Goal: Task Accomplishment & Management: Manage account settings

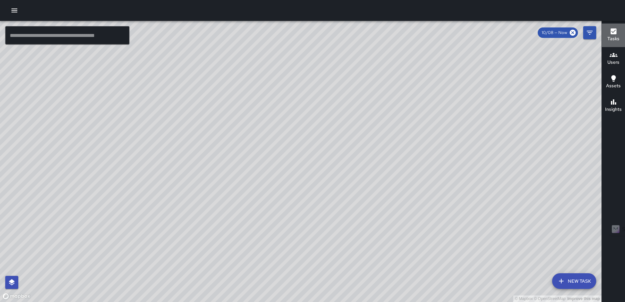
click at [619, 37] on h6 "Tasks" at bounding box center [613, 38] width 12 height 7
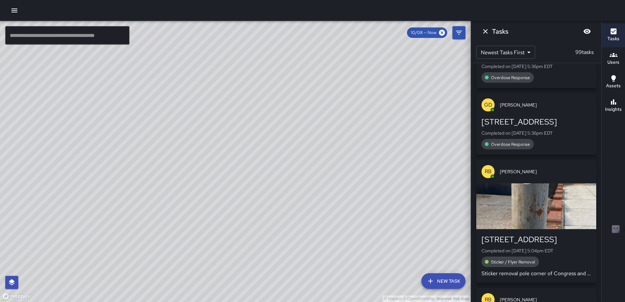
scroll to position [784, 0]
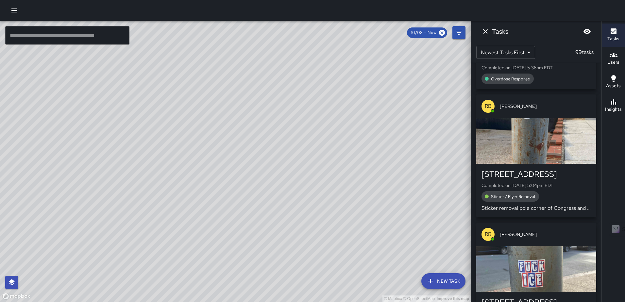
click at [522, 137] on div "button" at bounding box center [536, 141] width 120 height 46
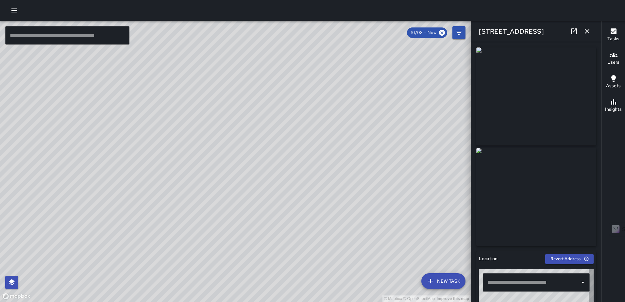
type input "**********"
click at [583, 31] on button "button" at bounding box center [586, 31] width 13 height 13
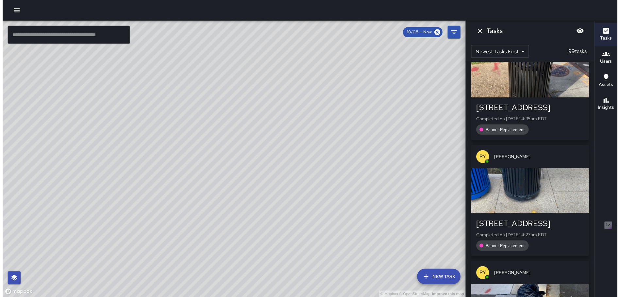
scroll to position [1111, 0]
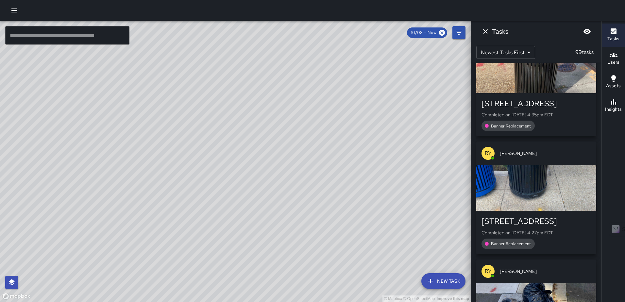
click at [502, 80] on div "button" at bounding box center [536, 70] width 120 height 46
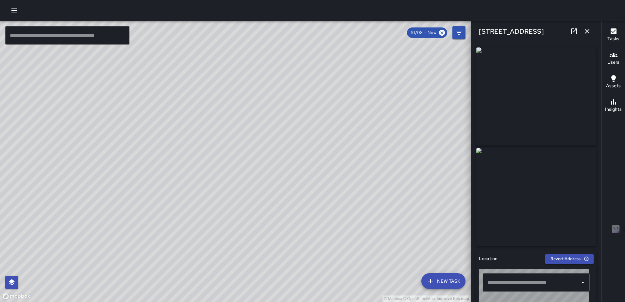
type input "**********"
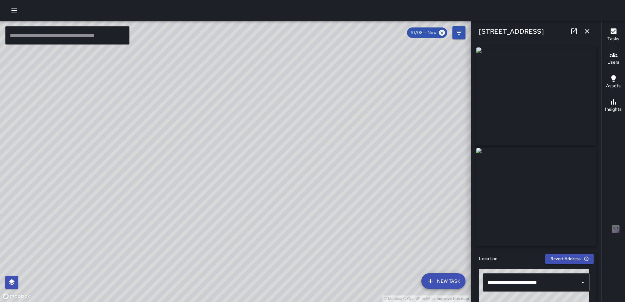
click at [15, 8] on icon "button" at bounding box center [14, 11] width 8 height 8
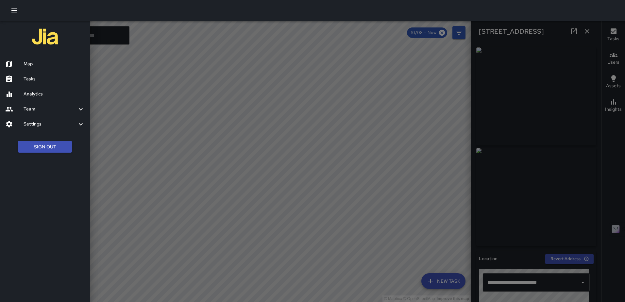
click at [42, 75] on h6 "Tasks" at bounding box center [54, 78] width 61 height 7
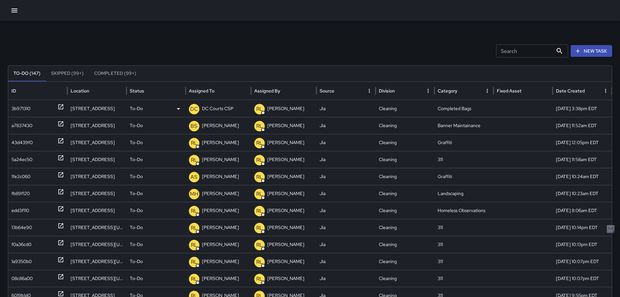
click at [64, 107] on div "3b971310" at bounding box center [37, 108] width 59 height 17
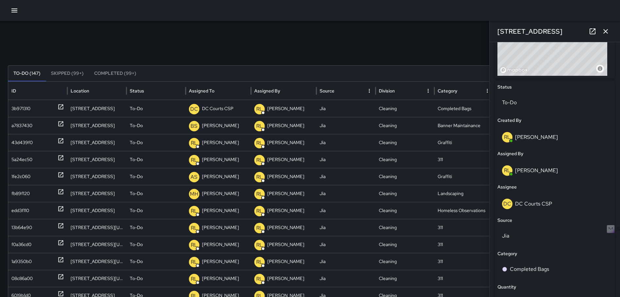
scroll to position [256, 0]
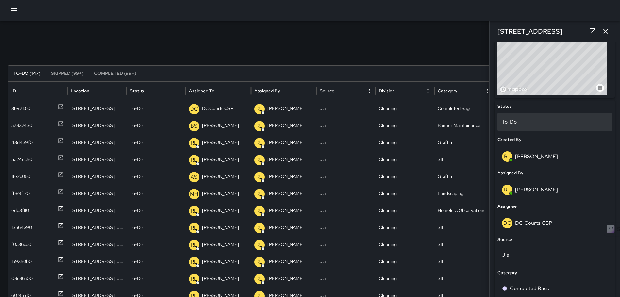
click at [540, 121] on p "To-Do" at bounding box center [555, 122] width 106 height 8
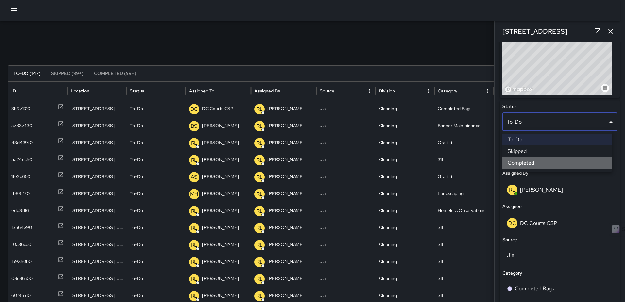
click at [542, 161] on li "Completed" at bounding box center [557, 163] width 110 height 12
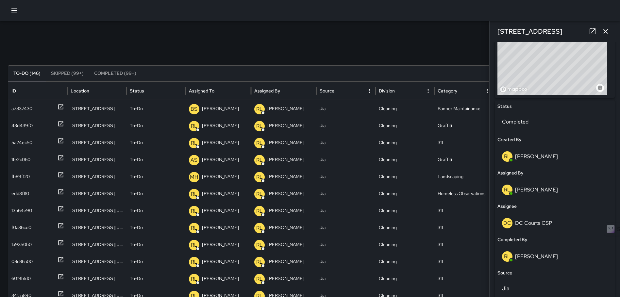
click at [606, 32] on icon "button" at bounding box center [605, 31] width 5 height 5
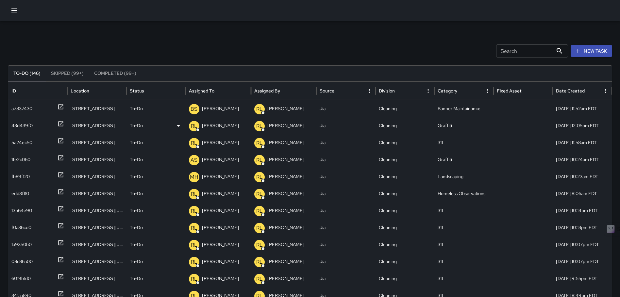
click at [62, 122] on icon at bounding box center [60, 124] width 5 height 5
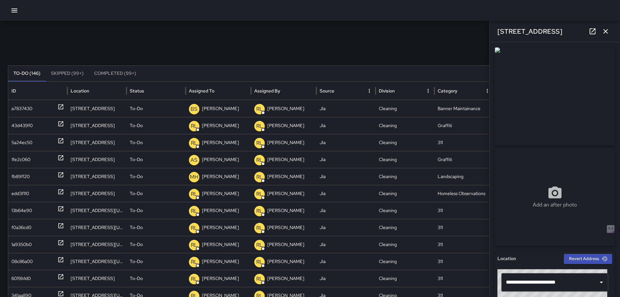
click at [603, 28] on icon "button" at bounding box center [606, 31] width 8 height 8
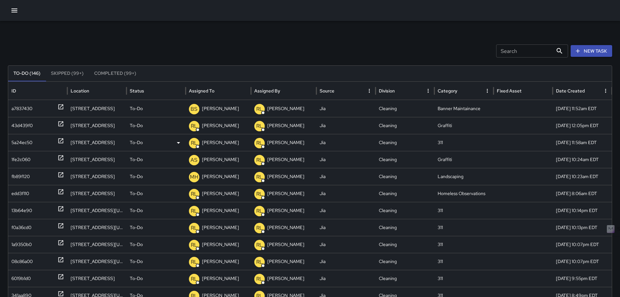
click at [59, 139] on icon at bounding box center [61, 141] width 7 height 7
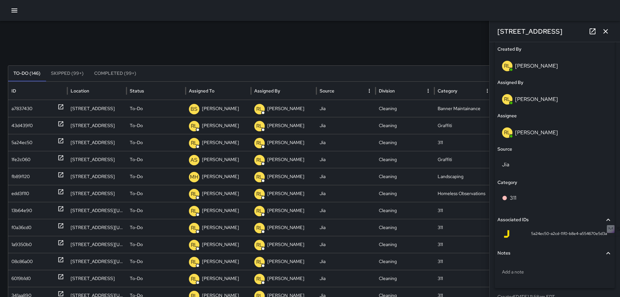
scroll to position [347, 0]
click at [516, 270] on p "Add a note" at bounding box center [555, 271] width 106 height 7
type textarea "**********"
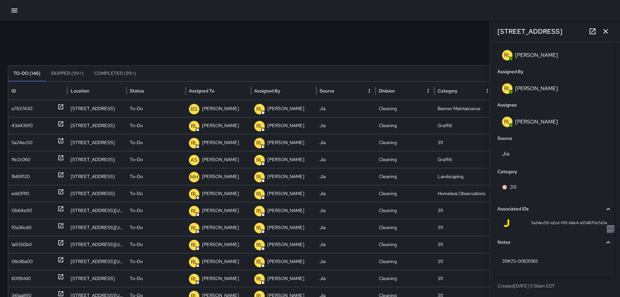
click at [608, 31] on icon "button" at bounding box center [606, 31] width 8 height 8
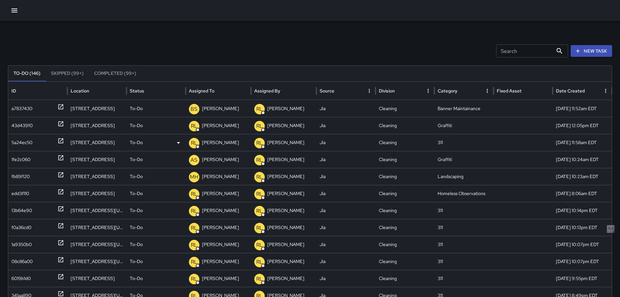
click at [59, 141] on icon at bounding box center [61, 141] width 7 height 7
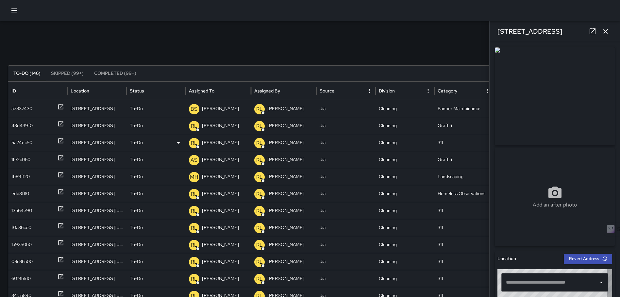
type input "**********"
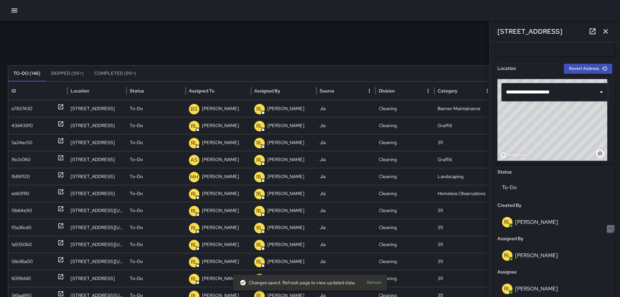
scroll to position [195, 0]
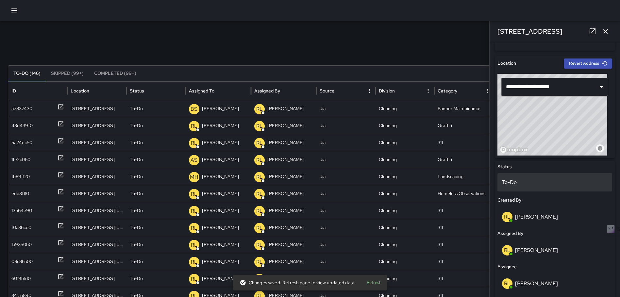
click at [534, 187] on div "To-Do" at bounding box center [554, 182] width 115 height 18
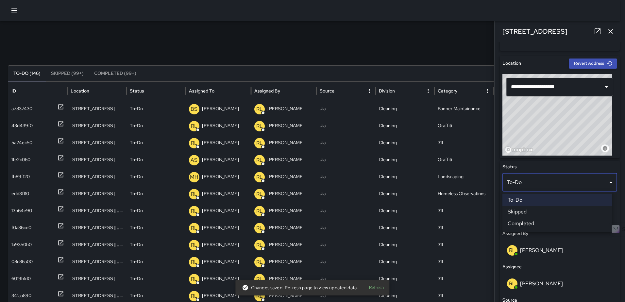
click at [540, 221] on li "Completed" at bounding box center [557, 224] width 110 height 12
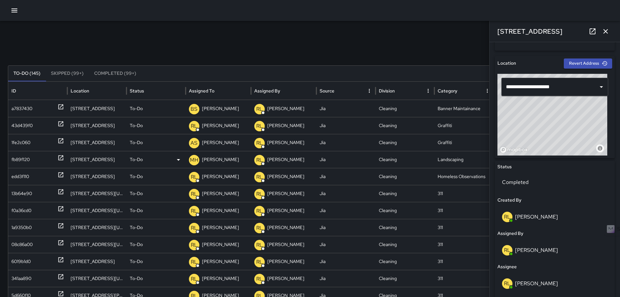
click at [60, 158] on icon at bounding box center [61, 158] width 7 height 7
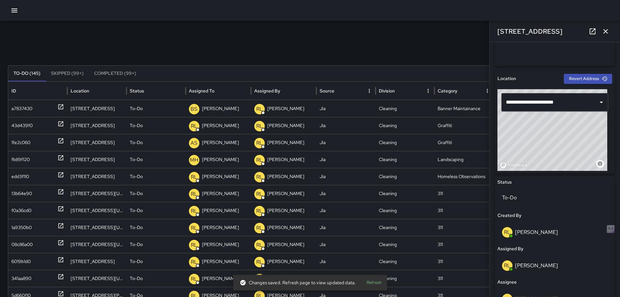
scroll to position [204, 0]
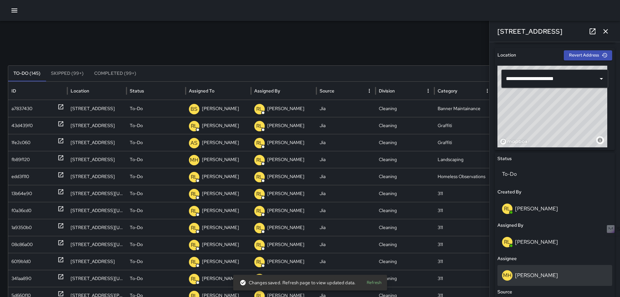
click at [541, 272] on p "[PERSON_NAME]" at bounding box center [536, 275] width 43 height 7
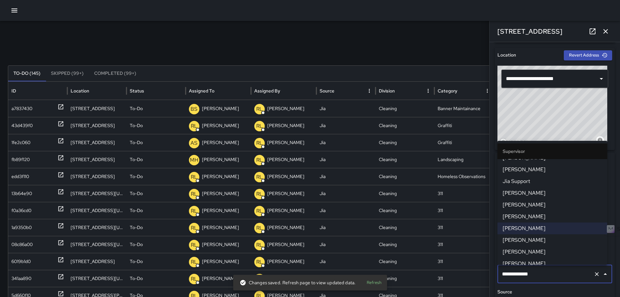
scroll to position [216, 0]
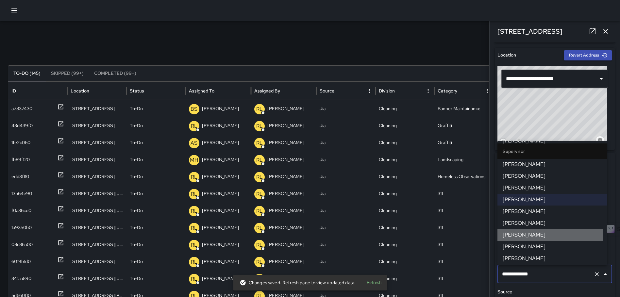
click at [529, 233] on span "[PERSON_NAME]" at bounding box center [552, 235] width 99 height 8
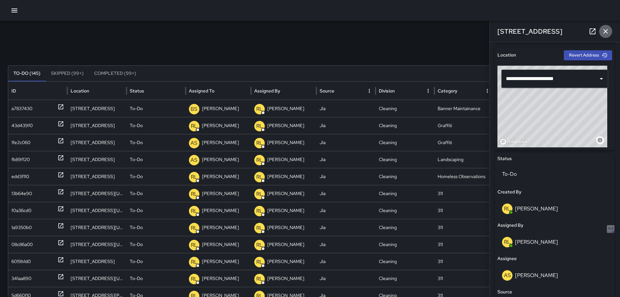
click at [605, 31] on icon "button" at bounding box center [605, 31] width 5 height 5
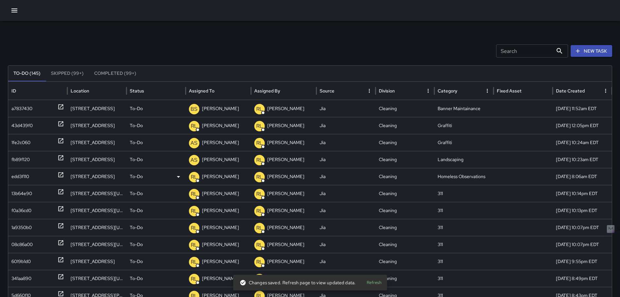
click at [58, 176] on icon at bounding box center [61, 175] width 7 height 7
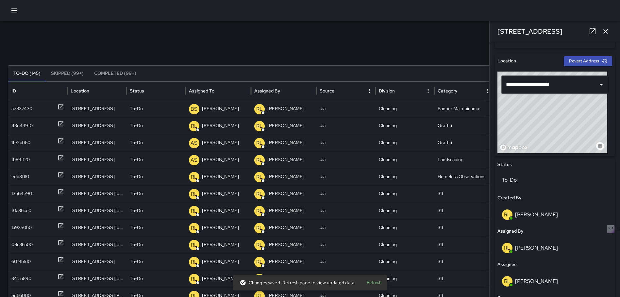
scroll to position [214, 0]
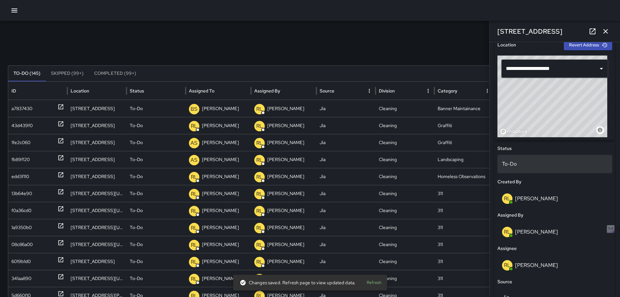
click at [536, 169] on div "To-Do" at bounding box center [554, 164] width 115 height 18
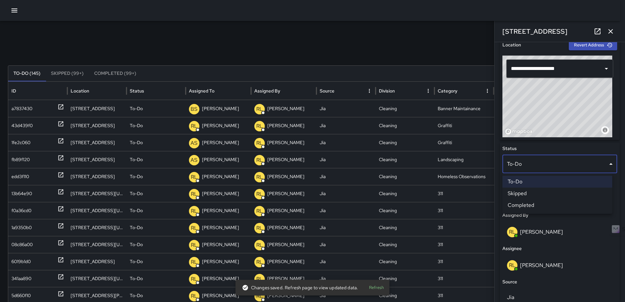
click at [539, 206] on li "Completed" at bounding box center [557, 205] width 110 height 12
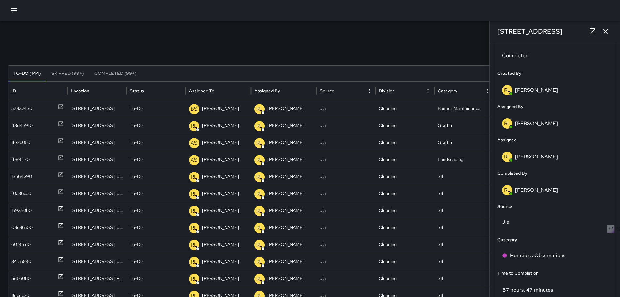
scroll to position [433, 0]
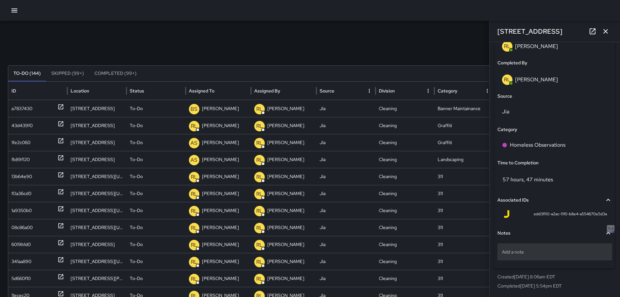
click at [546, 245] on div "Add a note" at bounding box center [554, 251] width 115 height 17
type textarea "**********"
click at [582, 269] on div "**********" at bounding box center [555, 55] width 120 height 473
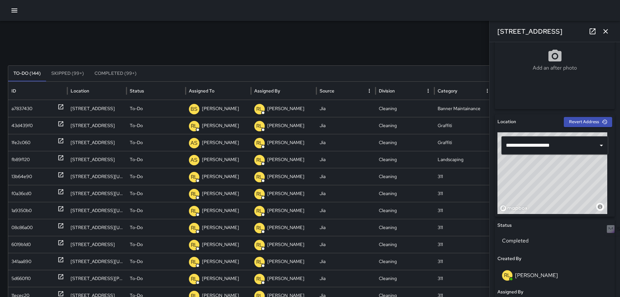
scroll to position [41, 0]
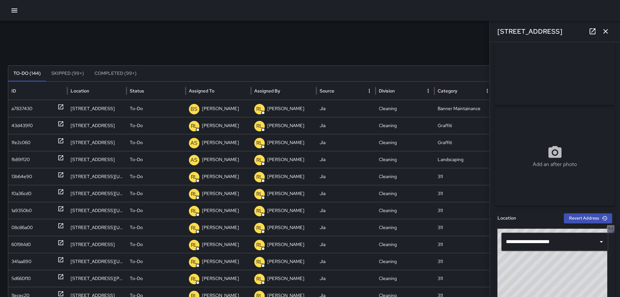
click at [604, 32] on icon "button" at bounding box center [606, 31] width 8 height 8
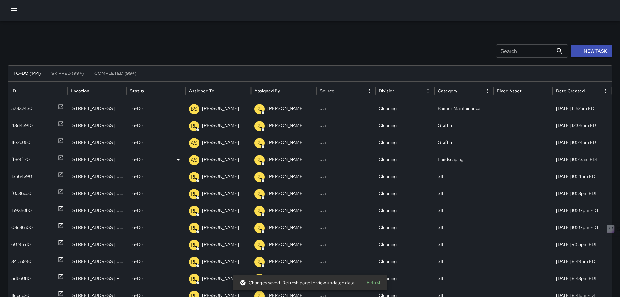
click at [59, 157] on icon at bounding box center [61, 158] width 7 height 7
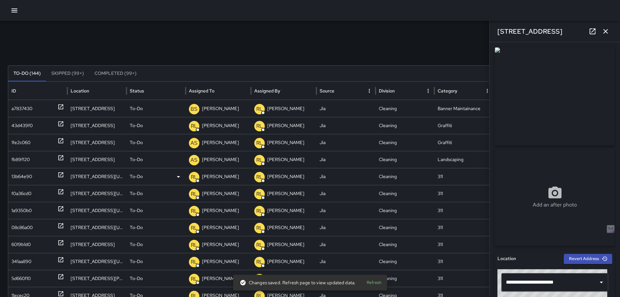
click at [60, 174] on icon at bounding box center [61, 175] width 7 height 7
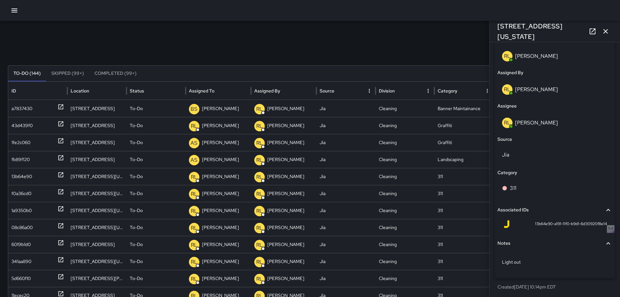
scroll to position [357, 0]
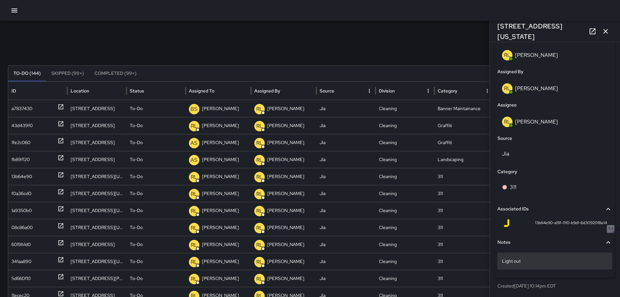
click at [542, 262] on p "Light out" at bounding box center [555, 261] width 106 height 7
click at [556, 263] on p "Light out" at bounding box center [555, 261] width 106 height 7
drag, startPoint x: 501, startPoint y: 261, endPoint x: 505, endPoint y: 268, distance: 8.1
click at [505, 268] on div "Light out" at bounding box center [554, 261] width 115 height 17
click at [502, 262] on textarea "*********" at bounding box center [552, 261] width 101 height 7
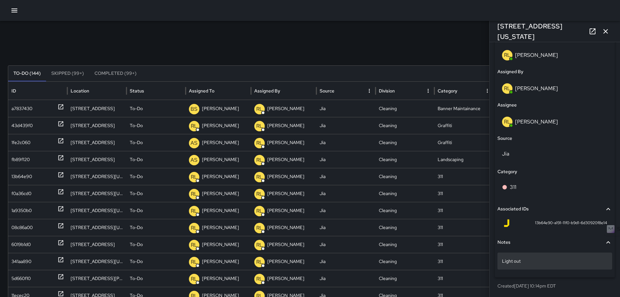
drag, startPoint x: 501, startPoint y: 261, endPoint x: 504, endPoint y: 265, distance: 5.3
click at [504, 265] on div "Light out" at bounding box center [554, 261] width 115 height 17
drag, startPoint x: 503, startPoint y: 261, endPoint x: 507, endPoint y: 260, distance: 3.3
click at [503, 261] on textarea "*********" at bounding box center [552, 261] width 101 height 7
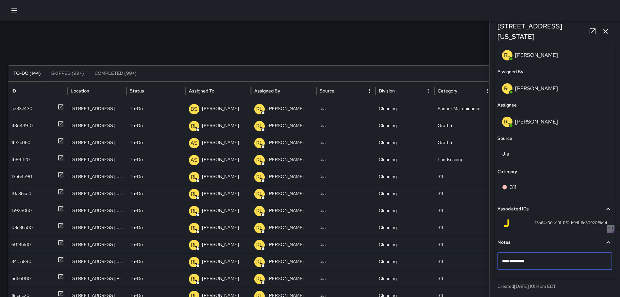
type textarea "**********"
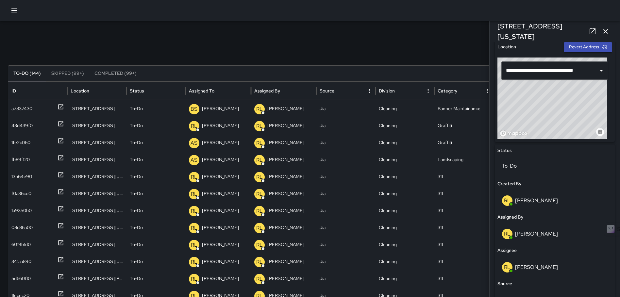
scroll to position [161, 0]
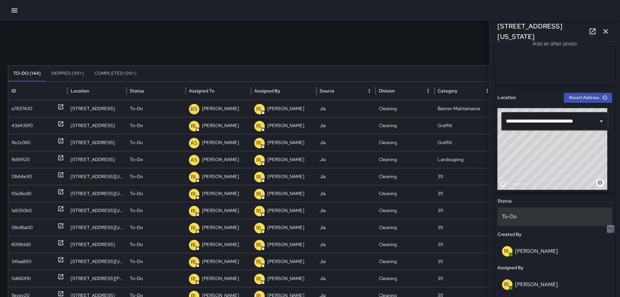
click at [517, 213] on div "To-Do" at bounding box center [554, 217] width 115 height 18
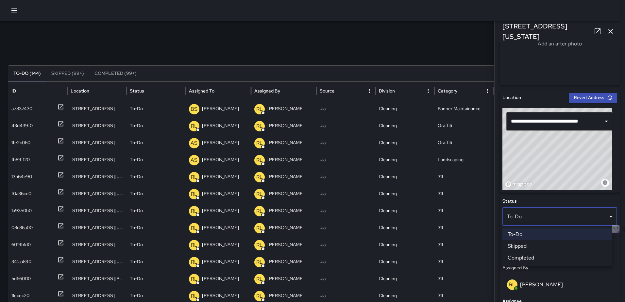
click at [520, 256] on li "Completed" at bounding box center [557, 258] width 110 height 12
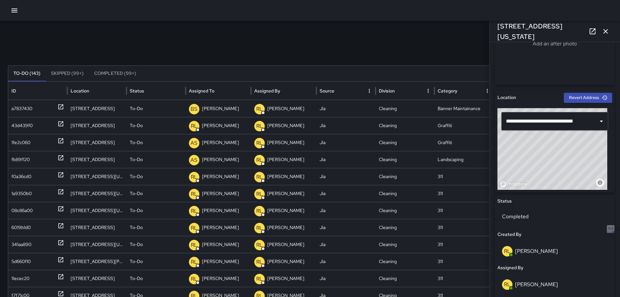
click at [607, 30] on icon "button" at bounding box center [605, 31] width 5 height 5
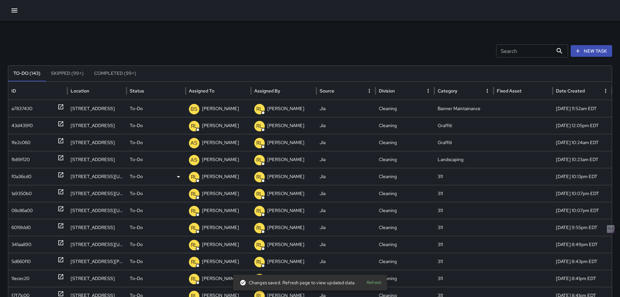
click at [59, 173] on icon at bounding box center [60, 175] width 5 height 5
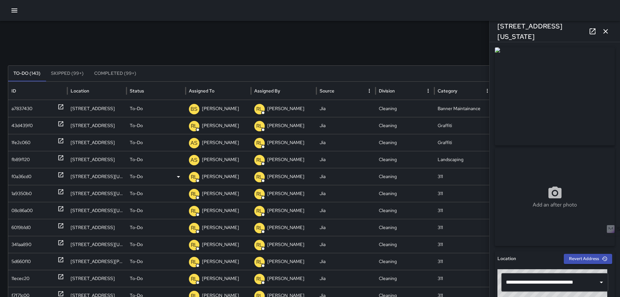
click at [60, 175] on icon at bounding box center [60, 175] width 5 height 5
click at [58, 193] on icon at bounding box center [61, 192] width 7 height 7
click at [60, 208] on icon at bounding box center [61, 209] width 7 height 7
click at [61, 193] on icon at bounding box center [61, 192] width 7 height 7
click at [61, 174] on icon at bounding box center [60, 175] width 5 height 5
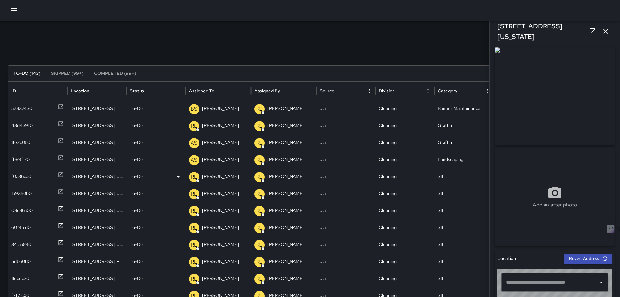
type input "**********"
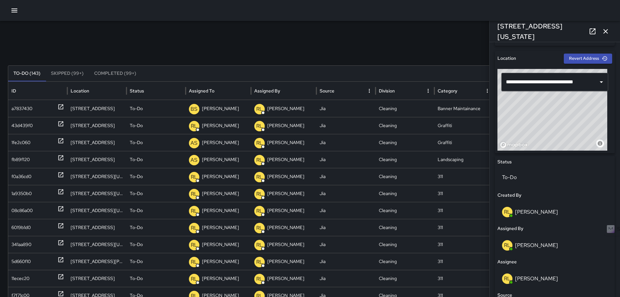
scroll to position [357, 0]
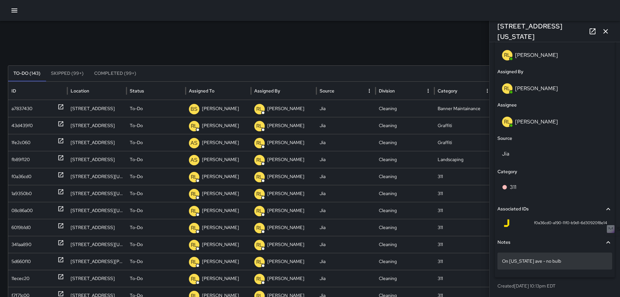
click at [503, 261] on p "On [US_STATE] ave - no bulb" at bounding box center [555, 261] width 106 height 7
click at [502, 261] on textarea "**********" at bounding box center [552, 261] width 101 height 7
click at [503, 260] on textarea "**********" at bounding box center [552, 261] width 101 height 7
type textarea "**********"
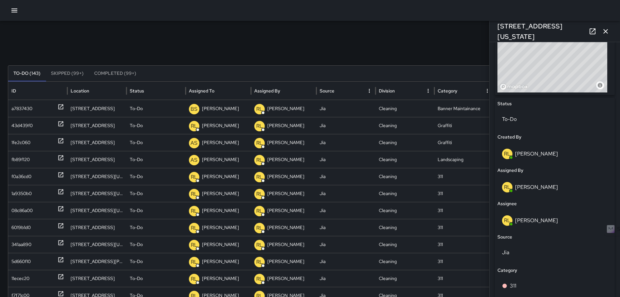
scroll to position [194, 0]
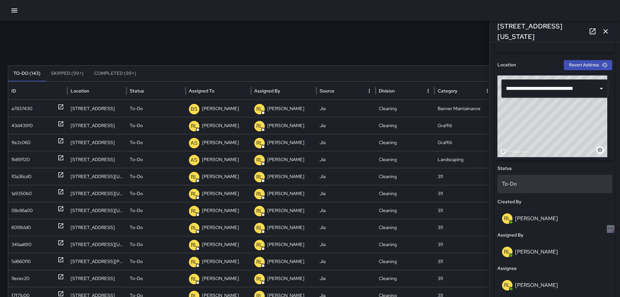
click at [530, 190] on div "To-Do" at bounding box center [554, 184] width 115 height 18
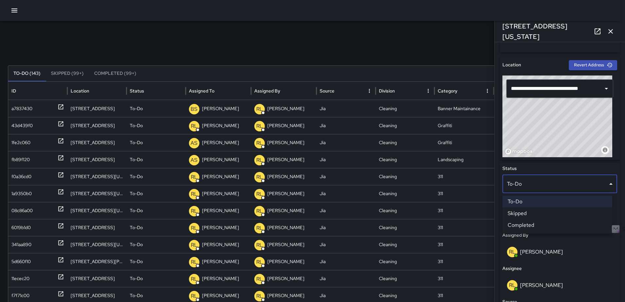
click at [530, 224] on li "Completed" at bounding box center [557, 225] width 110 height 12
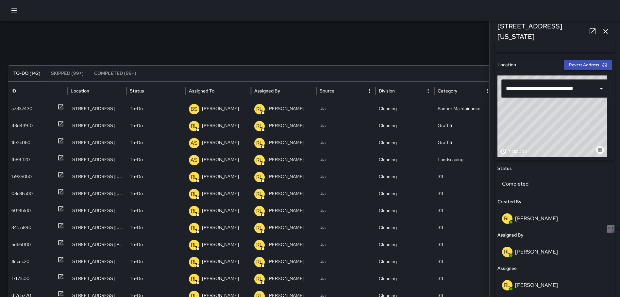
click at [607, 30] on icon "button" at bounding box center [606, 31] width 8 height 8
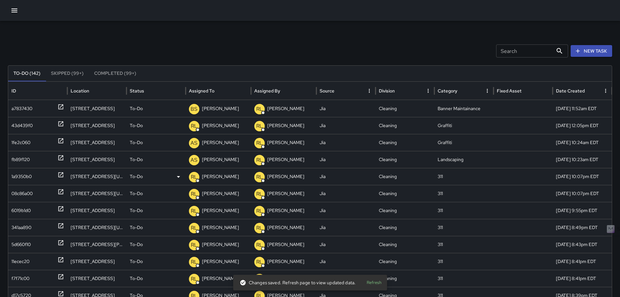
click at [56, 173] on div "1a9350b0" at bounding box center [37, 176] width 53 height 17
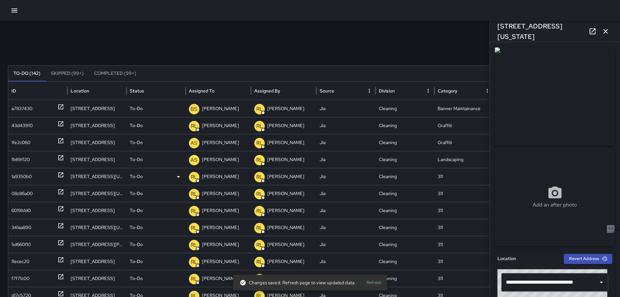
click at [60, 174] on icon at bounding box center [61, 175] width 7 height 7
click at [60, 173] on icon at bounding box center [61, 175] width 7 height 7
click at [60, 190] on icon at bounding box center [60, 192] width 5 height 5
click at [60, 175] on icon at bounding box center [60, 175] width 5 height 5
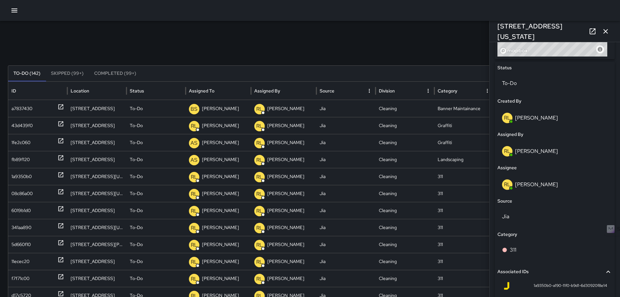
scroll to position [357, 0]
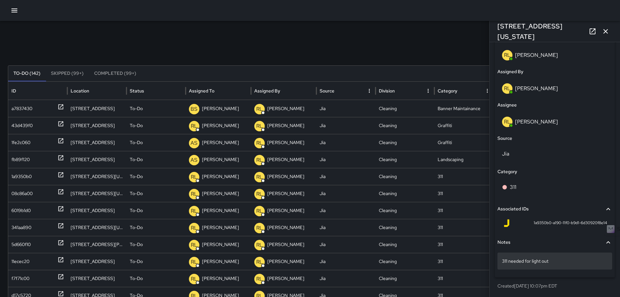
click at [503, 259] on p "311 needed for light out" at bounding box center [555, 261] width 106 height 7
click at [503, 261] on textarea "**********" at bounding box center [552, 261] width 101 height 7
type textarea "**********"
click at [503, 262] on p "311 needed for light out" at bounding box center [555, 261] width 106 height 7
click at [503, 262] on textarea "**********" at bounding box center [552, 261] width 101 height 7
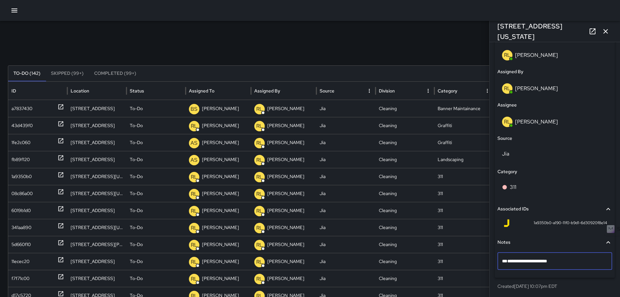
type textarea "**********"
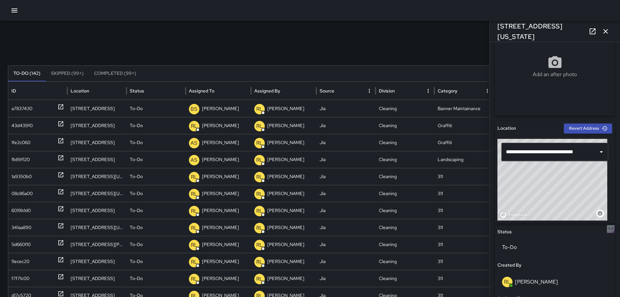
scroll to position [132, 0]
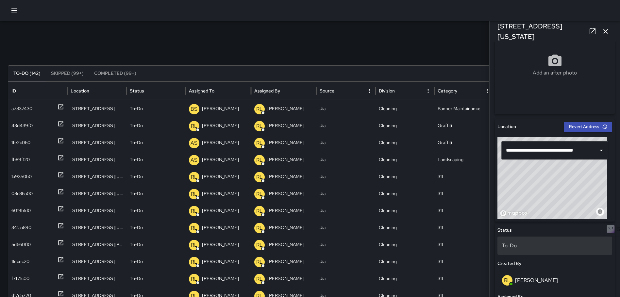
click at [523, 245] on p "To-Do" at bounding box center [555, 246] width 106 height 8
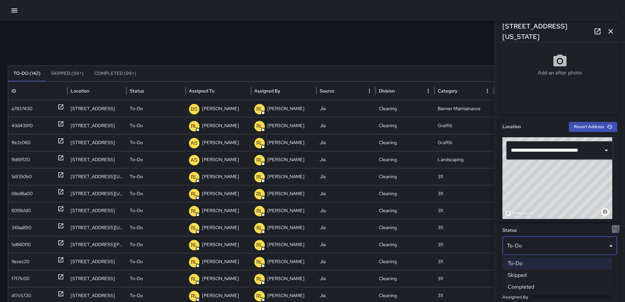
click at [521, 283] on li "Completed" at bounding box center [557, 287] width 110 height 12
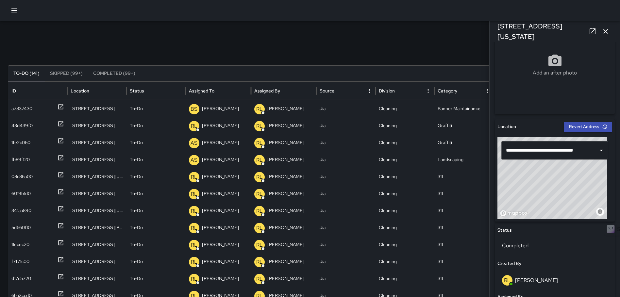
click at [605, 32] on icon "button" at bounding box center [606, 31] width 8 height 8
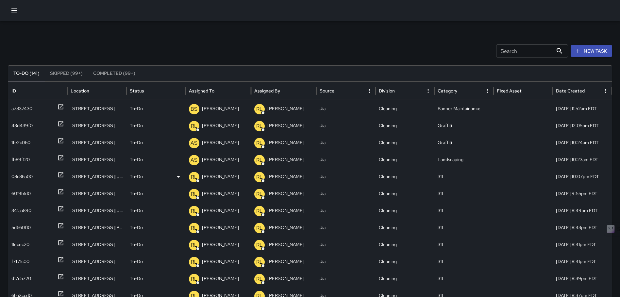
click at [59, 171] on div at bounding box center [61, 176] width 7 height 17
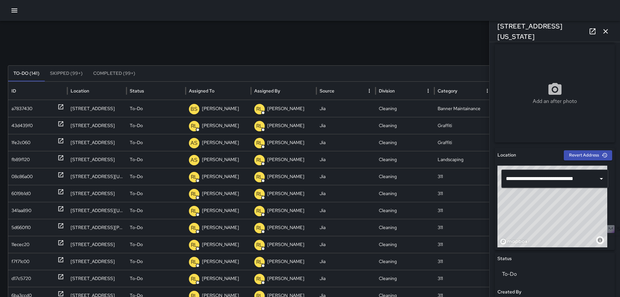
scroll to position [252, 0]
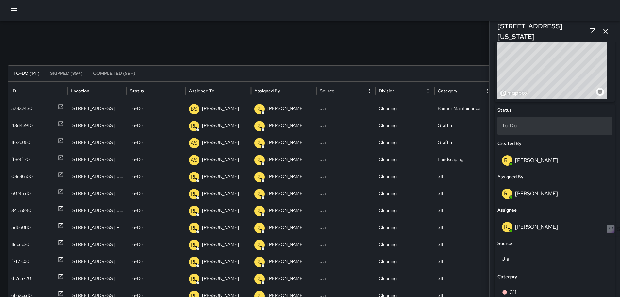
click at [535, 123] on p "To-Do" at bounding box center [555, 126] width 106 height 8
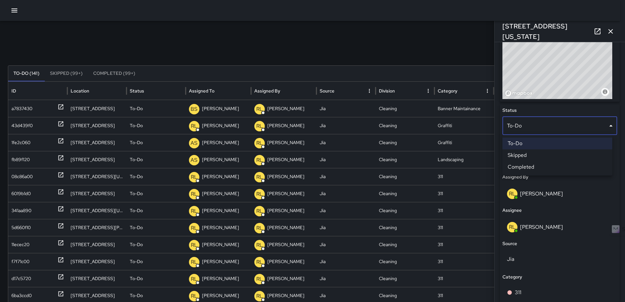
click at [537, 158] on li "Skipped" at bounding box center [557, 155] width 110 height 12
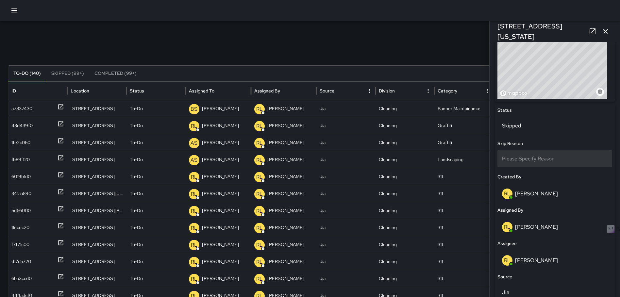
click at [546, 158] on span "Please Specify Reason" at bounding box center [528, 158] width 53 height 7
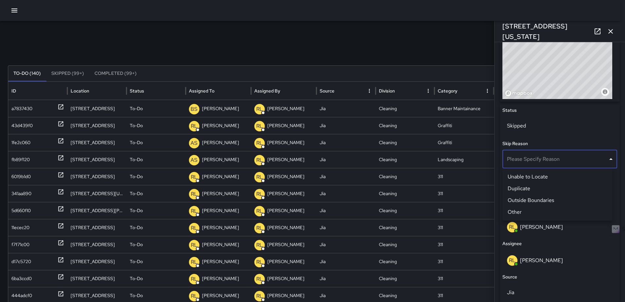
click at [538, 191] on li "Duplicate" at bounding box center [557, 189] width 110 height 12
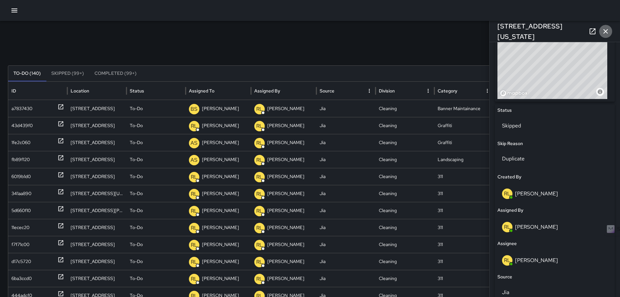
click at [606, 30] on icon "button" at bounding box center [606, 31] width 8 height 8
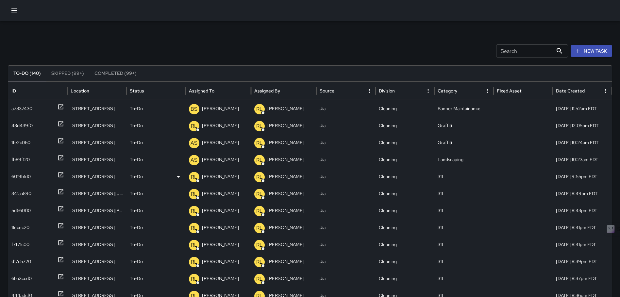
click at [59, 174] on icon at bounding box center [61, 175] width 7 height 7
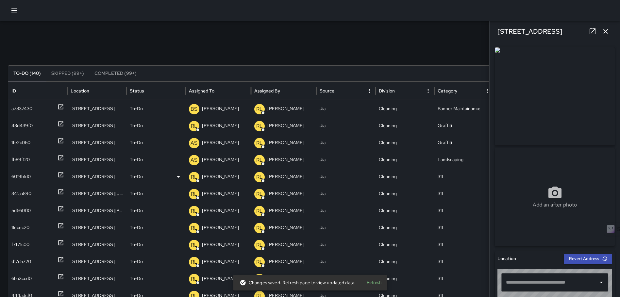
type input "**********"
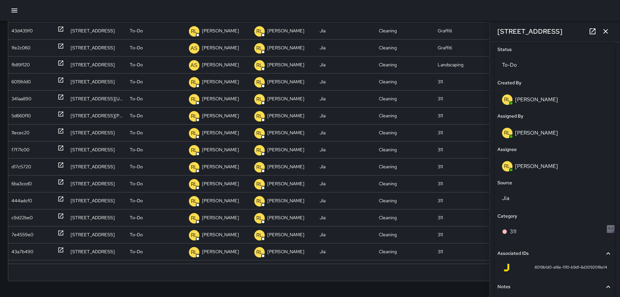
scroll to position [357, 0]
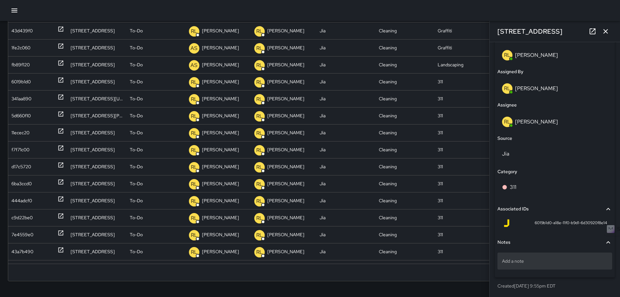
click at [530, 264] on p "Add a note" at bounding box center [555, 261] width 106 height 7
type textarea "**********"
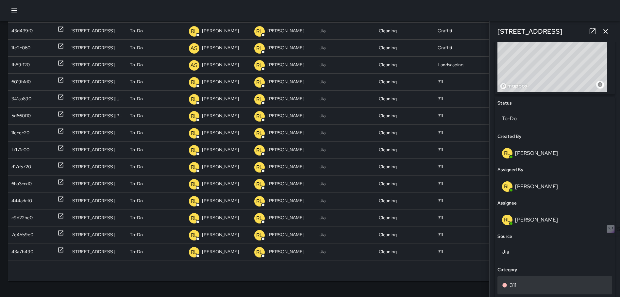
scroll to position [128, 0]
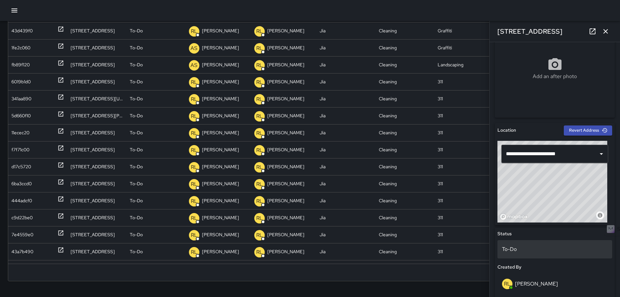
click at [521, 244] on div "To-Do" at bounding box center [554, 249] width 115 height 18
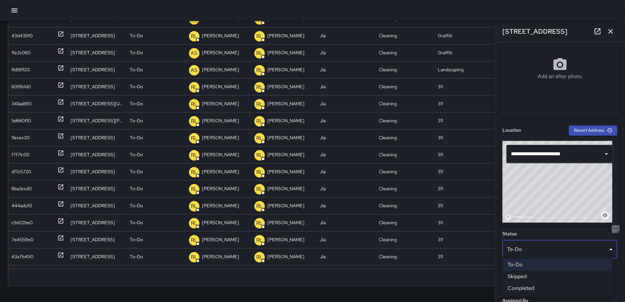
click at [523, 287] on li "Completed" at bounding box center [557, 288] width 110 height 12
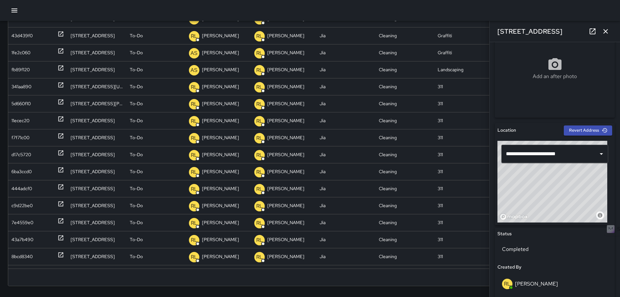
click at [604, 32] on icon "button" at bounding box center [606, 31] width 8 height 8
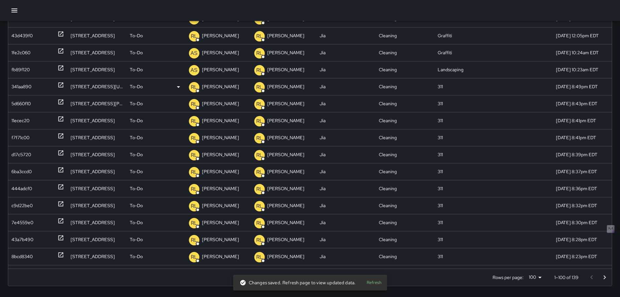
click at [59, 83] on icon at bounding box center [60, 85] width 5 height 5
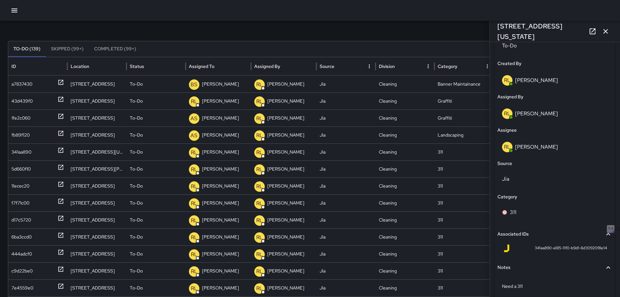
scroll to position [357, 0]
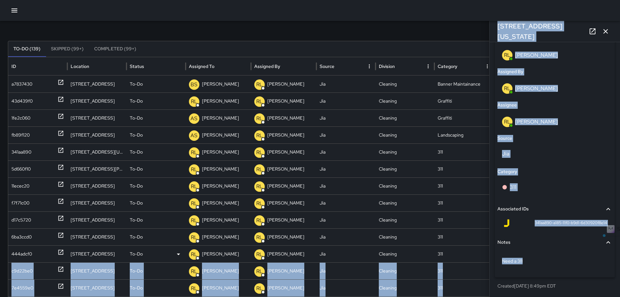
drag, startPoint x: 527, startPoint y: 261, endPoint x: 483, endPoint y: 260, distance: 43.8
click at [483, 260] on div "Search Search New Task To-Do (139) Skipped (99+) Completed (99+) ID Location St…" at bounding box center [310, 181] width 620 height 371
drag, startPoint x: 483, startPoint y: 260, endPoint x: 537, endPoint y: 262, distance: 54.3
click at [537, 262] on p "Need a 311" at bounding box center [555, 261] width 106 height 7
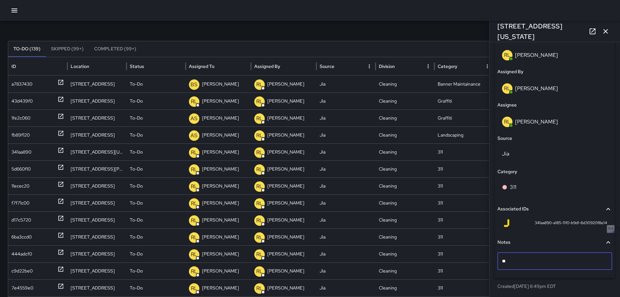
type textarea "*"
type textarea "**********"
click at [540, 264] on p "311#25-006" at bounding box center [555, 261] width 106 height 7
click at [552, 259] on textarea "**********" at bounding box center [552, 261] width 101 height 7
click at [543, 260] on textarea "**********" at bounding box center [552, 261] width 101 height 7
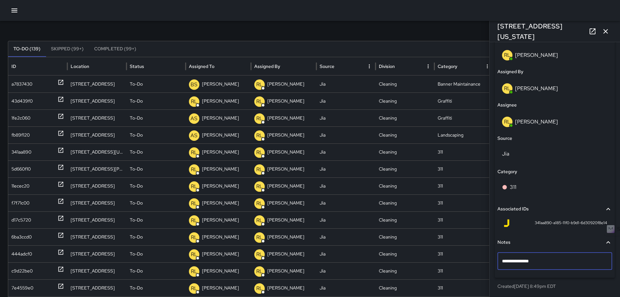
type textarea "**********"
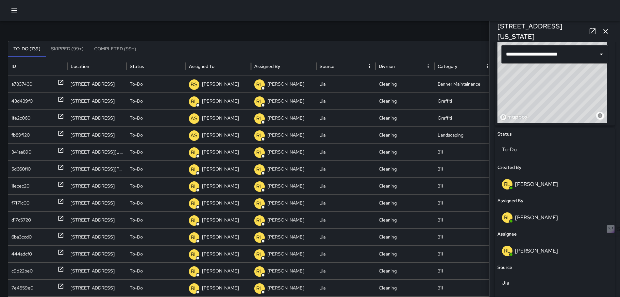
scroll to position [226, 0]
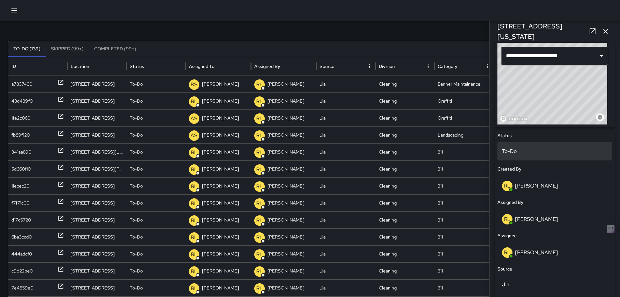
click at [527, 151] on p "To-Do" at bounding box center [555, 151] width 106 height 8
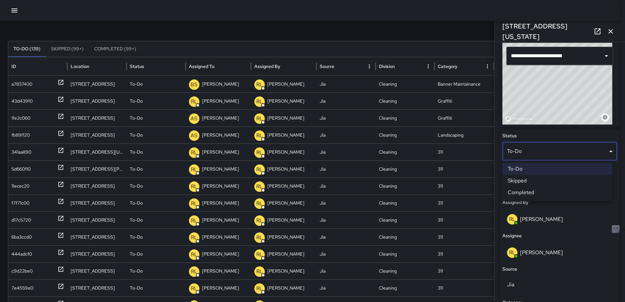
click at [528, 193] on li "Completed" at bounding box center [557, 193] width 110 height 12
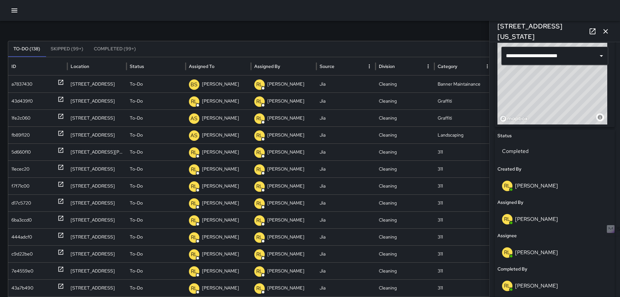
click at [604, 32] on icon "button" at bounding box center [606, 31] width 8 height 8
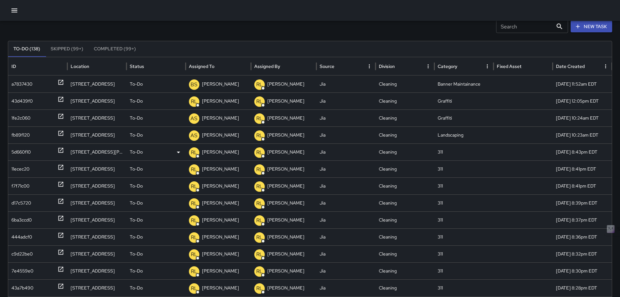
click at [60, 151] on icon at bounding box center [60, 150] width 5 height 5
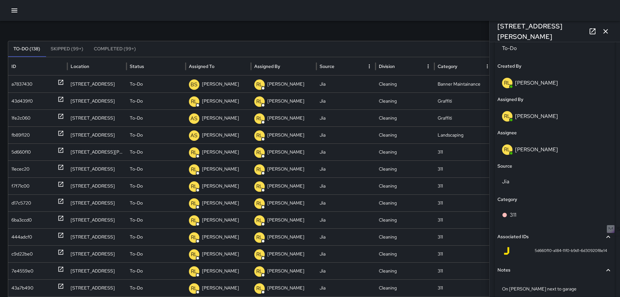
scroll to position [370, 0]
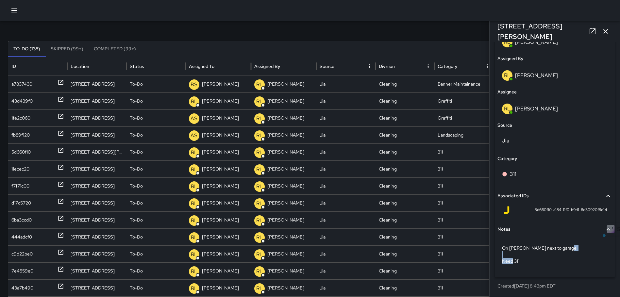
drag, startPoint x: 522, startPoint y: 261, endPoint x: 490, endPoint y: 263, distance: 32.1
click at [490, 263] on div "**********" at bounding box center [555, 169] width 130 height 255
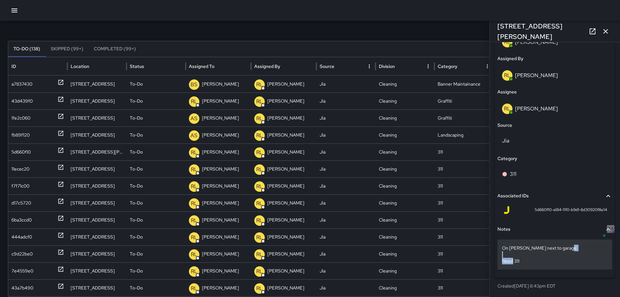
drag, startPoint x: 490, startPoint y: 263, endPoint x: 523, endPoint y: 260, distance: 33.8
click at [523, 260] on p "On [PERSON_NAME] next to garage Need 311" at bounding box center [555, 255] width 106 height 20
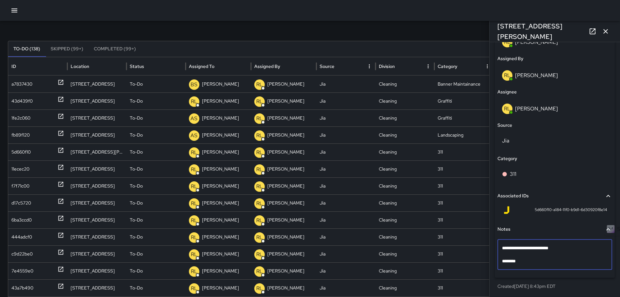
scroll to position [364, 0]
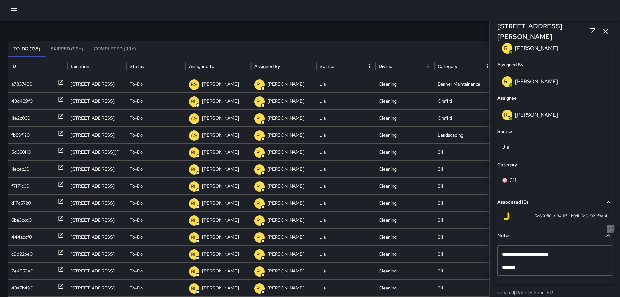
drag, startPoint x: 523, startPoint y: 262, endPoint x: 510, endPoint y: 264, distance: 13.2
click at [510, 264] on textarea "**********" at bounding box center [552, 261] width 101 height 20
click at [525, 265] on textarea "**********" at bounding box center [552, 261] width 101 height 20
type textarea "**********"
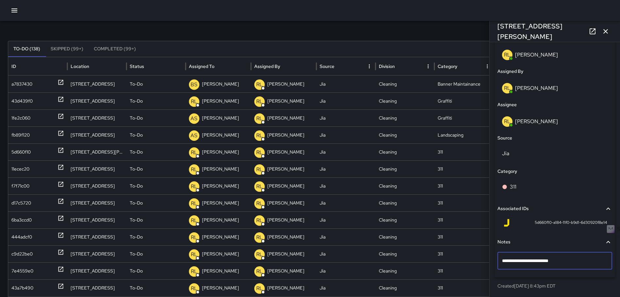
scroll to position [357, 0]
click at [502, 258] on p "On [PERSON_NAME] next to garage" at bounding box center [555, 261] width 106 height 7
click at [503, 259] on textarea "**********" at bounding box center [552, 260] width 101 height 7
type textarea "**********"
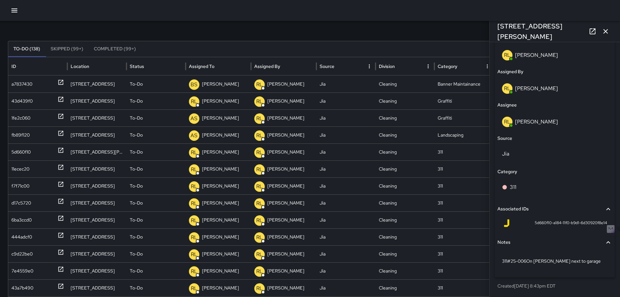
scroll to position [357, 0]
click at [528, 261] on p "311#25-006On [PERSON_NAME] next to garage" at bounding box center [555, 261] width 106 height 7
click at [527, 261] on textarea "**********" at bounding box center [552, 260] width 101 height 7
type textarea "**********"
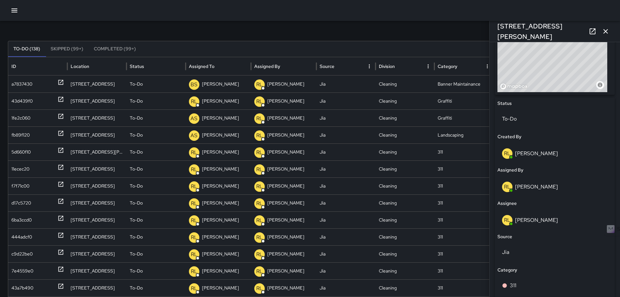
scroll to position [161, 0]
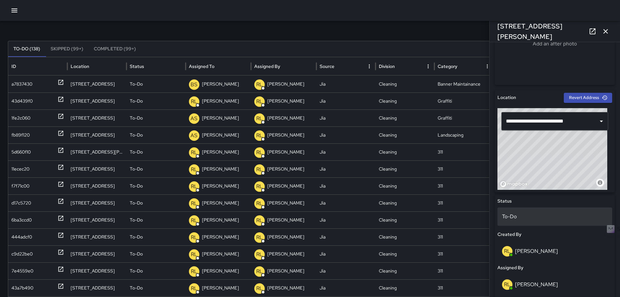
click at [526, 213] on p "To-Do" at bounding box center [555, 217] width 106 height 8
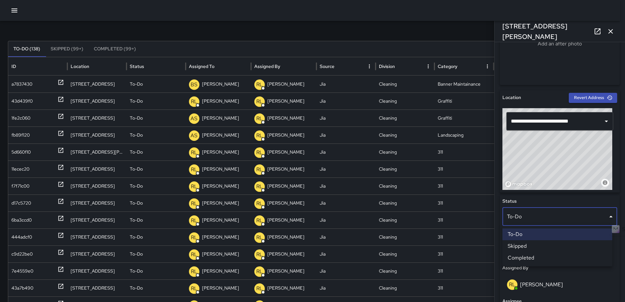
click at [530, 244] on li "Skipped" at bounding box center [557, 246] width 110 height 12
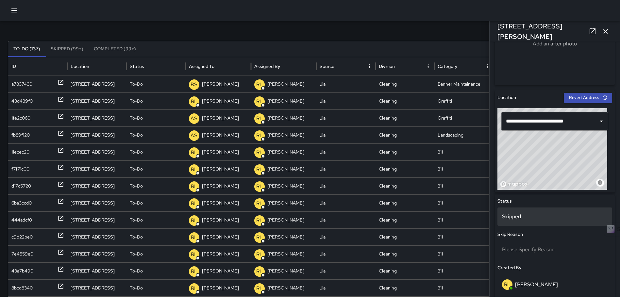
click at [534, 218] on p "Skipped" at bounding box center [555, 217] width 106 height 8
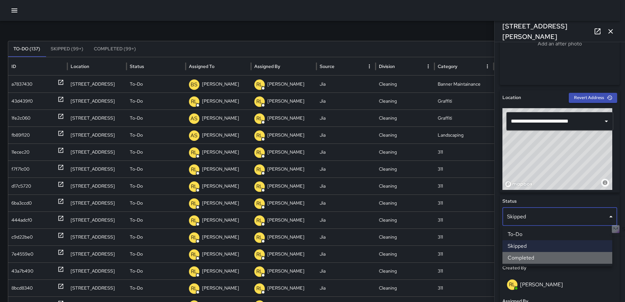
click at [526, 256] on li "Completed" at bounding box center [557, 258] width 110 height 12
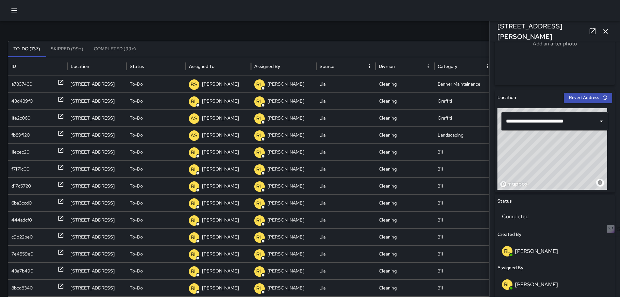
click at [603, 34] on icon "button" at bounding box center [606, 31] width 8 height 8
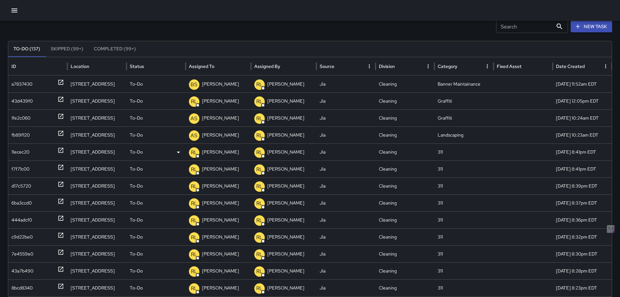
click at [61, 148] on icon at bounding box center [61, 150] width 7 height 7
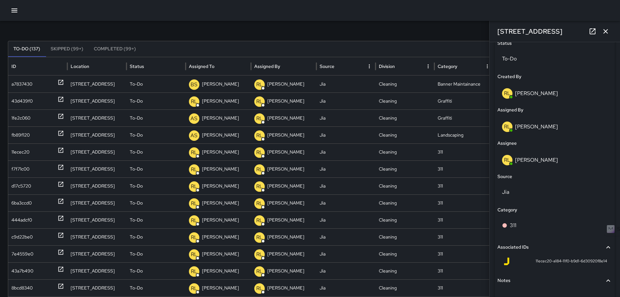
scroll to position [357, 0]
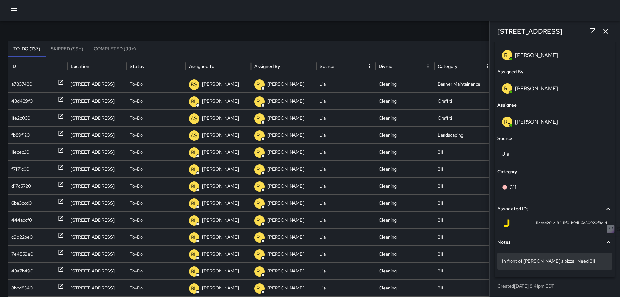
click at [575, 259] on p "In front of [PERSON_NAME]’s pizza. Need 311" at bounding box center [555, 261] width 106 height 7
type textarea "**********"
click at [501, 261] on div "In front of [PERSON_NAME]’s pizza." at bounding box center [554, 261] width 115 height 17
click at [504, 261] on textarea "**********" at bounding box center [552, 261] width 101 height 7
click at [502, 261] on textarea "**********" at bounding box center [552, 261] width 101 height 7
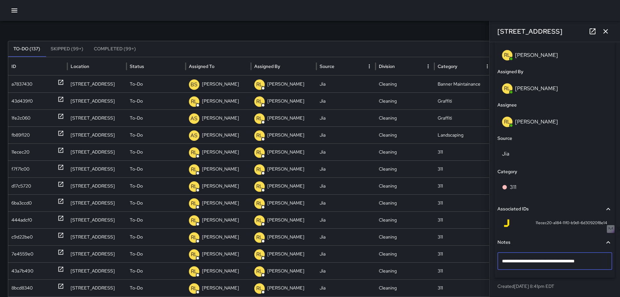
type textarea "**********"
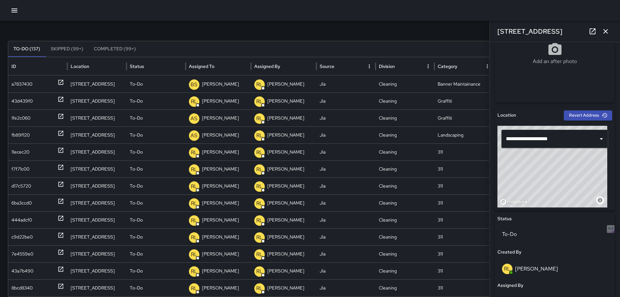
scroll to position [128, 0]
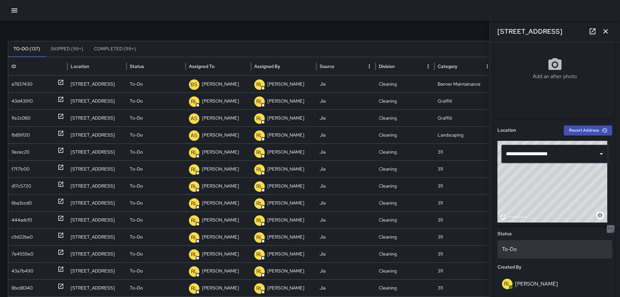
click at [552, 254] on div "To-Do" at bounding box center [554, 249] width 115 height 18
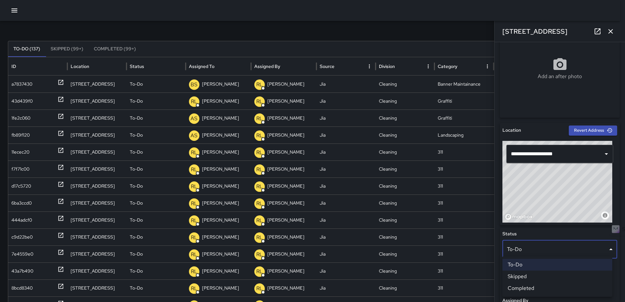
click at [540, 289] on li "Completed" at bounding box center [557, 288] width 110 height 12
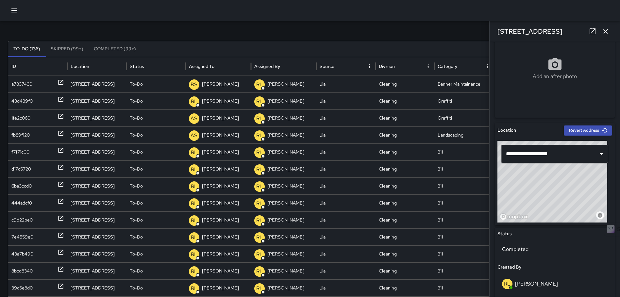
click at [605, 31] on icon "button" at bounding box center [606, 31] width 8 height 8
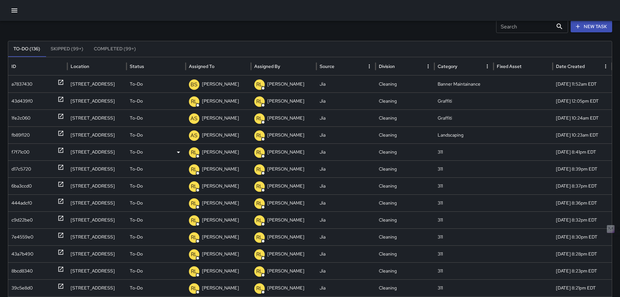
click at [60, 149] on icon at bounding box center [61, 150] width 7 height 7
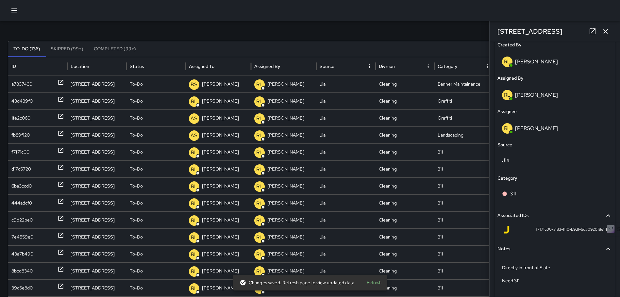
scroll to position [370, 0]
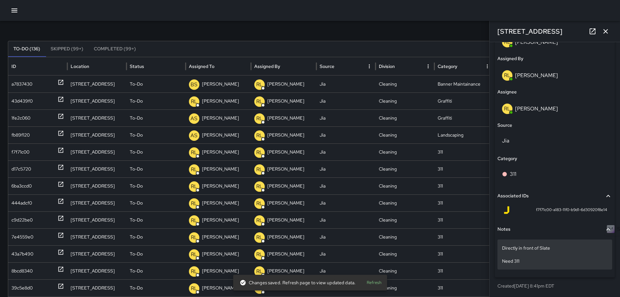
click at [550, 263] on p "Directly in front of Slate Need 311" at bounding box center [555, 255] width 106 height 20
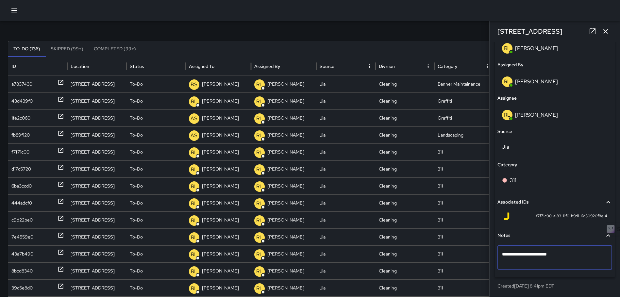
type textarea "**********"
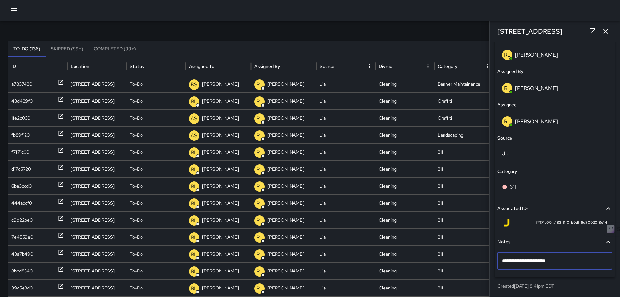
scroll to position [357, 0]
click at [502, 260] on p "Directly in front of Slate" at bounding box center [555, 261] width 106 height 7
click at [502, 260] on textarea "**********" at bounding box center [552, 260] width 101 height 7
type textarea "**********"
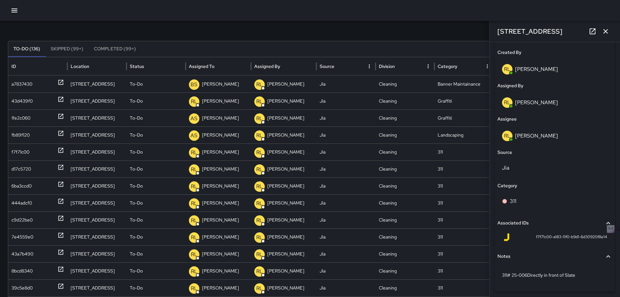
scroll to position [357, 0]
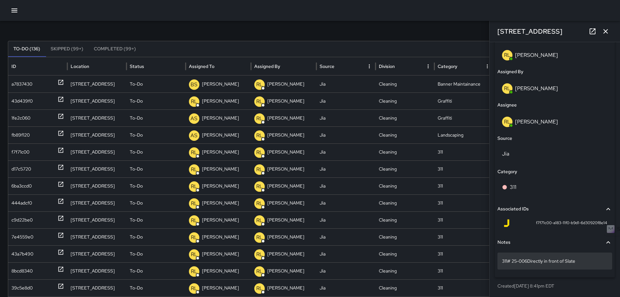
click at [527, 261] on p "311# 25-006Directly in front of Slate" at bounding box center [555, 261] width 106 height 7
click at [527, 262] on textarea "**********" at bounding box center [552, 261] width 101 height 7
type textarea "**********"
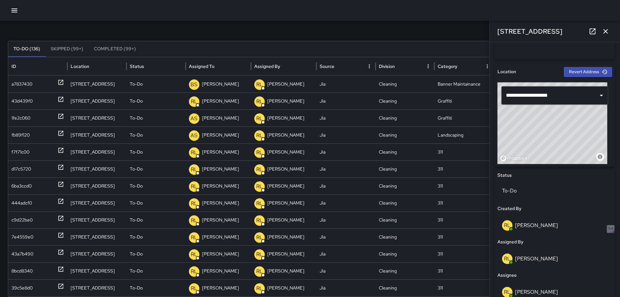
scroll to position [199, 0]
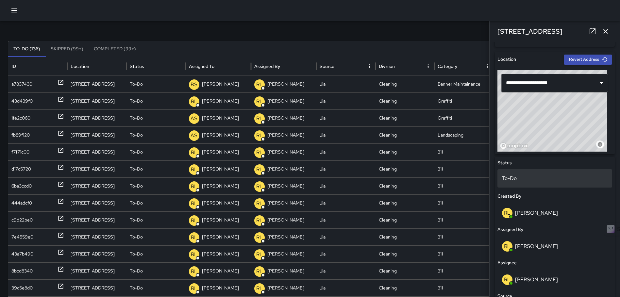
click at [511, 175] on p "To-Do" at bounding box center [555, 178] width 106 height 8
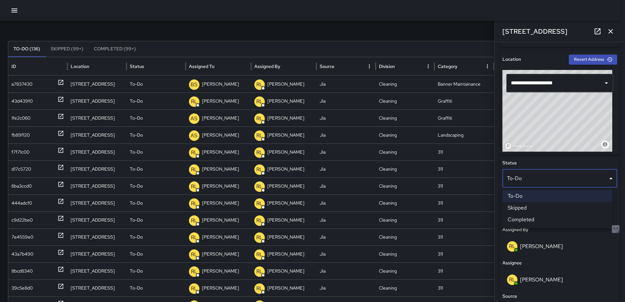
click at [522, 216] on li "Completed" at bounding box center [557, 220] width 110 height 12
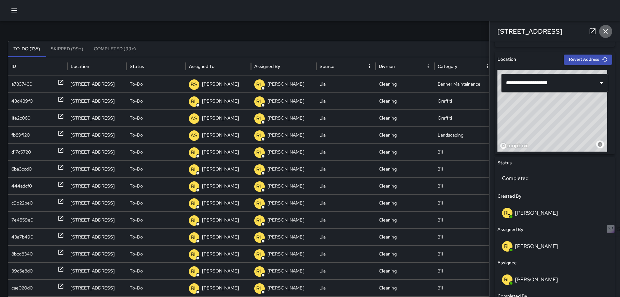
click at [603, 30] on icon "button" at bounding box center [606, 31] width 8 height 8
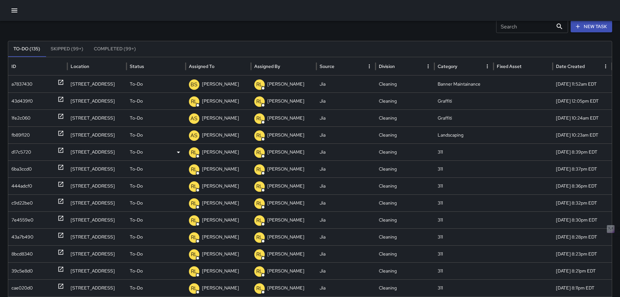
click at [61, 148] on icon at bounding box center [61, 150] width 7 height 7
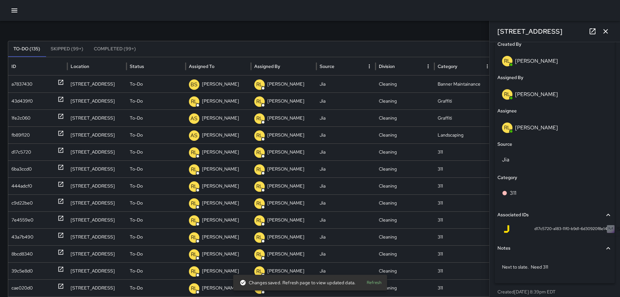
scroll to position [357, 0]
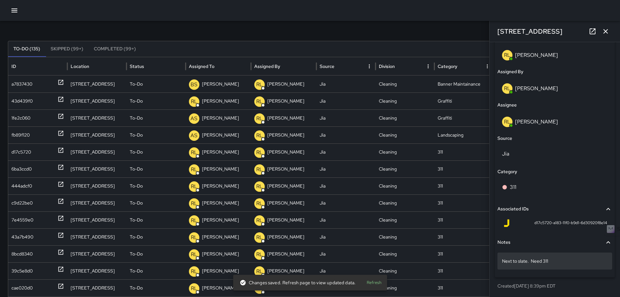
click at [503, 261] on p "Next to slate. Need 311" at bounding box center [555, 261] width 106 height 7
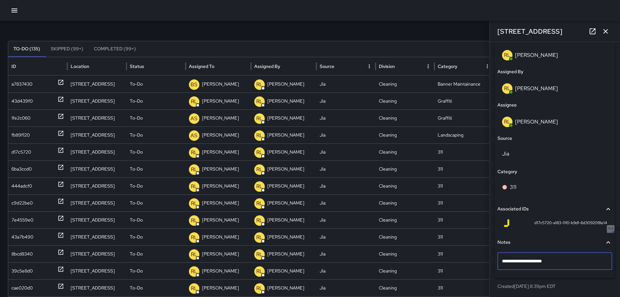
click at [503, 260] on textarea "**********" at bounding box center [552, 261] width 101 height 7
type textarea "**********"
click at [527, 261] on p "311 #25-006Next to slate. Need 311" at bounding box center [555, 261] width 106 height 7
click at [527, 260] on textarea "**********" at bounding box center [552, 261] width 101 height 7
click at [528, 260] on p "311 #25-006Next to slate. Need 311" at bounding box center [555, 261] width 106 height 7
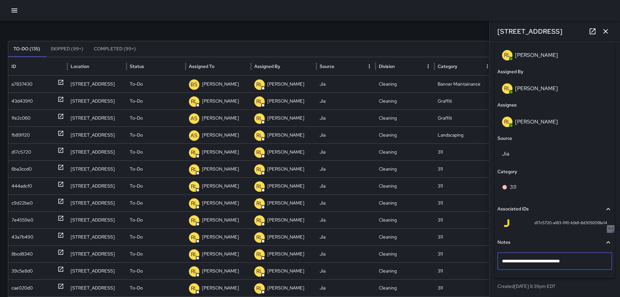
click at [527, 261] on textarea "**********" at bounding box center [552, 261] width 101 height 7
type textarea "**********"
click at [597, 258] on p "311 #25-00635197 Next to slate. Need 311" at bounding box center [555, 261] width 106 height 7
type textarea "**********"
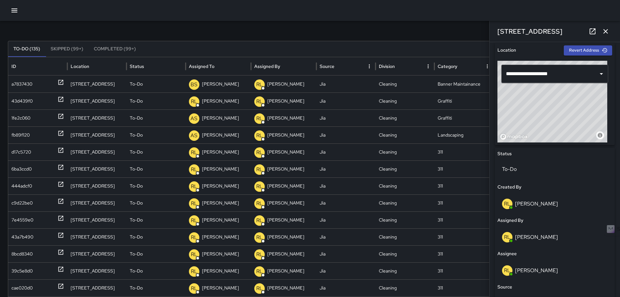
scroll to position [161, 0]
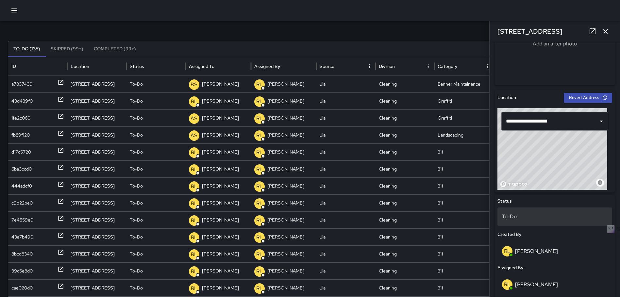
click at [549, 217] on p "To-Do" at bounding box center [555, 217] width 106 height 8
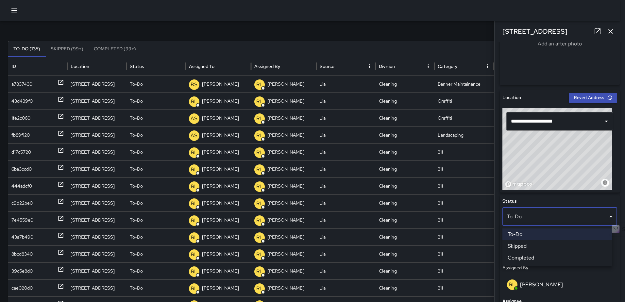
click at [540, 257] on li "Completed" at bounding box center [557, 258] width 110 height 12
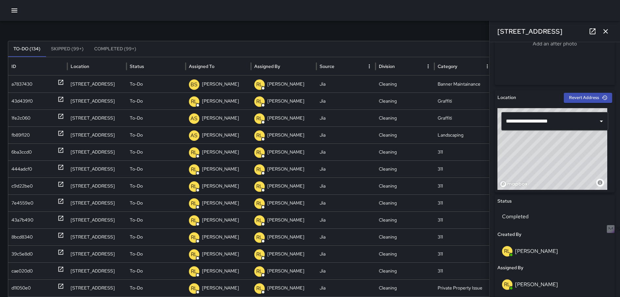
click at [604, 30] on icon "button" at bounding box center [605, 31] width 5 height 5
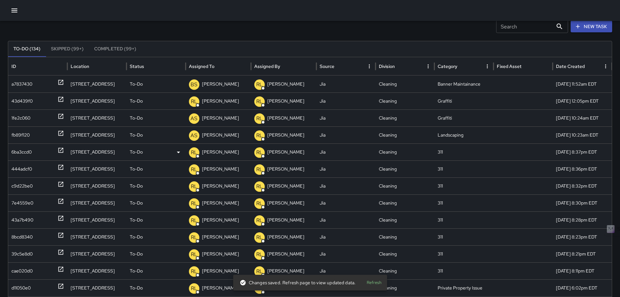
click at [59, 150] on icon at bounding box center [60, 150] width 5 height 5
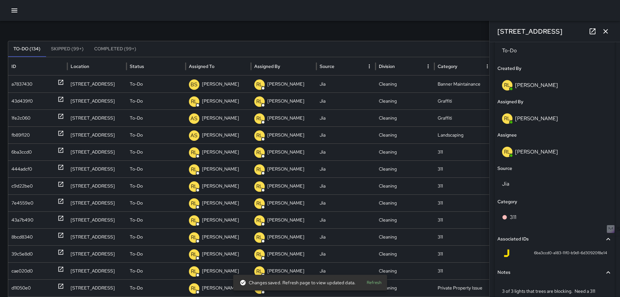
scroll to position [357, 0]
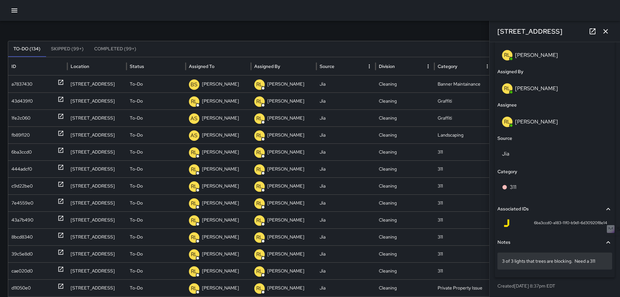
click at [600, 261] on p "3 of 3 lights that trees are blocking. Need a 311" at bounding box center [555, 261] width 106 height 7
type textarea "**********"
click at [504, 261] on p "3 of 3 lights that trees are blocking." at bounding box center [555, 261] width 106 height 7
click at [502, 261] on textarea "**********" at bounding box center [552, 261] width 101 height 7
drag, startPoint x: 502, startPoint y: 261, endPoint x: 511, endPoint y: 273, distance: 15.6
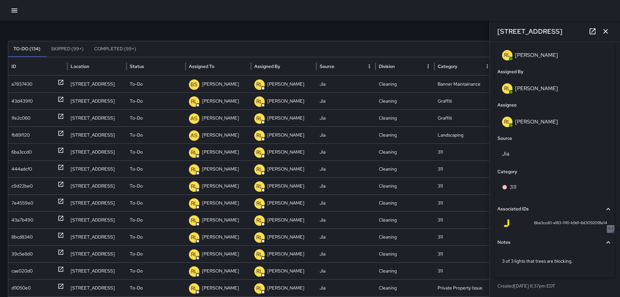
click at [511, 273] on div "3 of 3 lights that trees are blocking." at bounding box center [554, 262] width 115 height 25
click at [503, 262] on p "3 of 3 lights that trees are blocking." at bounding box center [555, 261] width 106 height 7
click at [504, 260] on textarea "**********" at bounding box center [552, 261] width 101 height 7
click at [503, 261] on textarea "**********" at bounding box center [552, 261] width 101 height 7
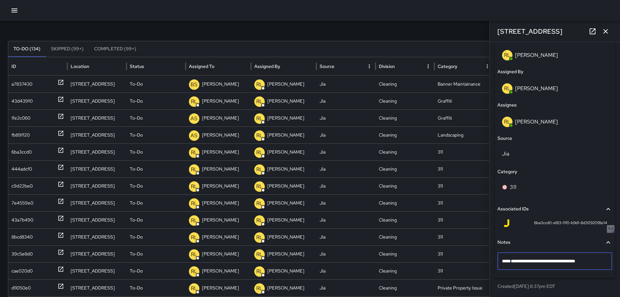
type textarea "**********"
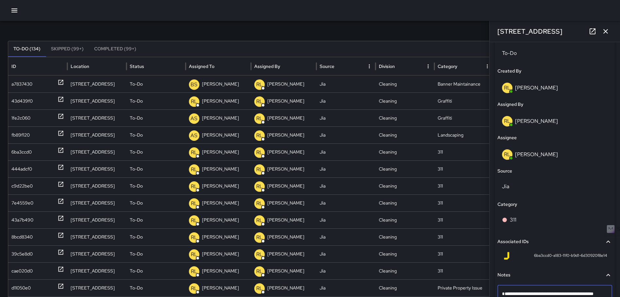
scroll to position [194, 0]
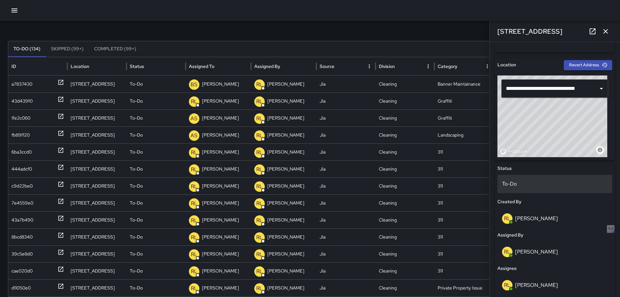
click at [525, 182] on p "To-Do" at bounding box center [555, 184] width 106 height 8
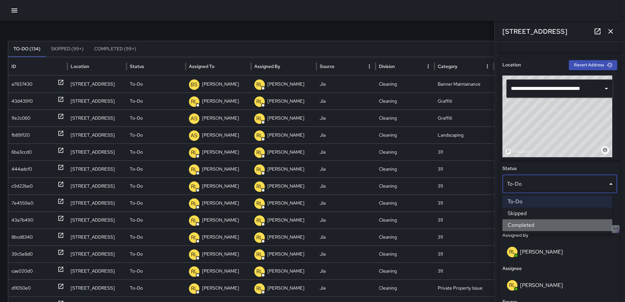
click at [525, 226] on li "Completed" at bounding box center [557, 225] width 110 height 12
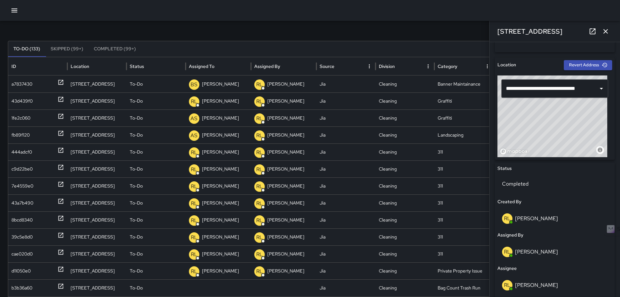
click at [605, 29] on icon "button" at bounding box center [606, 31] width 8 height 8
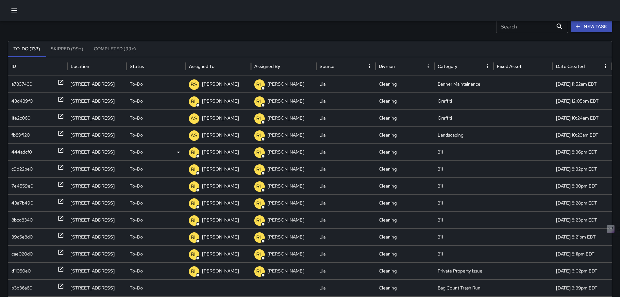
click at [62, 150] on icon at bounding box center [61, 150] width 7 height 7
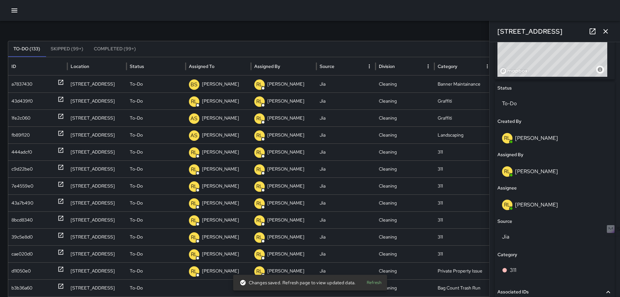
scroll to position [357, 0]
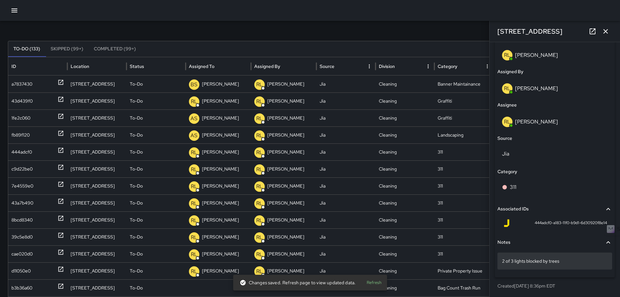
click at [503, 260] on p "2 of 3 lights blocked by trees" at bounding box center [555, 261] width 106 height 7
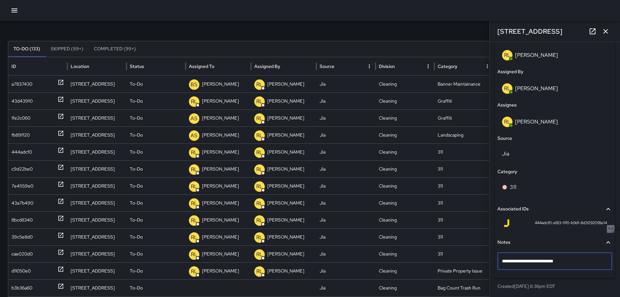
click at [502, 261] on textarea "**********" at bounding box center [552, 261] width 101 height 7
click at [504, 261] on textarea "**********" at bounding box center [552, 261] width 101 height 7
click at [504, 259] on textarea "**********" at bounding box center [552, 261] width 101 height 7
type textarea "**********"
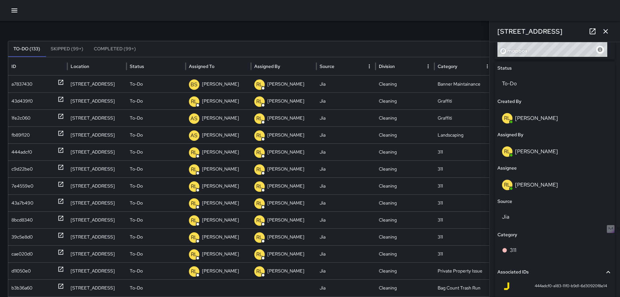
scroll to position [292, 0]
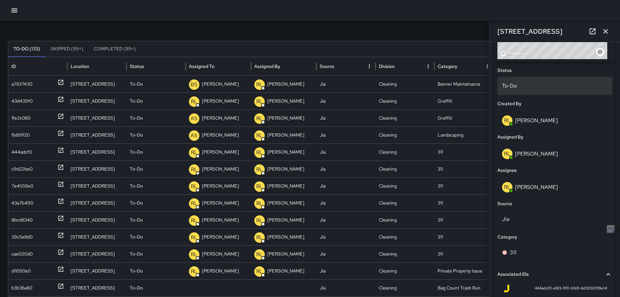
click at [552, 86] on p "To-Do" at bounding box center [555, 86] width 106 height 8
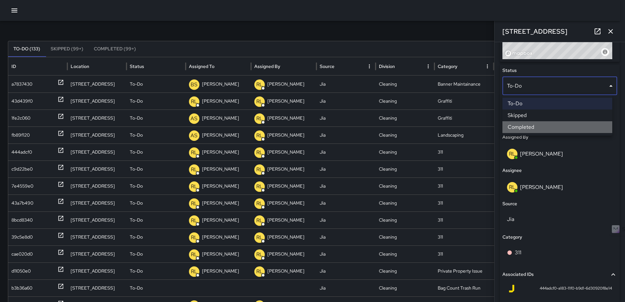
click at [541, 123] on li "Completed" at bounding box center [557, 127] width 110 height 12
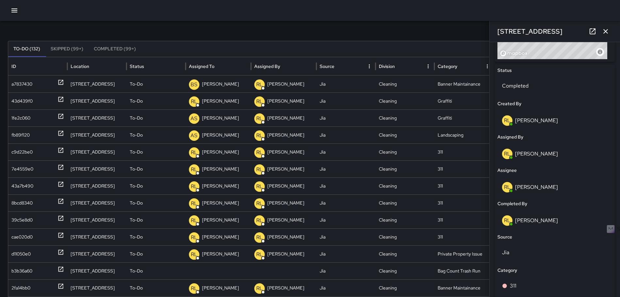
click at [607, 32] on icon "button" at bounding box center [606, 31] width 8 height 8
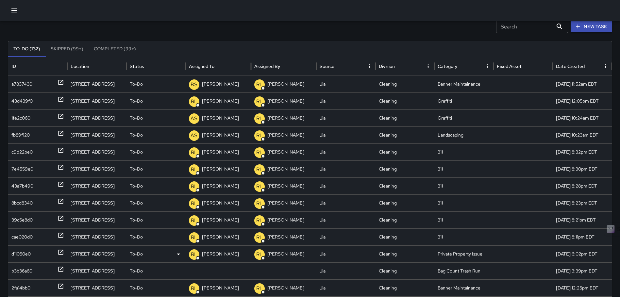
click at [59, 251] on icon at bounding box center [60, 252] width 5 height 5
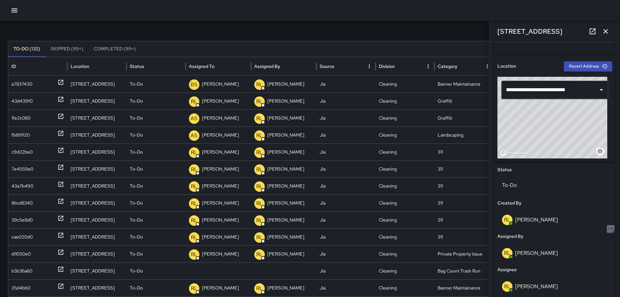
scroll to position [198, 0]
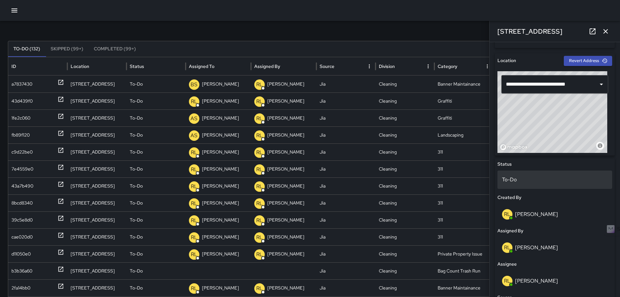
click at [569, 183] on p "To-Do" at bounding box center [555, 180] width 106 height 8
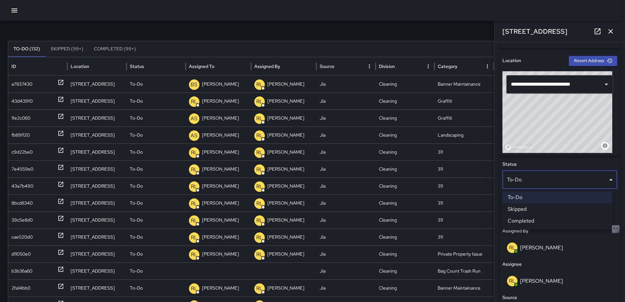
click at [553, 222] on li "Completed" at bounding box center [557, 221] width 110 height 12
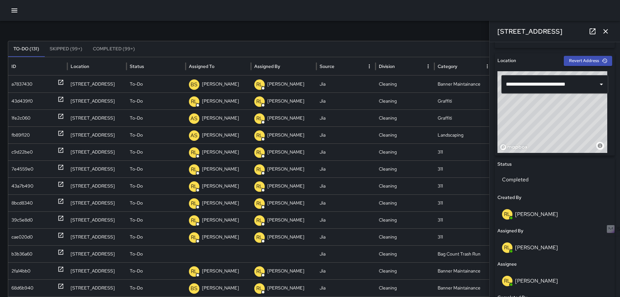
click at [607, 31] on icon "button" at bounding box center [606, 31] width 8 height 8
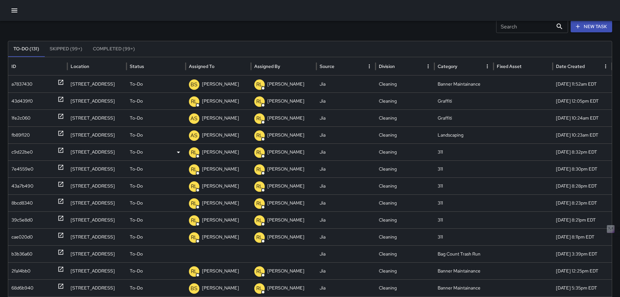
click at [60, 149] on icon at bounding box center [61, 150] width 7 height 7
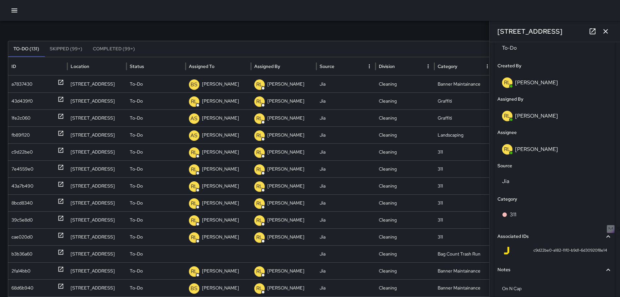
scroll to position [357, 0]
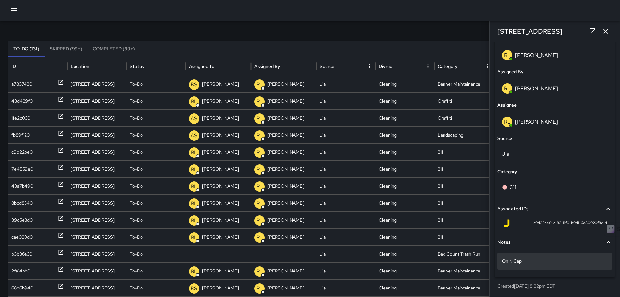
click at [504, 263] on p "On N Cap" at bounding box center [555, 261] width 106 height 7
click at [502, 262] on p "On N Cap" at bounding box center [555, 261] width 106 height 7
click at [503, 262] on textarea "********" at bounding box center [552, 261] width 101 height 7
type textarea "**********"
click at [528, 261] on p "311#25-006On N Cap" at bounding box center [555, 261] width 106 height 7
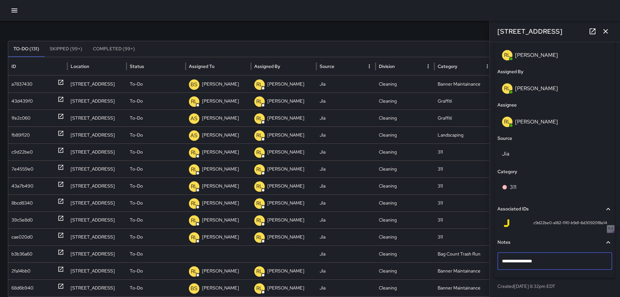
click at [527, 262] on textarea "**********" at bounding box center [552, 261] width 101 height 7
type textarea "**********"
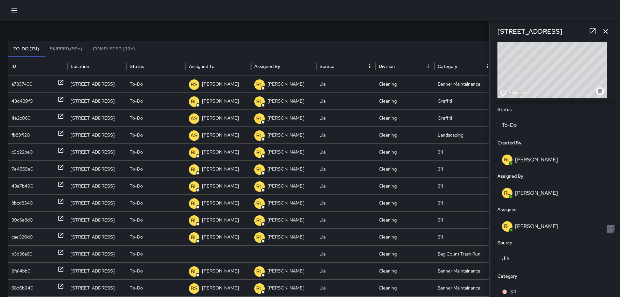
scroll to position [244, 0]
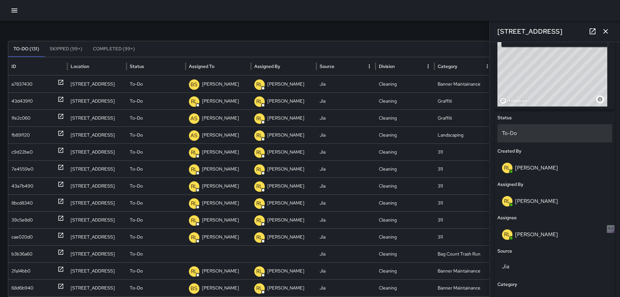
click at [564, 137] on div "To-Do" at bounding box center [554, 133] width 115 height 18
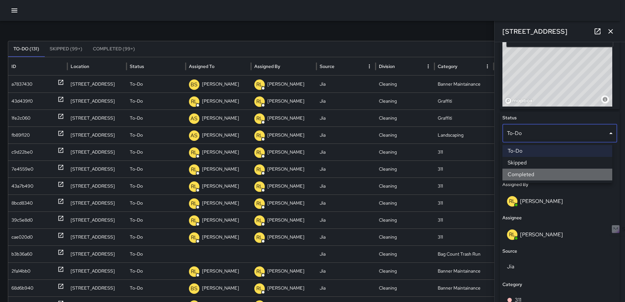
click at [550, 170] on li "Completed" at bounding box center [557, 175] width 110 height 12
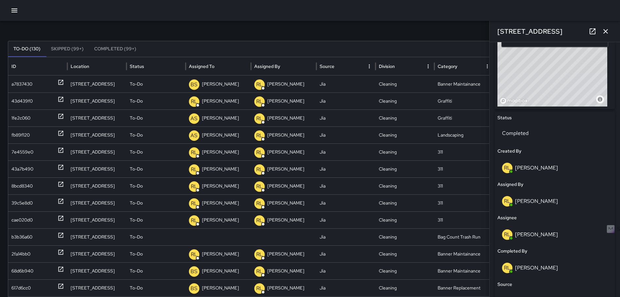
click at [607, 29] on icon "button" at bounding box center [606, 31] width 8 height 8
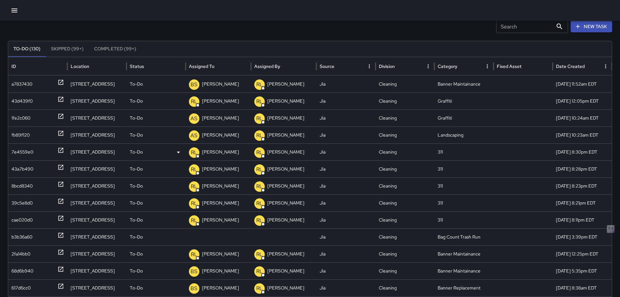
click at [59, 149] on icon at bounding box center [61, 150] width 7 height 7
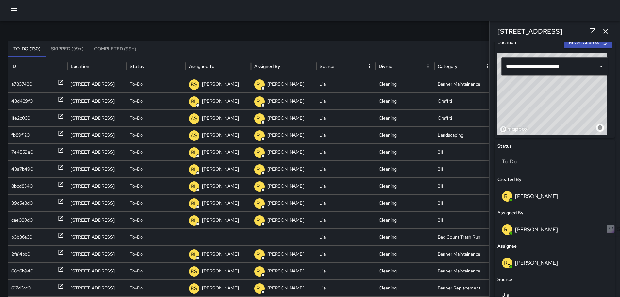
scroll to position [357, 0]
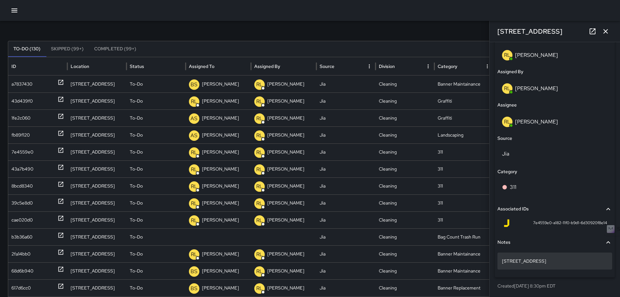
click at [500, 260] on div "[STREET_ADDRESS]" at bounding box center [554, 261] width 115 height 17
click at [501, 261] on div "[STREET_ADDRESS]" at bounding box center [554, 261] width 115 height 17
click at [503, 261] on textarea "**********" at bounding box center [552, 261] width 101 height 7
click at [502, 259] on textarea "**********" at bounding box center [552, 261] width 101 height 7
type textarea "**********"
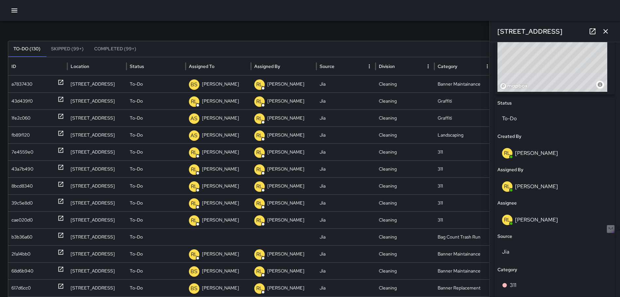
scroll to position [161, 0]
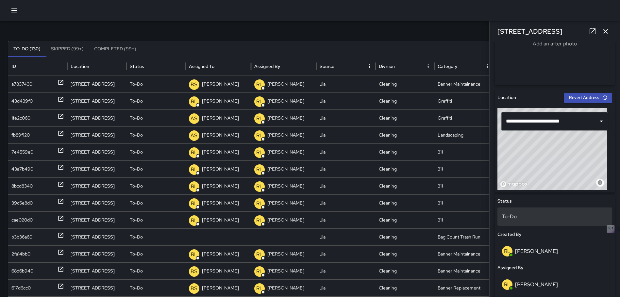
click at [523, 217] on p "To-Do" at bounding box center [555, 217] width 106 height 8
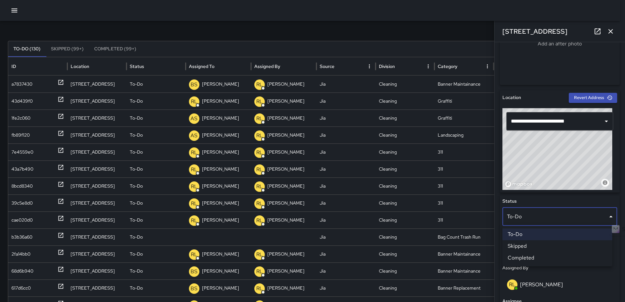
click at [525, 257] on li "Completed" at bounding box center [557, 258] width 110 height 12
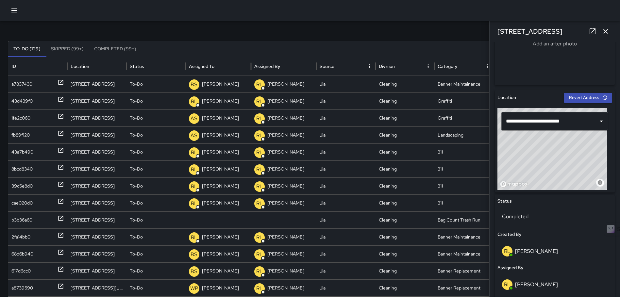
click at [608, 29] on icon "button" at bounding box center [606, 31] width 8 height 8
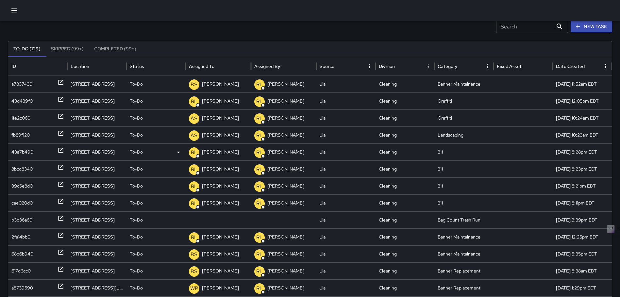
click at [58, 150] on icon at bounding box center [60, 150] width 5 height 5
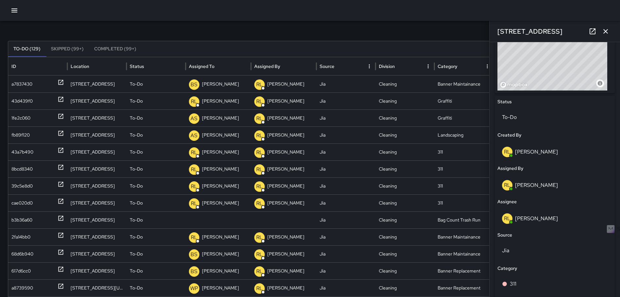
scroll to position [357, 0]
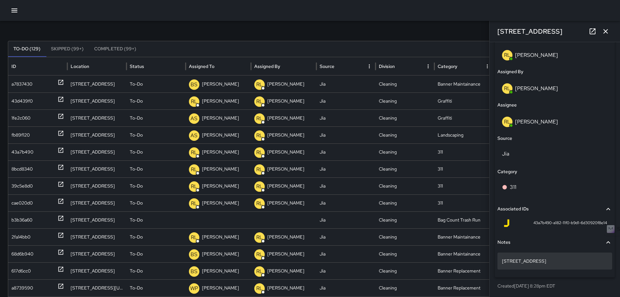
click at [501, 260] on div "[STREET_ADDRESS]" at bounding box center [554, 261] width 115 height 17
click at [502, 260] on textarea "**********" at bounding box center [552, 261] width 101 height 7
click at [503, 260] on textarea "**********" at bounding box center [552, 261] width 101 height 7
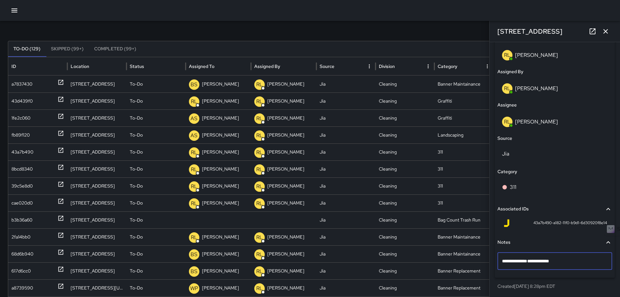
click at [503, 261] on textarea "**********" at bounding box center [552, 261] width 101 height 7
type textarea "**********"
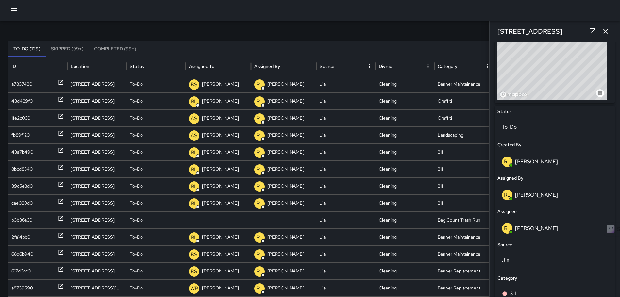
scroll to position [226, 0]
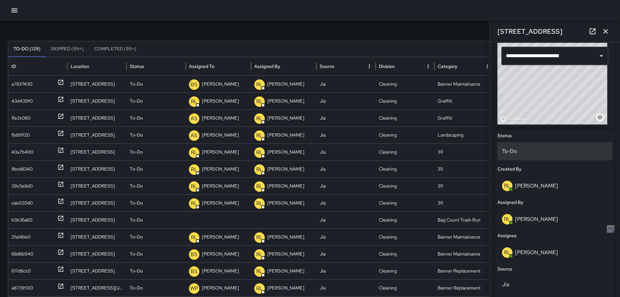
click at [530, 150] on p "To-Do" at bounding box center [555, 151] width 106 height 8
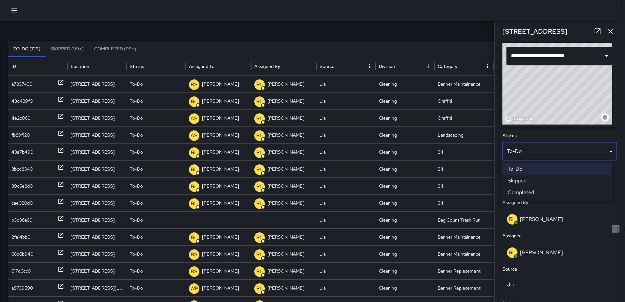
click at [537, 189] on li "Completed" at bounding box center [557, 193] width 110 height 12
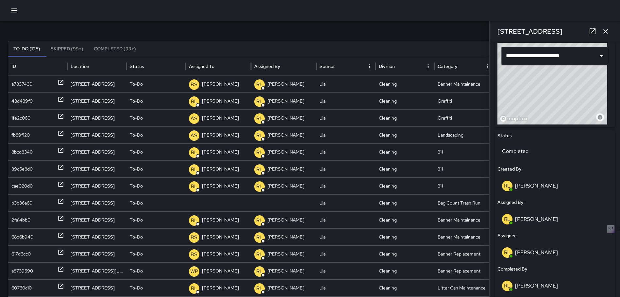
click at [605, 30] on icon "button" at bounding box center [606, 31] width 8 height 8
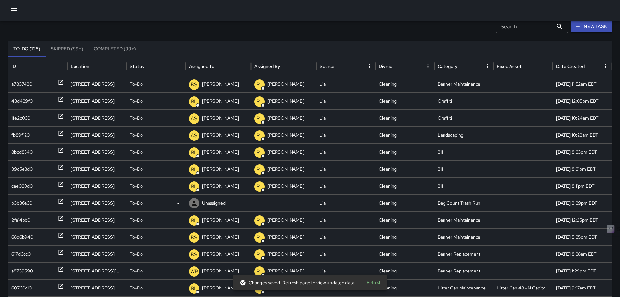
click at [59, 201] on icon at bounding box center [61, 201] width 7 height 7
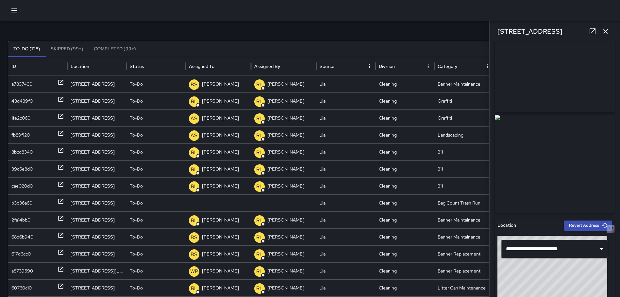
scroll to position [0, 0]
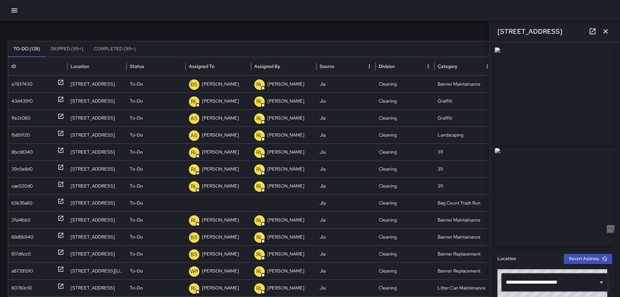
click at [608, 28] on icon "button" at bounding box center [606, 31] width 8 height 8
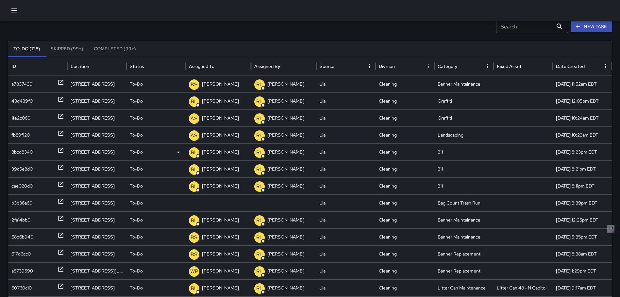
click at [62, 148] on icon at bounding box center [60, 150] width 5 height 5
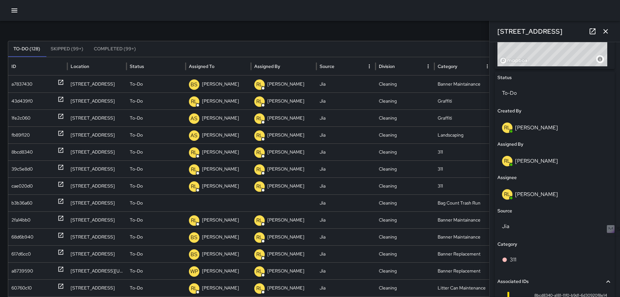
scroll to position [357, 0]
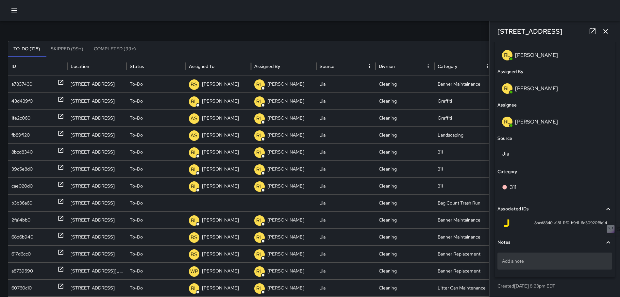
click at [528, 264] on div "Add a note" at bounding box center [554, 261] width 115 height 17
type textarea "**********"
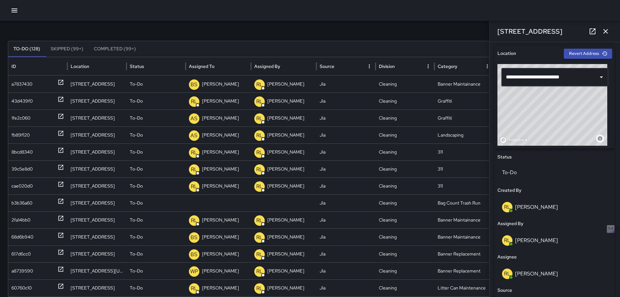
scroll to position [209, 0]
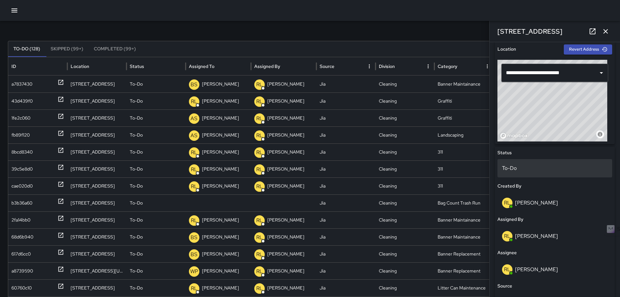
click at [537, 164] on div "To-Do" at bounding box center [554, 168] width 115 height 18
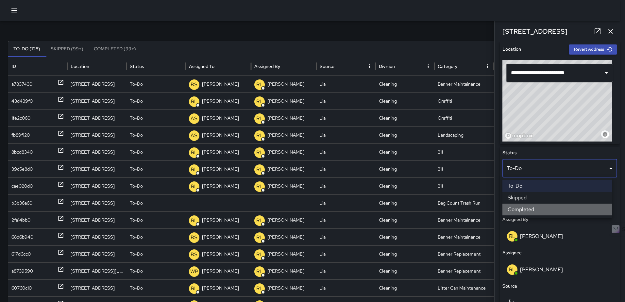
click at [539, 208] on li "Completed" at bounding box center [557, 210] width 110 height 12
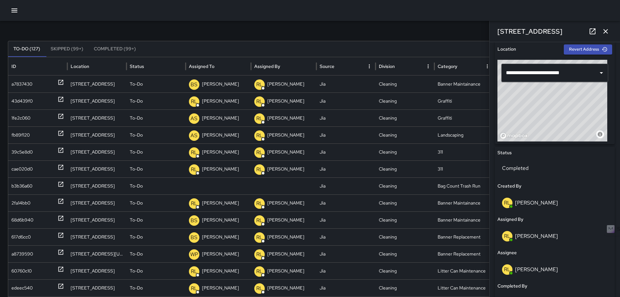
click at [607, 32] on icon "button" at bounding box center [606, 31] width 8 height 8
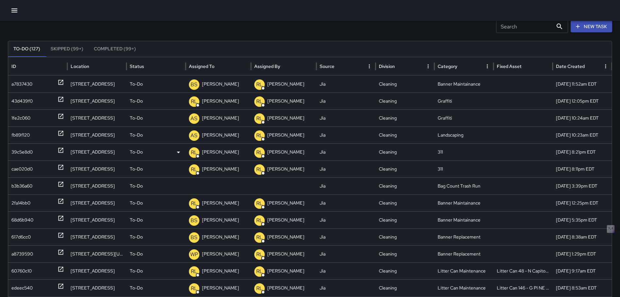
click at [61, 150] on icon at bounding box center [60, 150] width 5 height 5
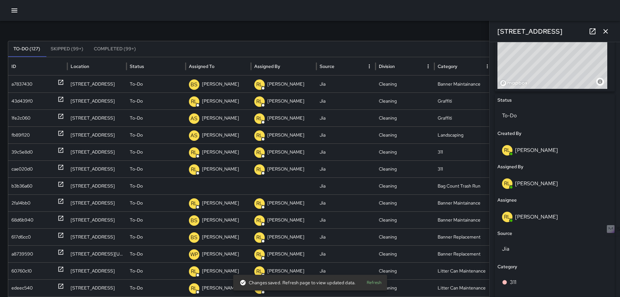
scroll to position [357, 0]
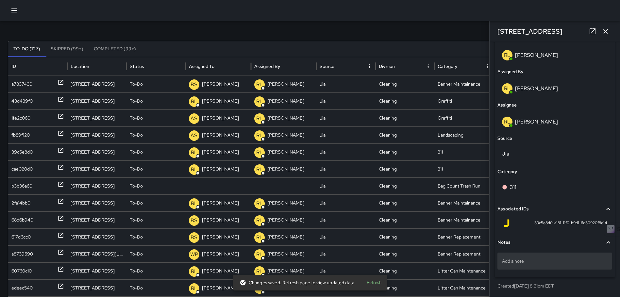
click at [530, 263] on p "Add a note" at bounding box center [555, 261] width 106 height 7
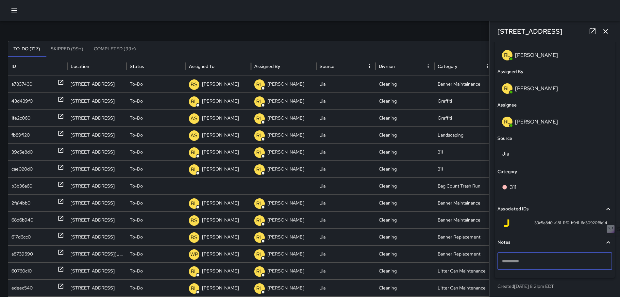
type textarea "**********"
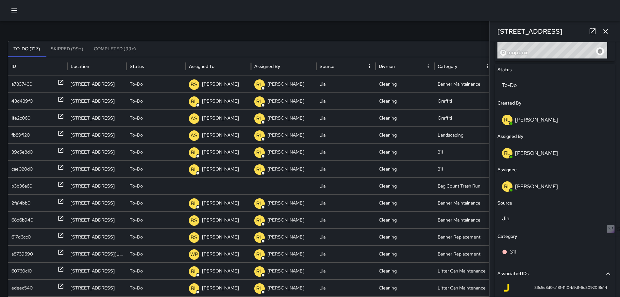
scroll to position [292, 0]
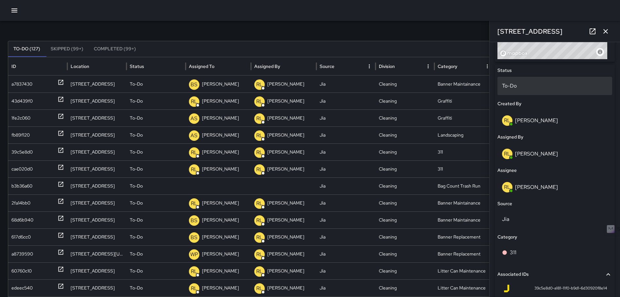
click at [532, 83] on p "To-Do" at bounding box center [555, 86] width 106 height 8
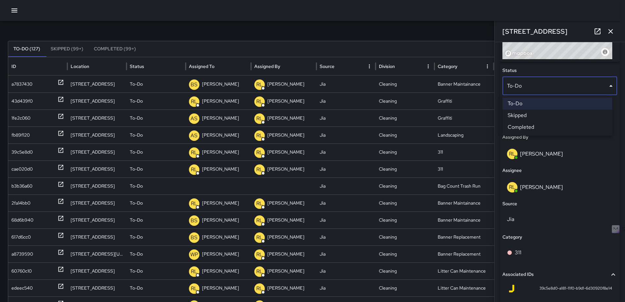
click at [529, 129] on li "Completed" at bounding box center [557, 127] width 110 height 12
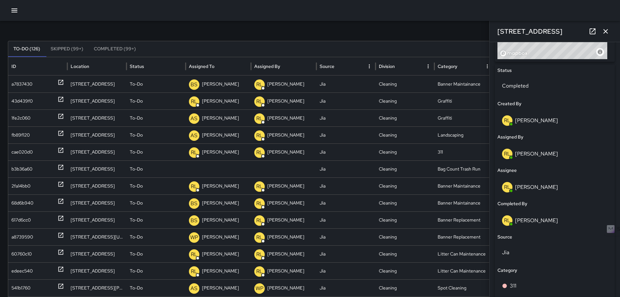
click at [602, 32] on icon "button" at bounding box center [606, 31] width 8 height 8
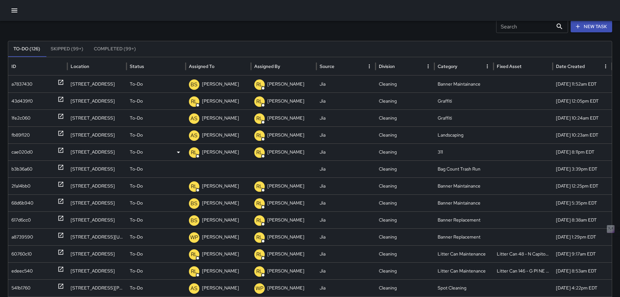
click at [62, 149] on icon at bounding box center [60, 150] width 5 height 5
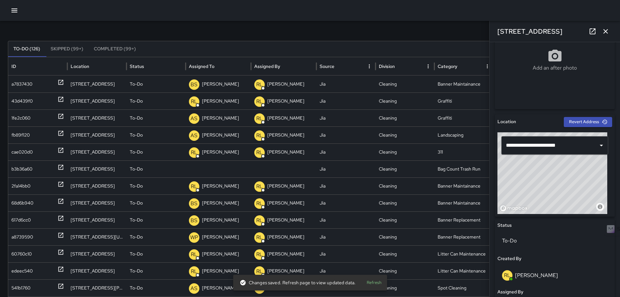
scroll to position [357, 0]
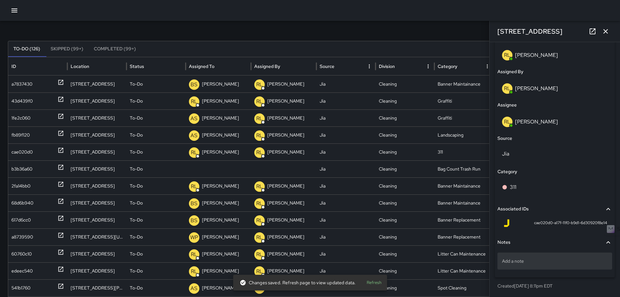
click at [507, 261] on p "Add a note" at bounding box center [555, 261] width 106 height 7
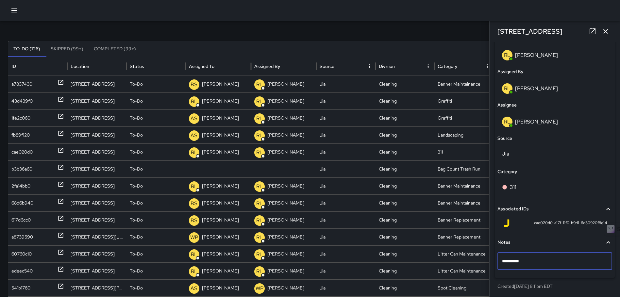
type textarea "**********"
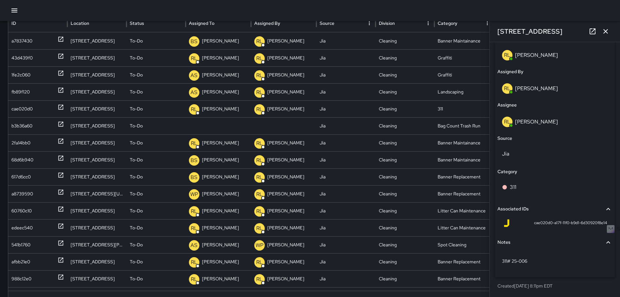
scroll to position [95, 0]
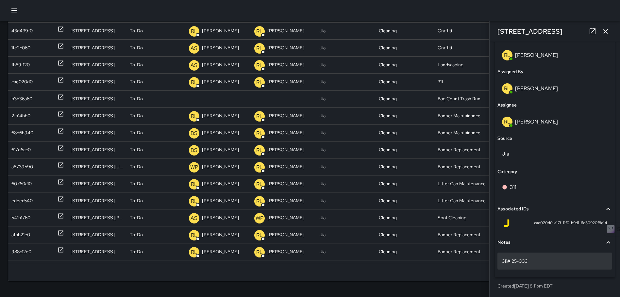
click at [554, 267] on div "311# 25-006" at bounding box center [554, 261] width 115 height 17
type textarea "**********"
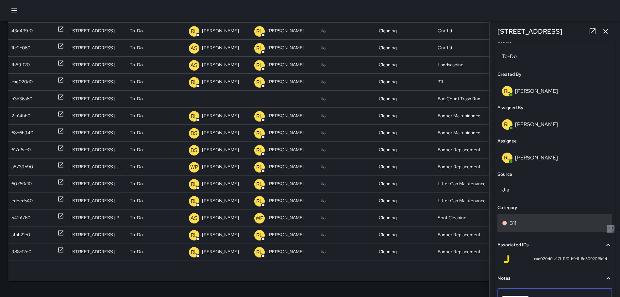
scroll to position [259, 0]
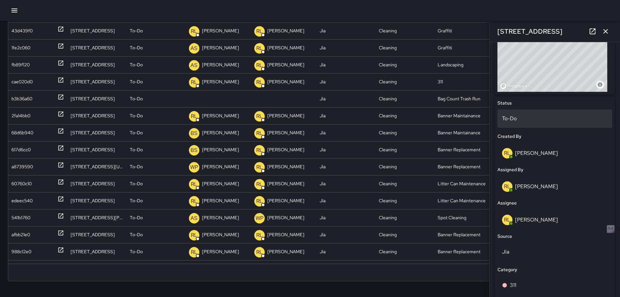
click at [540, 115] on p "To-Do" at bounding box center [555, 119] width 106 height 8
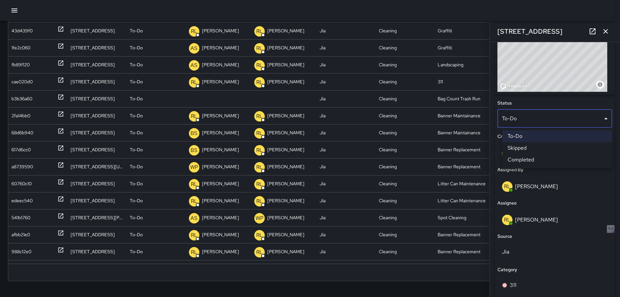
scroll to position [90, 0]
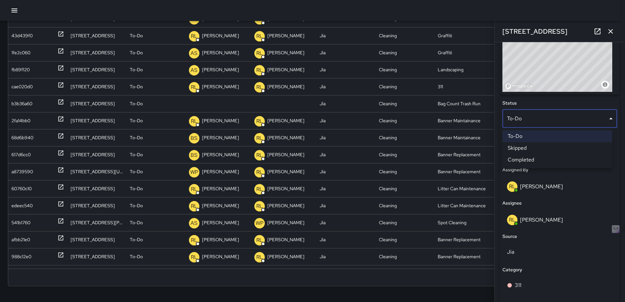
click at [571, 157] on li "Completed" at bounding box center [557, 160] width 110 height 12
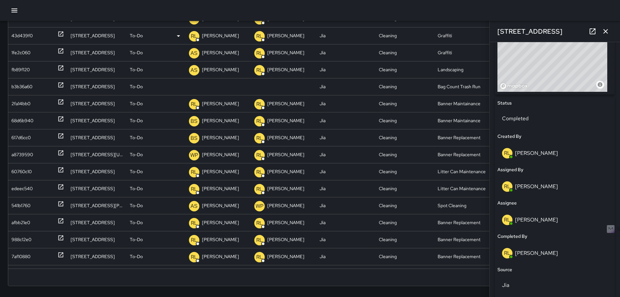
click at [609, 28] on icon "button" at bounding box center [606, 31] width 8 height 8
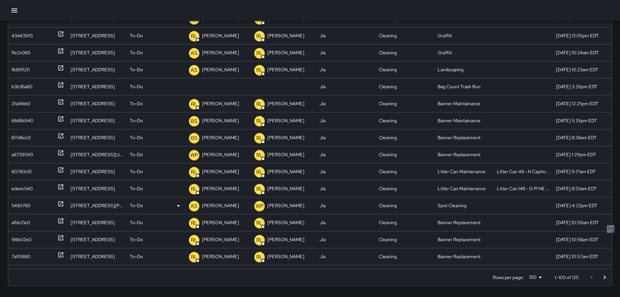
click at [61, 202] on icon at bounding box center [60, 204] width 5 height 5
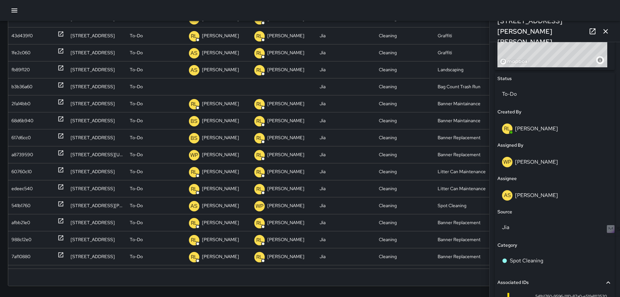
scroll to position [248, 0]
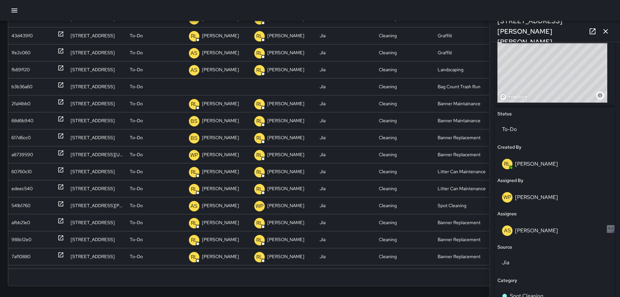
click at [605, 32] on icon "button" at bounding box center [605, 31] width 5 height 5
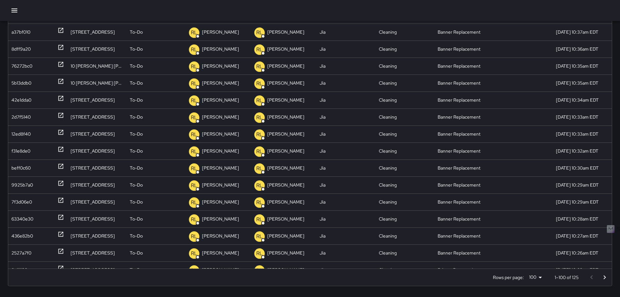
scroll to position [0, 0]
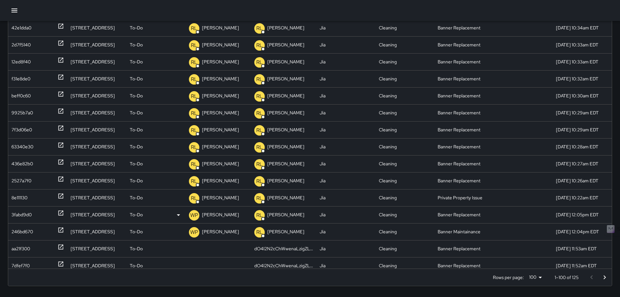
click at [61, 211] on icon at bounding box center [61, 213] width 7 height 7
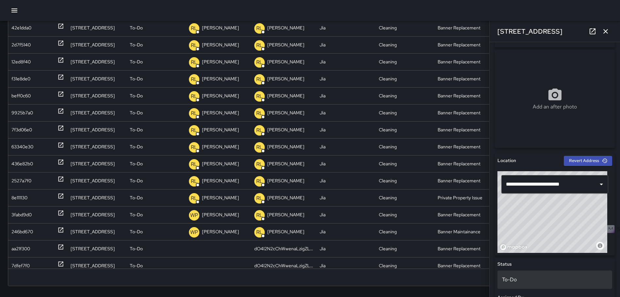
click at [520, 277] on p "To-Do" at bounding box center [555, 280] width 106 height 8
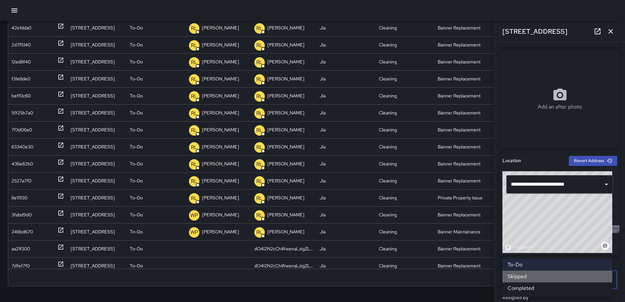
click at [535, 273] on li "Skipped" at bounding box center [557, 277] width 110 height 12
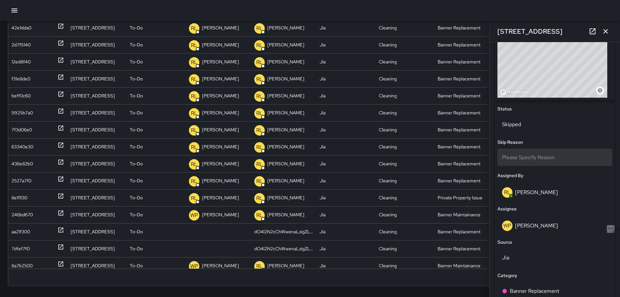
click at [536, 155] on span "Please Specify Reason" at bounding box center [528, 157] width 53 height 7
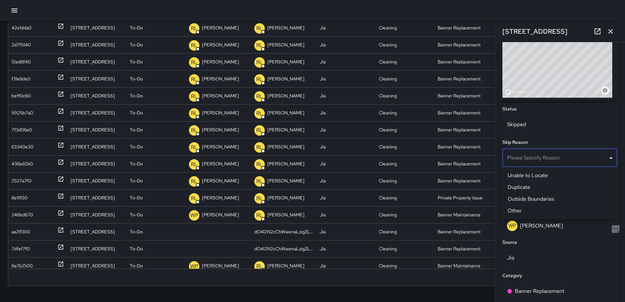
click at [534, 189] on li "Duplicate" at bounding box center [557, 187] width 110 height 12
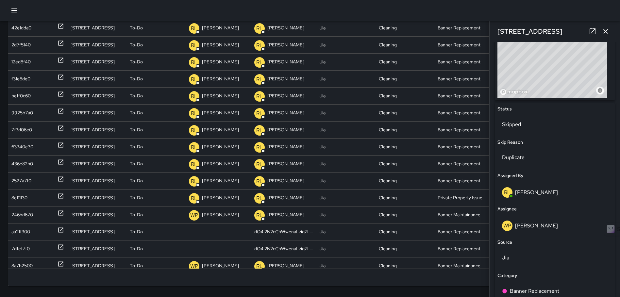
click at [605, 30] on icon "button" at bounding box center [606, 31] width 8 height 8
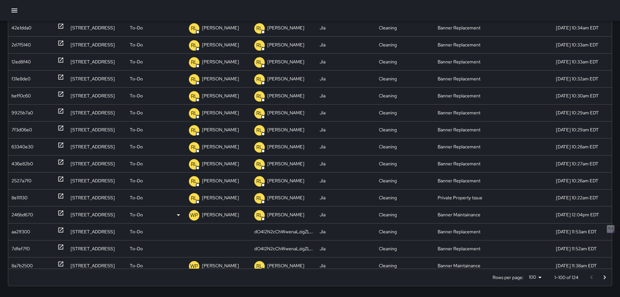
click at [61, 214] on icon at bounding box center [61, 213] width 7 height 7
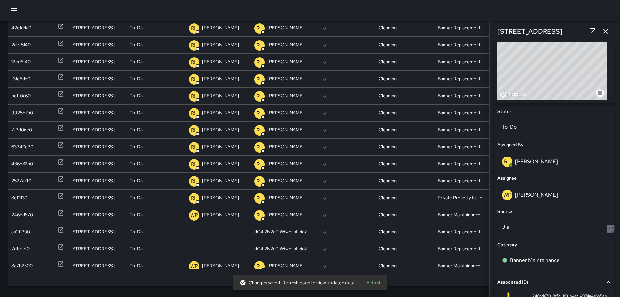
click at [605, 29] on icon "button" at bounding box center [606, 31] width 8 height 8
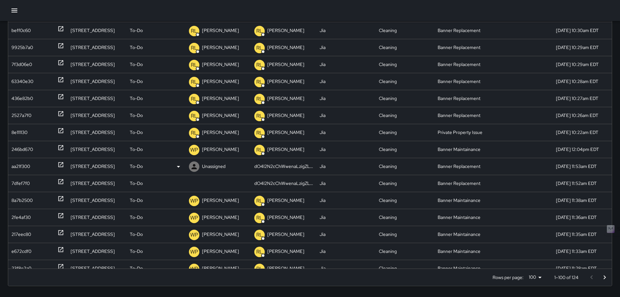
click at [58, 163] on icon at bounding box center [60, 164] width 5 height 5
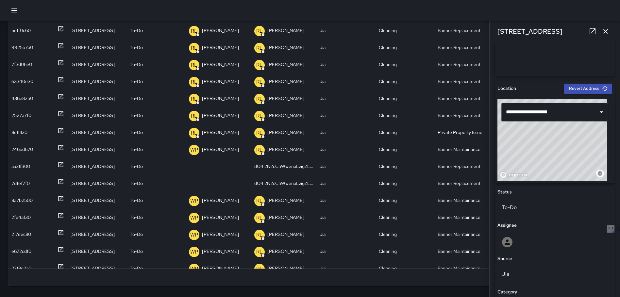
click at [606, 31] on icon "button" at bounding box center [605, 31] width 5 height 5
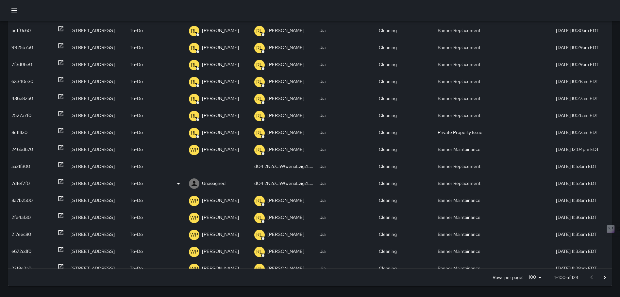
click at [59, 182] on icon at bounding box center [61, 181] width 7 height 7
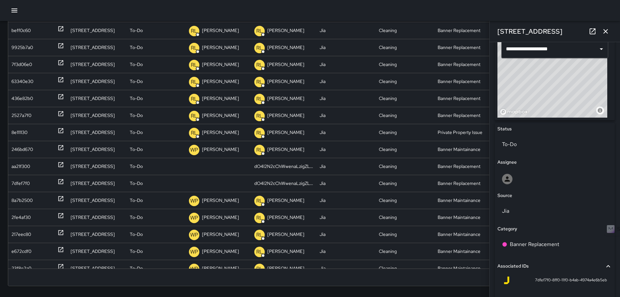
scroll to position [275, 0]
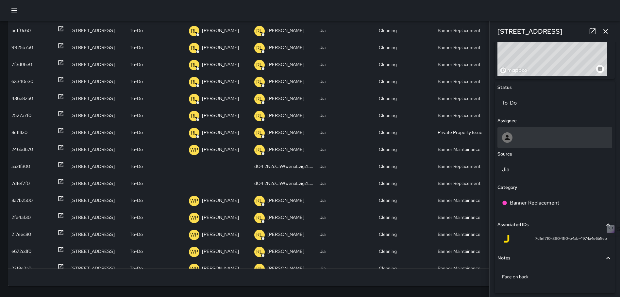
click at [520, 137] on div at bounding box center [555, 137] width 106 height 10
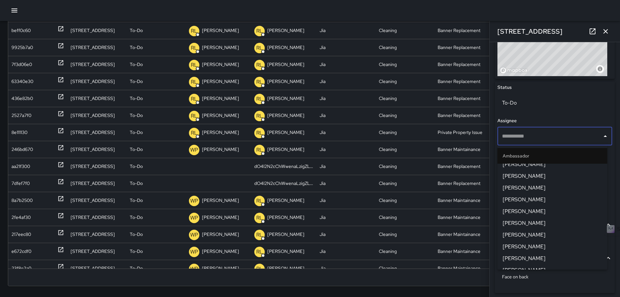
scroll to position [163, 0]
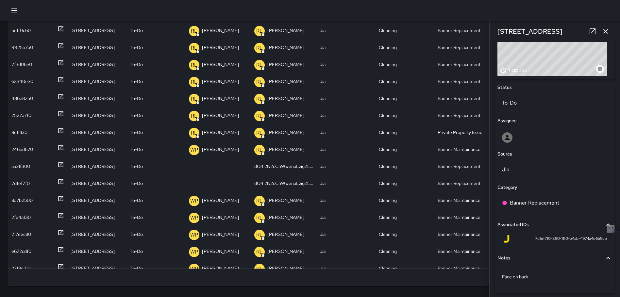
drag, startPoint x: 605, startPoint y: 221, endPoint x: 609, endPoint y: 122, distance: 99.1
click at [609, 123] on html "Search Search New Task To-Do (124) Skipped (99+) Completed (99+) ID Location St…" at bounding box center [310, 106] width 620 height 392
click at [605, 30] on icon "button" at bounding box center [605, 31] width 5 height 5
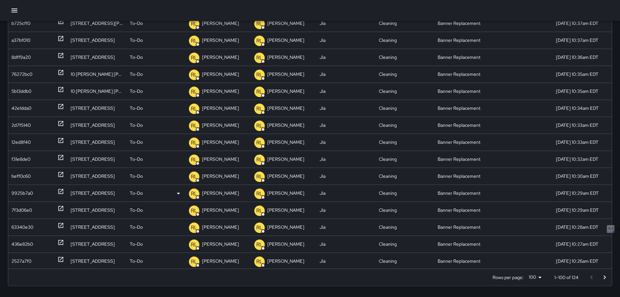
scroll to position [556, 0]
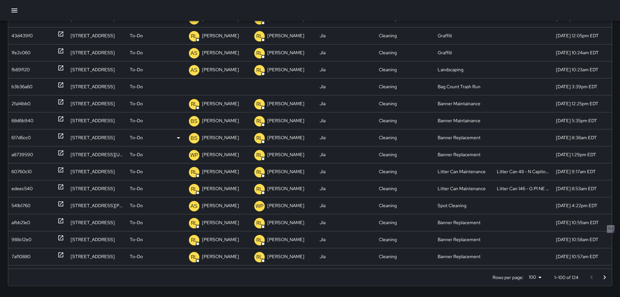
click at [61, 134] on icon at bounding box center [61, 136] width 7 height 7
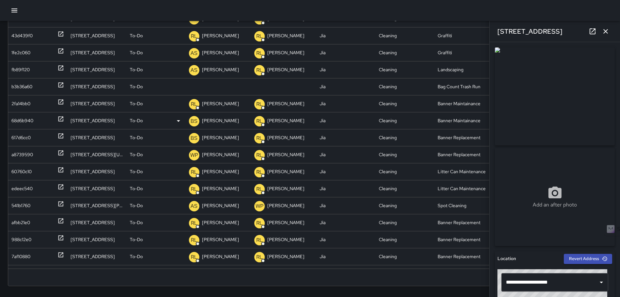
click at [64, 119] on div "68d6b940" at bounding box center [37, 120] width 59 height 17
click at [62, 133] on icon at bounding box center [61, 136] width 7 height 7
click at [605, 30] on icon "button" at bounding box center [605, 31] width 5 height 5
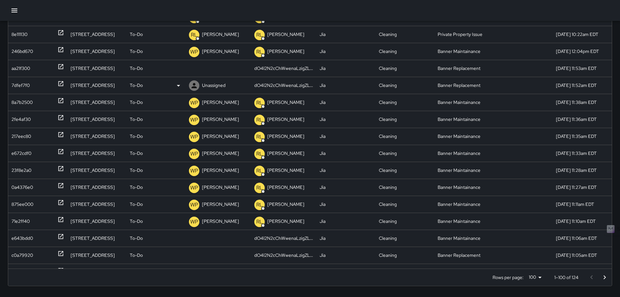
click at [64, 83] on div "7dfef7f0" at bounding box center [37, 85] width 59 height 17
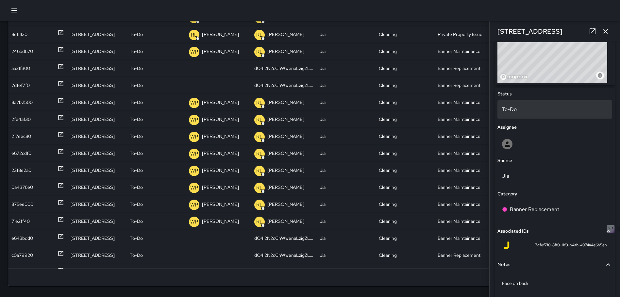
click at [512, 103] on div "To-Do" at bounding box center [554, 109] width 115 height 18
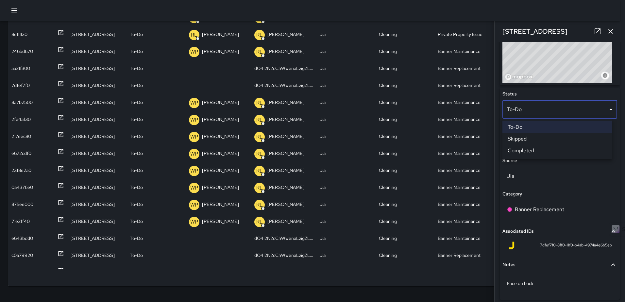
click at [537, 138] on li "Skipped" at bounding box center [557, 139] width 110 height 12
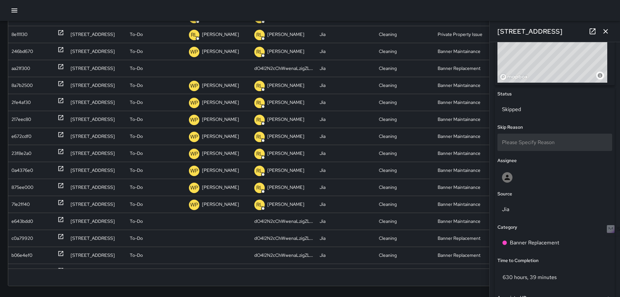
click at [549, 140] on span "Please Specify Reason" at bounding box center [528, 142] width 53 height 7
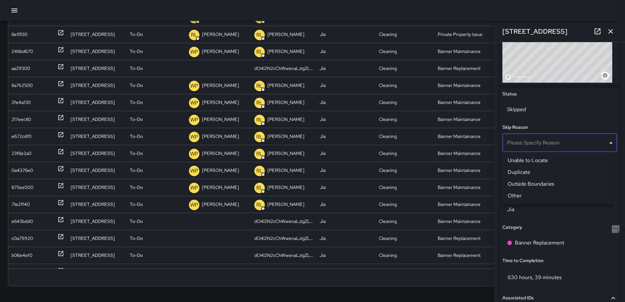
click at [540, 168] on li "Duplicate" at bounding box center [557, 172] width 110 height 12
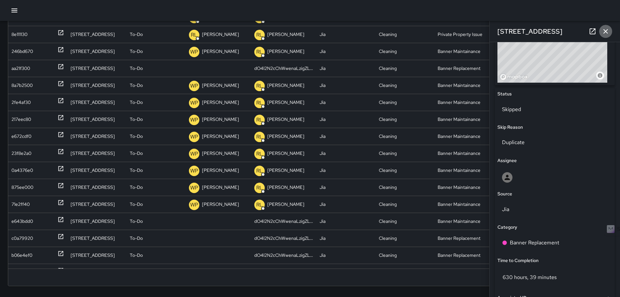
click at [605, 30] on icon "button" at bounding box center [605, 31] width 5 height 5
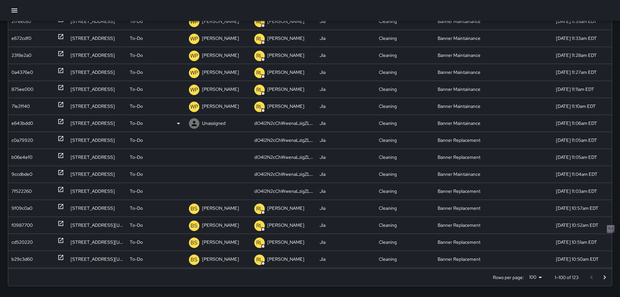
click at [59, 120] on icon at bounding box center [60, 121] width 5 height 5
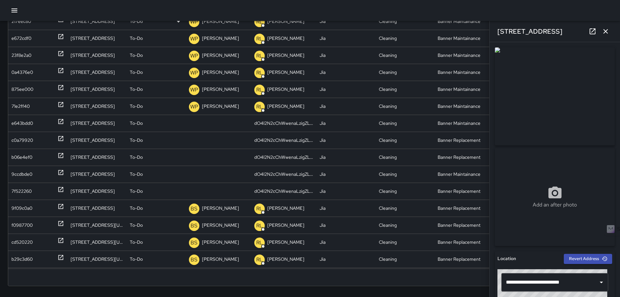
click at [604, 29] on icon "button" at bounding box center [606, 31] width 8 height 8
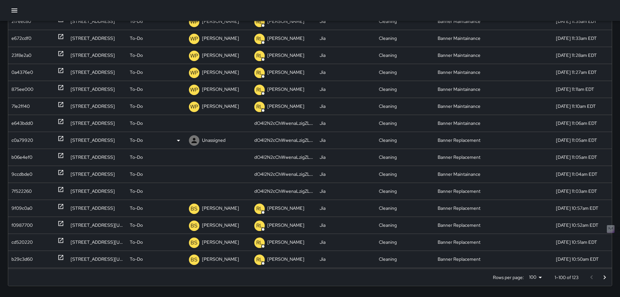
click at [59, 139] on icon at bounding box center [61, 138] width 7 height 7
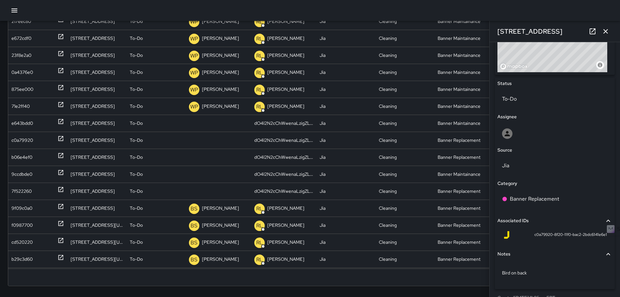
scroll to position [289, 0]
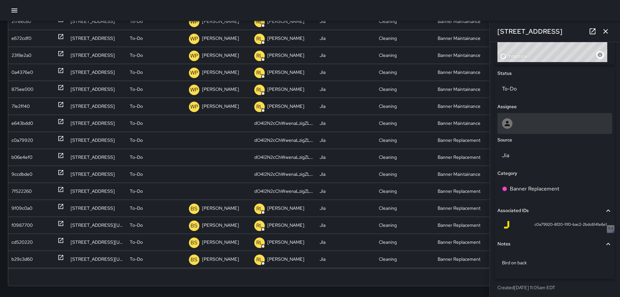
click at [534, 125] on div at bounding box center [555, 123] width 106 height 10
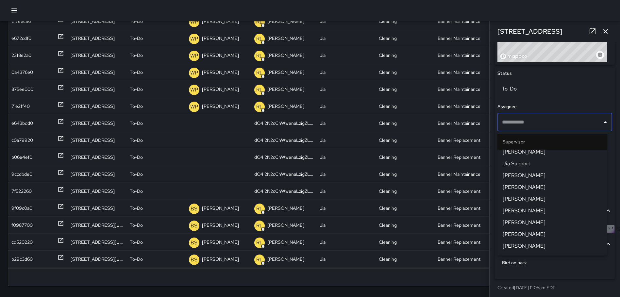
scroll to position [196, 0]
click at [538, 196] on span "[PERSON_NAME]" at bounding box center [552, 199] width 99 height 8
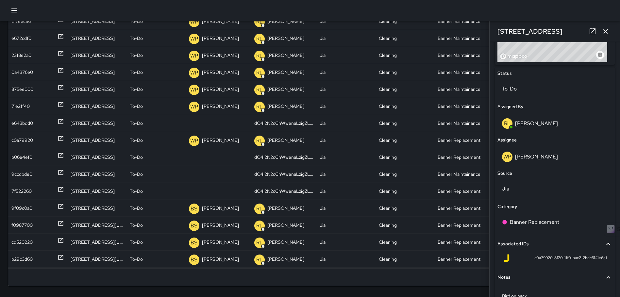
click at [604, 29] on icon "button" at bounding box center [606, 31] width 8 height 8
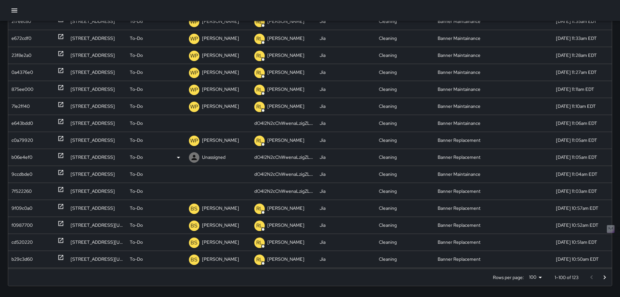
click at [60, 156] on icon at bounding box center [61, 155] width 7 height 7
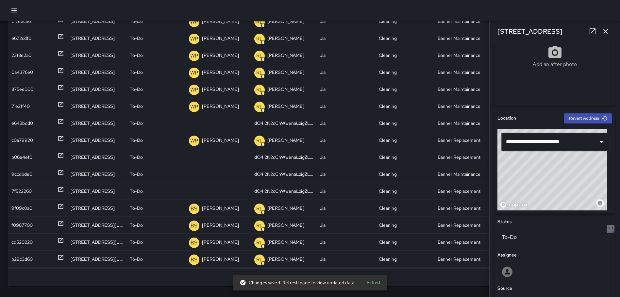
scroll to position [291, 0]
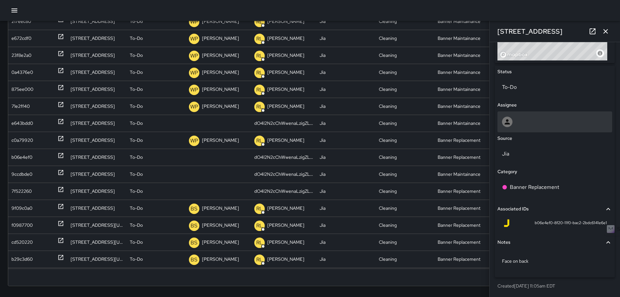
click at [539, 129] on div at bounding box center [554, 121] width 115 height 21
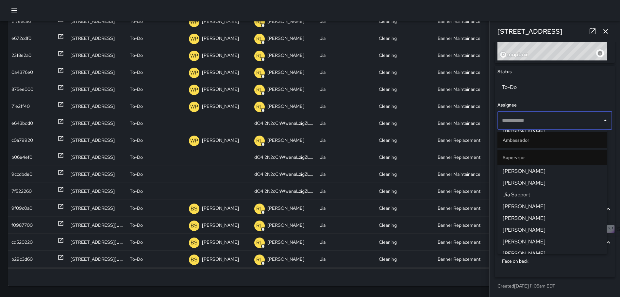
scroll to position [163, 0]
click at [528, 223] on li "[PERSON_NAME]" at bounding box center [552, 218] width 110 height 12
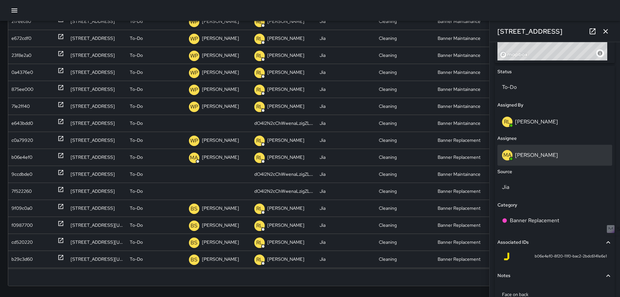
click at [539, 154] on div "MA [PERSON_NAME]" at bounding box center [555, 155] width 106 height 10
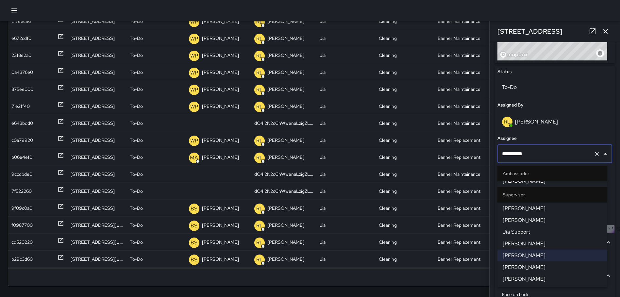
scroll to position [197, 0]
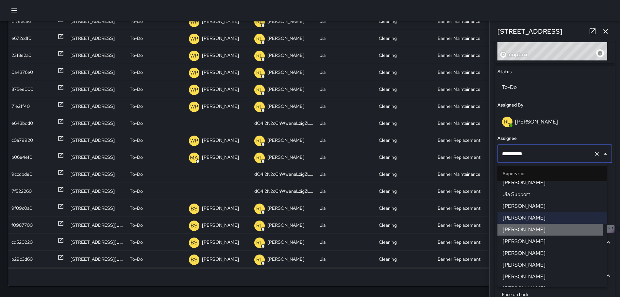
click at [531, 230] on span "[PERSON_NAME]" at bounding box center [552, 230] width 99 height 8
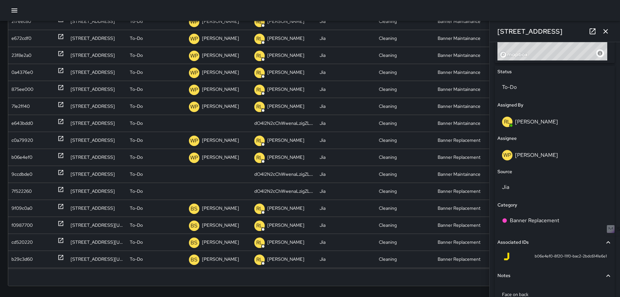
click at [606, 32] on icon "button" at bounding box center [606, 31] width 8 height 8
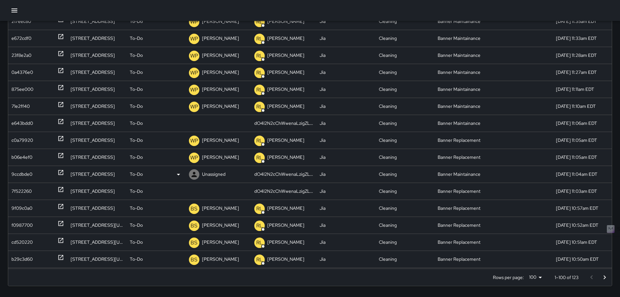
click at [62, 171] on icon at bounding box center [60, 172] width 5 height 5
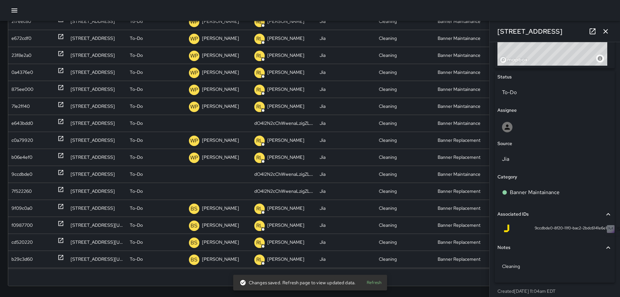
scroll to position [287, 0]
drag, startPoint x: 614, startPoint y: 196, endPoint x: 619, endPoint y: 192, distance: 6.5
click at [616, 193] on div "**********" at bounding box center [555, 169] width 130 height 255
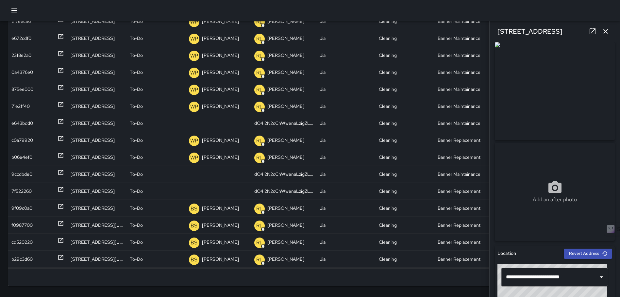
scroll to position [0, 0]
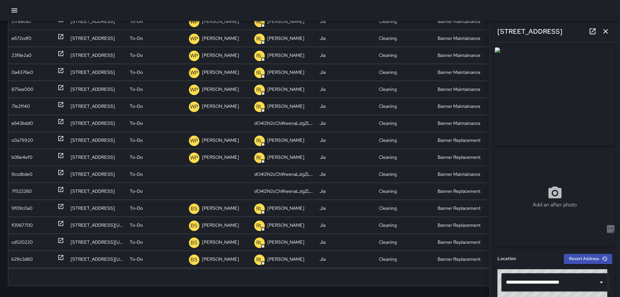
click at [602, 33] on icon "button" at bounding box center [606, 31] width 8 height 8
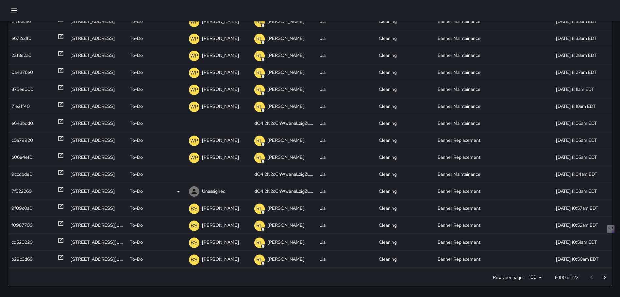
click at [59, 188] on icon at bounding box center [61, 189] width 7 height 7
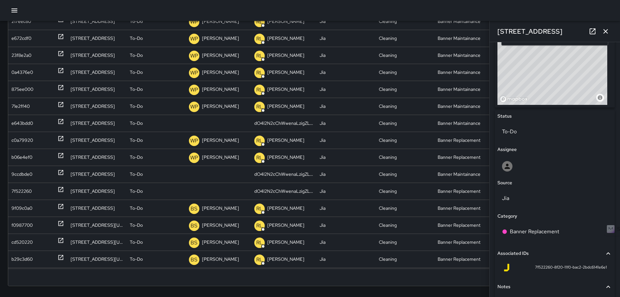
scroll to position [291, 0]
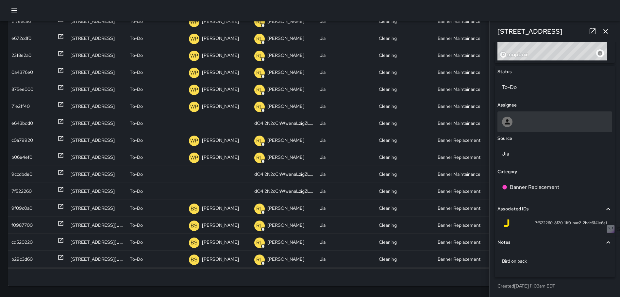
click at [549, 126] on div at bounding box center [555, 122] width 106 height 10
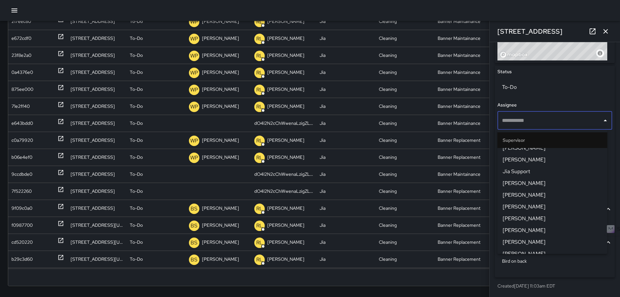
scroll to position [196, 0]
click at [545, 195] on span "[PERSON_NAME]" at bounding box center [552, 197] width 99 height 8
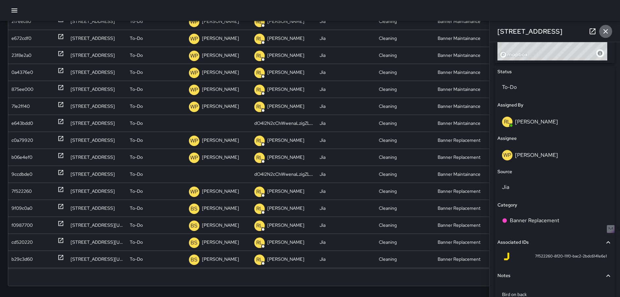
click at [604, 30] on icon "button" at bounding box center [605, 31] width 5 height 5
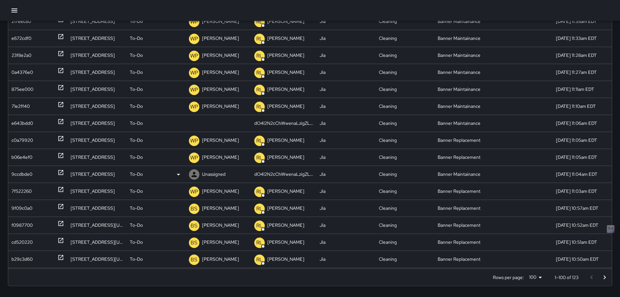
click at [60, 174] on icon at bounding box center [61, 172] width 7 height 7
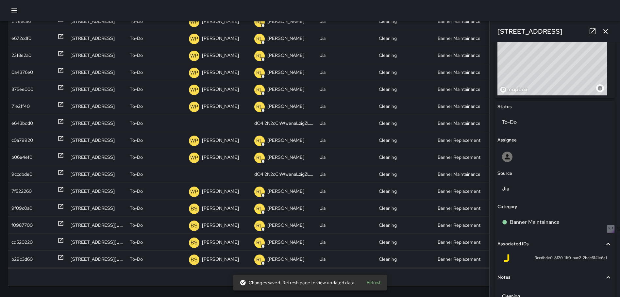
scroll to position [259, 0]
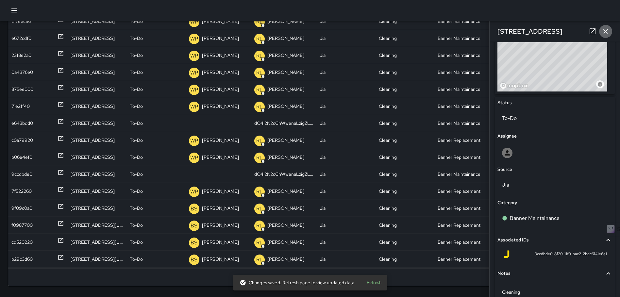
click at [605, 30] on icon "button" at bounding box center [605, 31] width 5 height 5
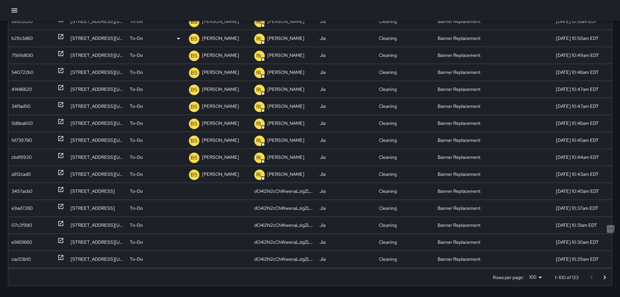
scroll to position [1068, 0]
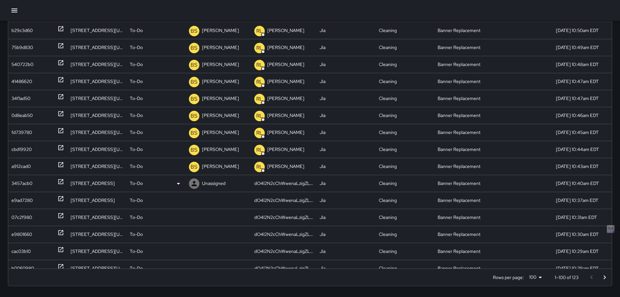
click at [59, 182] on icon at bounding box center [61, 181] width 7 height 7
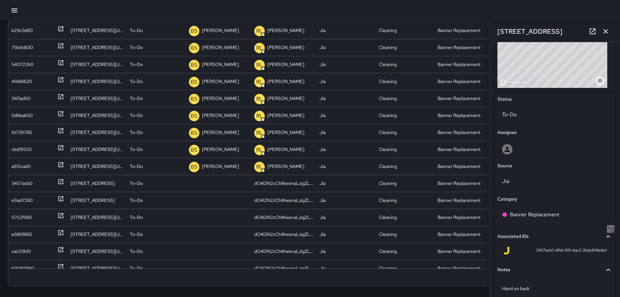
scroll to position [265, 0]
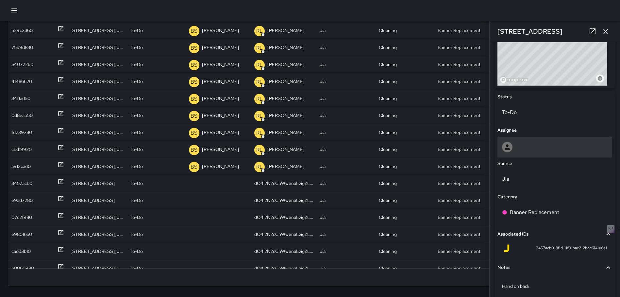
click at [544, 151] on div at bounding box center [555, 147] width 106 height 10
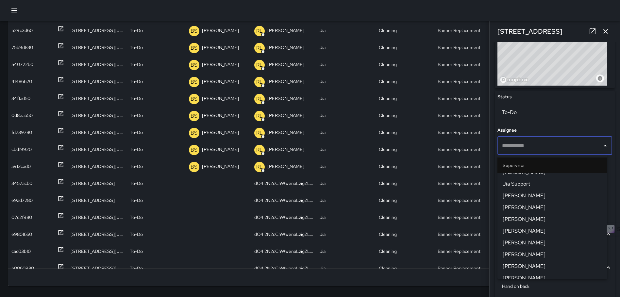
scroll to position [216, 0]
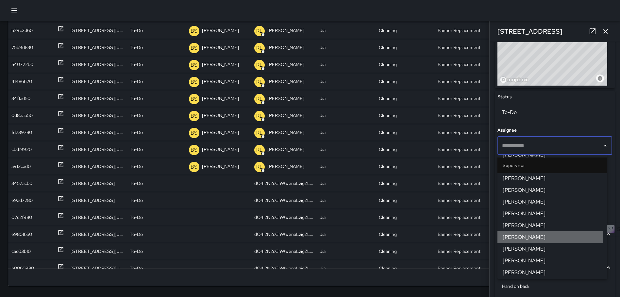
click at [540, 235] on span "[PERSON_NAME]" at bounding box center [552, 237] width 99 height 8
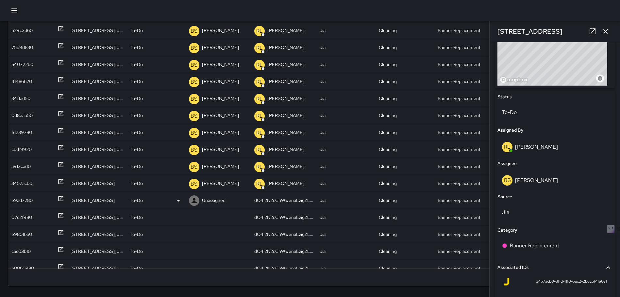
click at [62, 199] on icon at bounding box center [61, 198] width 7 height 7
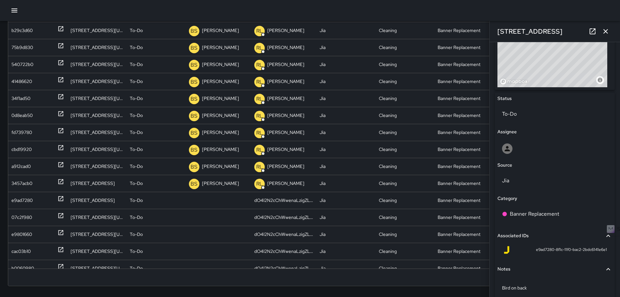
scroll to position [264, 0]
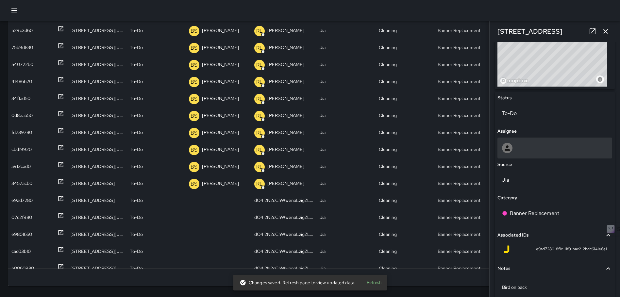
click at [530, 153] on div at bounding box center [554, 148] width 115 height 21
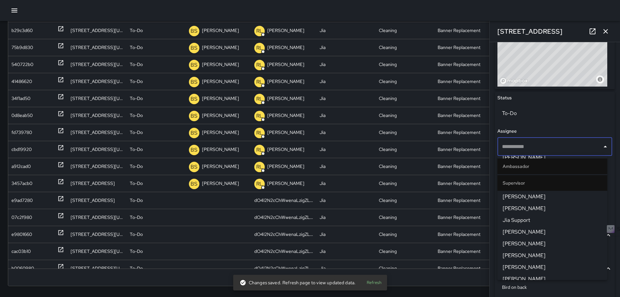
scroll to position [216, 0]
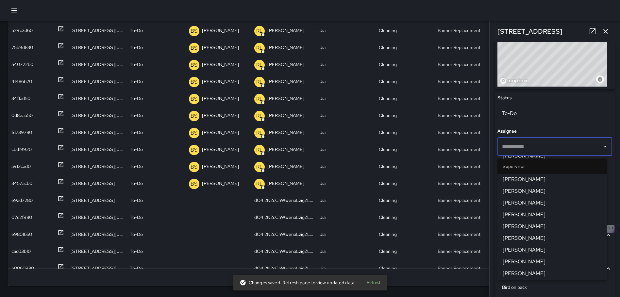
click at [529, 235] on span "[PERSON_NAME]" at bounding box center [552, 238] width 99 height 8
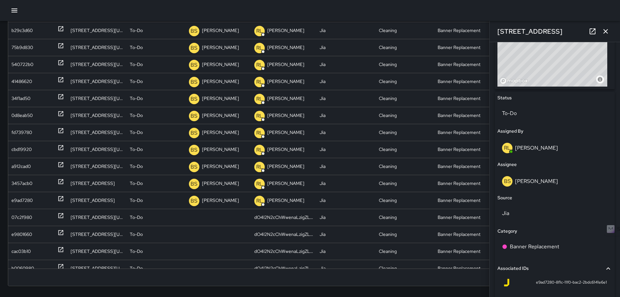
click at [607, 26] on button "button" at bounding box center [605, 31] width 13 height 13
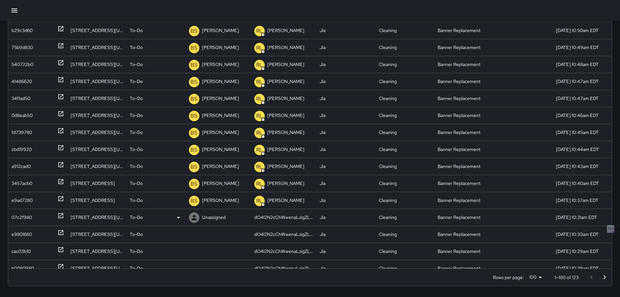
click at [57, 214] on div "07c2f980" at bounding box center [37, 217] width 53 height 17
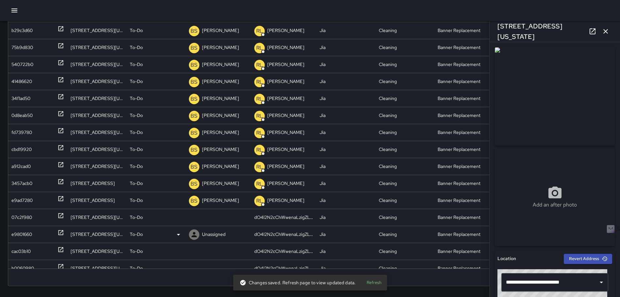
click at [58, 232] on icon at bounding box center [61, 232] width 7 height 7
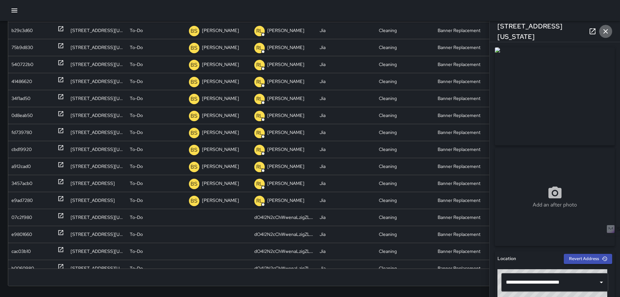
click at [607, 34] on icon "button" at bounding box center [606, 31] width 8 height 8
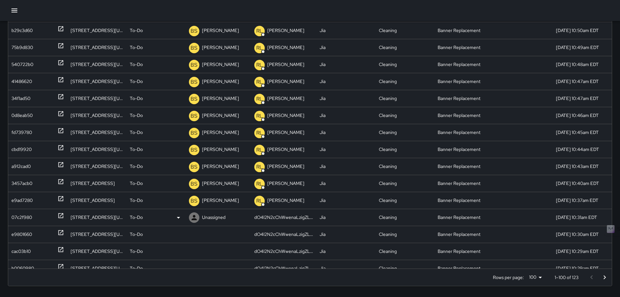
click at [203, 216] on p "Unassigned" at bounding box center [214, 217] width 24 height 17
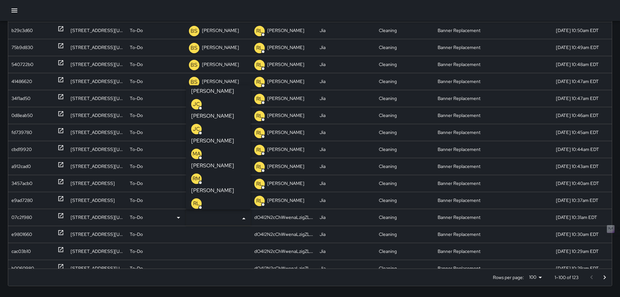
scroll to position [131, 0]
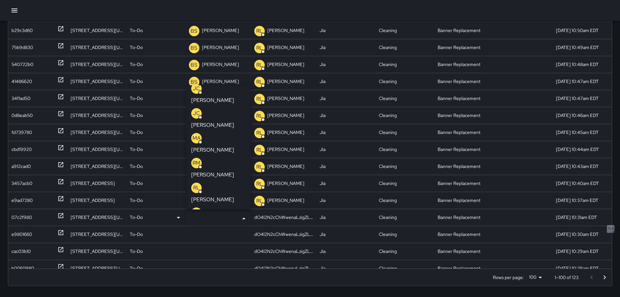
click at [225, 270] on p "[PERSON_NAME]" at bounding box center [212, 274] width 43 height 8
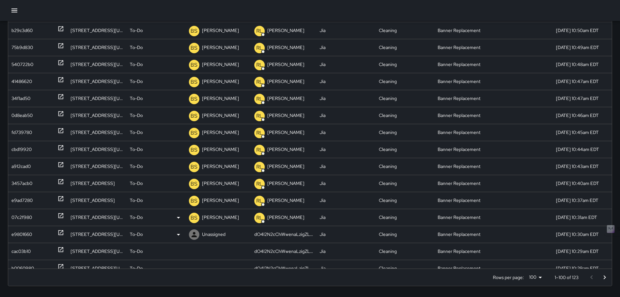
click at [207, 238] on p "Unassigned" at bounding box center [214, 234] width 24 height 17
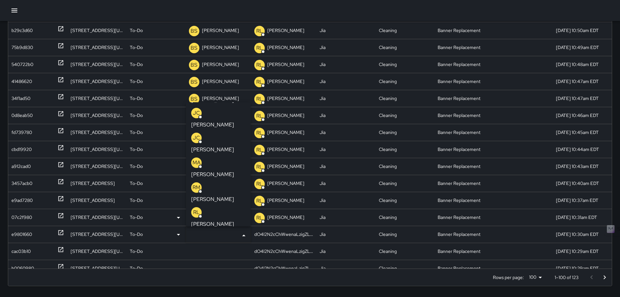
scroll to position [163, 0]
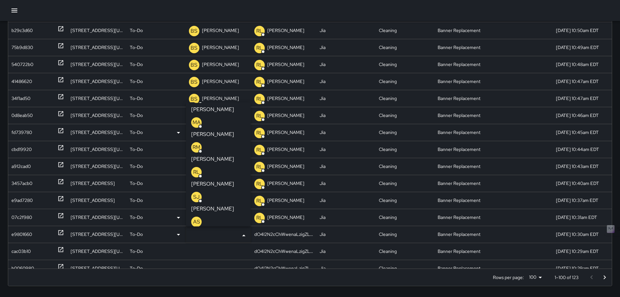
click at [221, 255] on p "[PERSON_NAME]" at bounding box center [212, 259] width 43 height 8
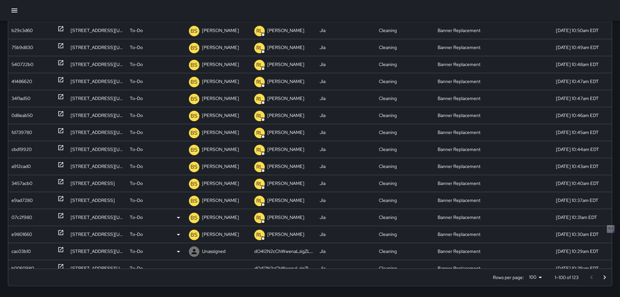
click at [60, 249] on icon at bounding box center [61, 249] width 7 height 7
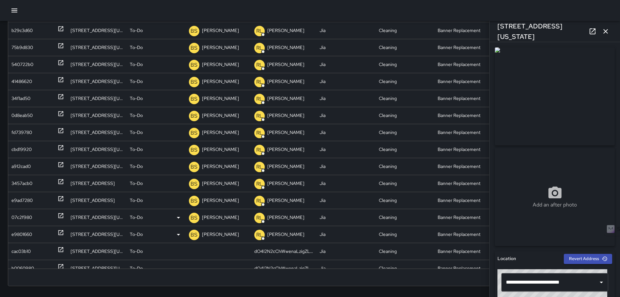
click at [604, 32] on icon "button" at bounding box center [606, 31] width 8 height 8
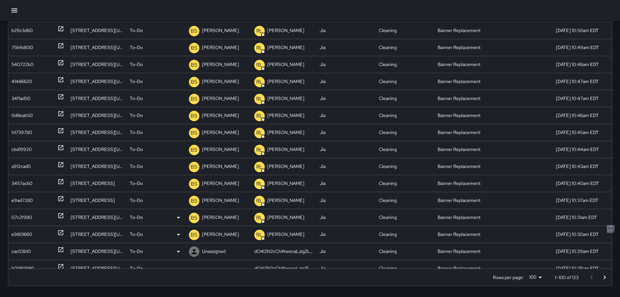
scroll to position [1099, 0]
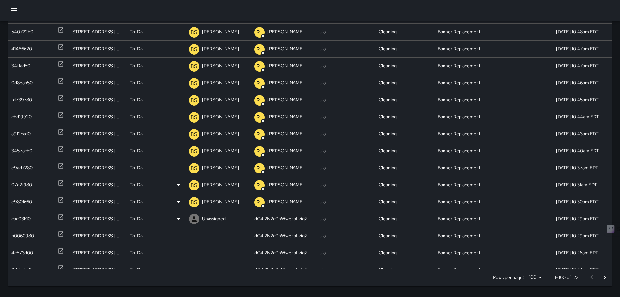
click at [216, 219] on p "Unassigned" at bounding box center [214, 218] width 24 height 17
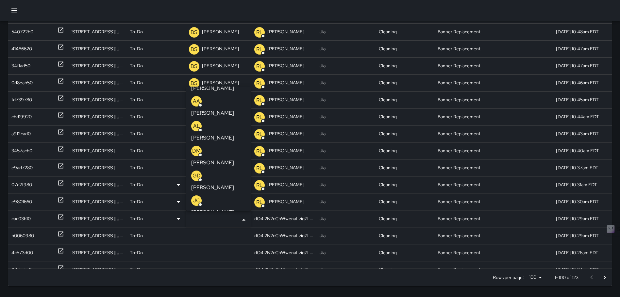
scroll to position [131, 0]
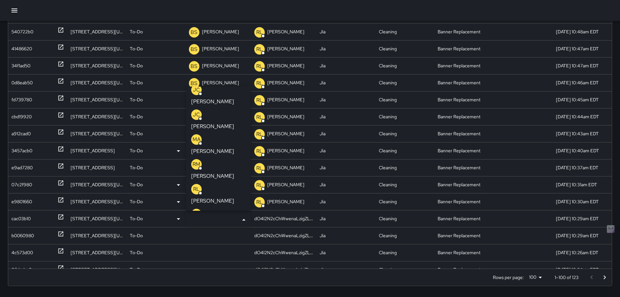
click at [221, 272] on p "[PERSON_NAME]" at bounding box center [212, 276] width 43 height 8
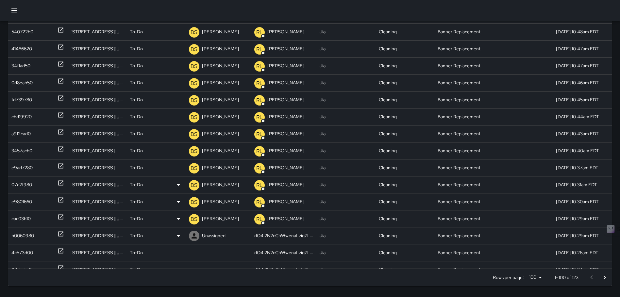
click at [219, 238] on p "Unassigned" at bounding box center [214, 235] width 24 height 17
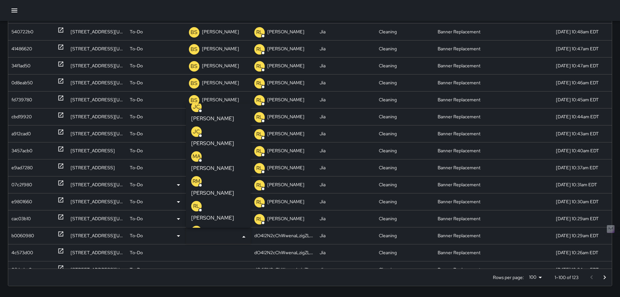
click at [227, 275] on div "BS [PERSON_NAME]" at bounding box center [218, 285] width 54 height 21
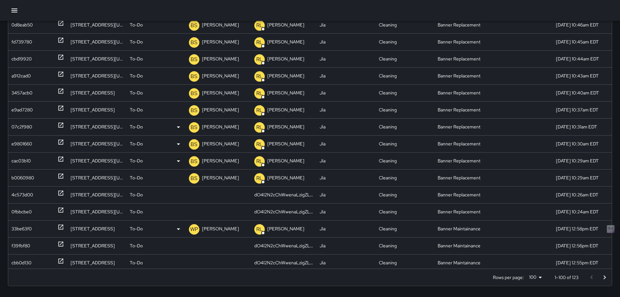
scroll to position [1160, 0]
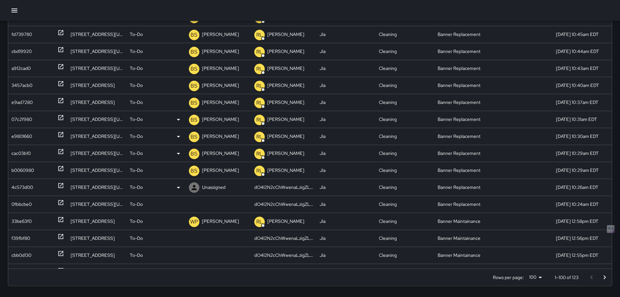
click at [58, 184] on icon at bounding box center [61, 185] width 7 height 7
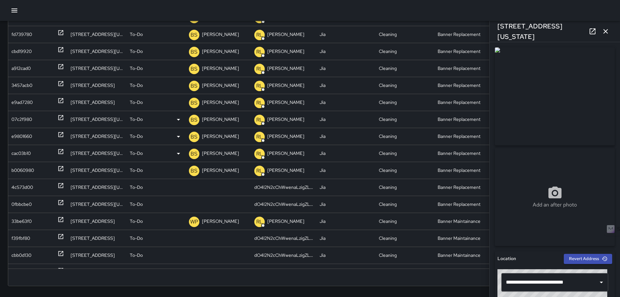
click at [607, 29] on icon "button" at bounding box center [606, 31] width 8 height 8
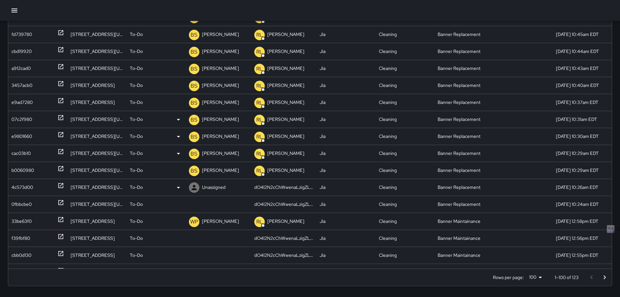
click at [222, 183] on p "Unassigned" at bounding box center [214, 187] width 24 height 17
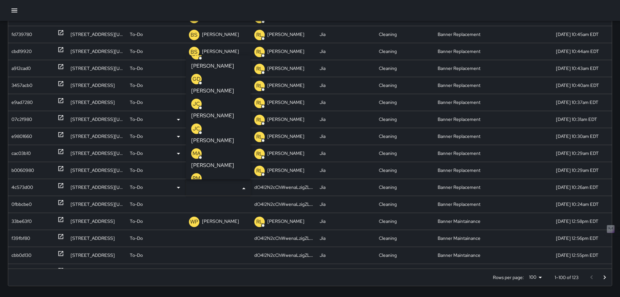
scroll to position [98, 0]
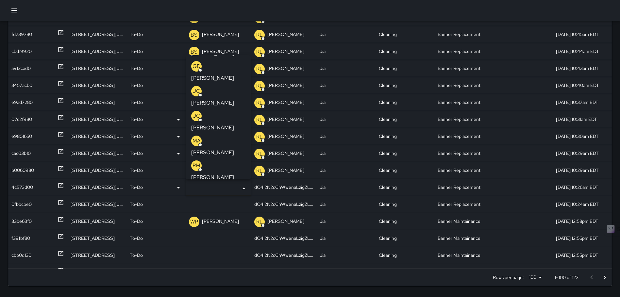
click at [219, 273] on p "[PERSON_NAME]" at bounding box center [212, 277] width 43 height 8
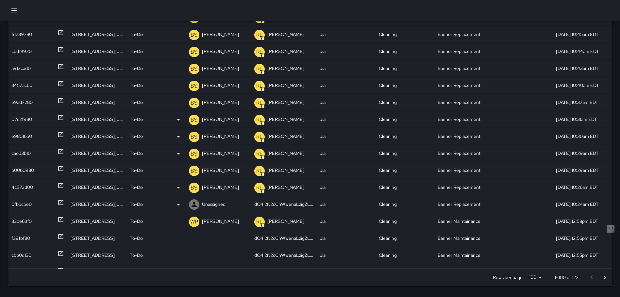
click at [215, 200] on p "Unassigned" at bounding box center [214, 204] width 24 height 17
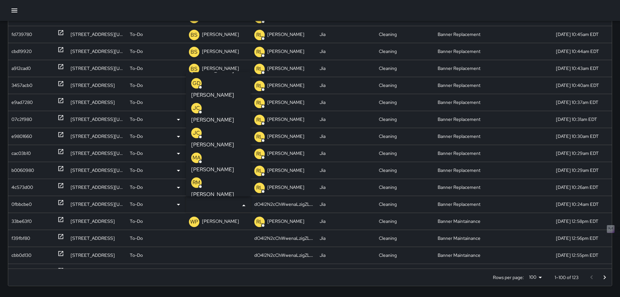
click at [214, 290] on p "[PERSON_NAME]" at bounding box center [212, 294] width 43 height 8
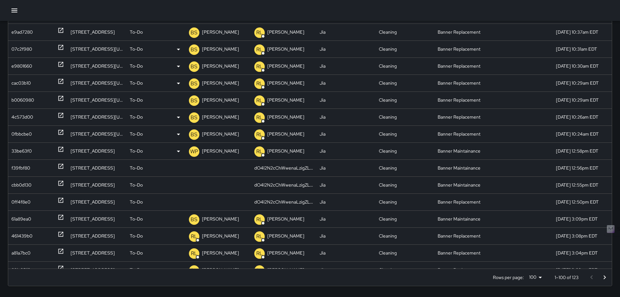
scroll to position [1251, 0]
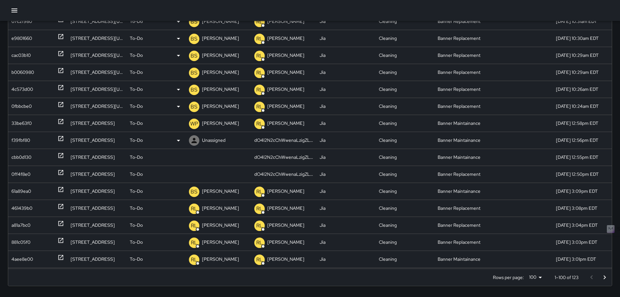
click at [60, 138] on icon at bounding box center [61, 138] width 7 height 7
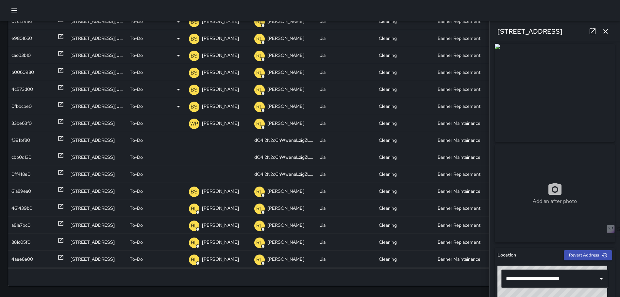
scroll to position [0, 0]
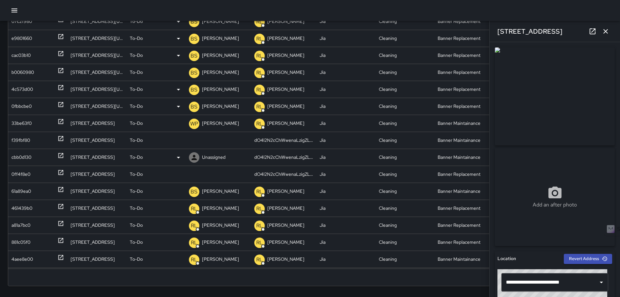
click at [56, 153] on div "cbb0d130" at bounding box center [37, 157] width 53 height 17
click at [608, 32] on icon "button" at bounding box center [606, 31] width 8 height 8
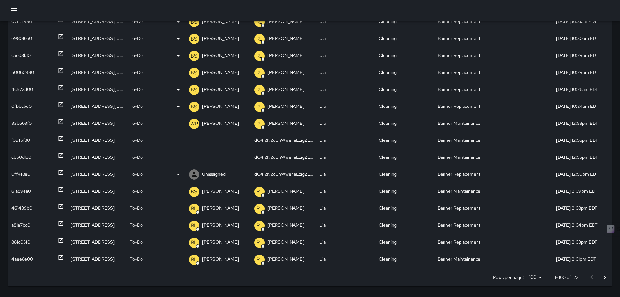
click at [60, 171] on icon at bounding box center [61, 172] width 7 height 7
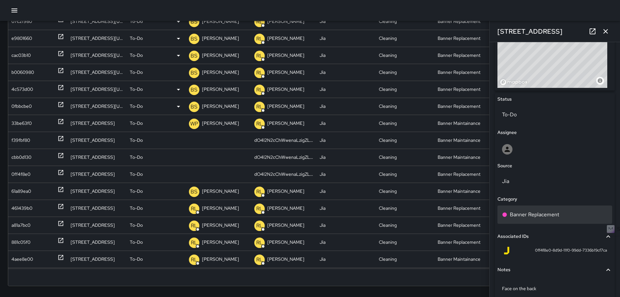
scroll to position [264, 0]
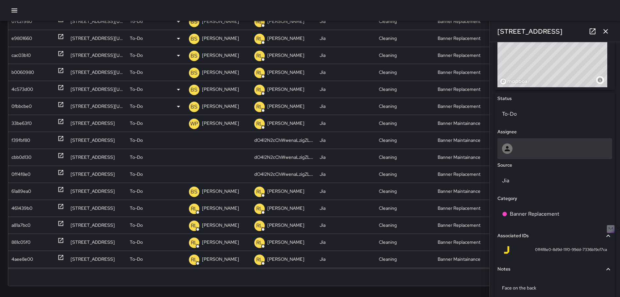
click at [539, 148] on div at bounding box center [555, 148] width 106 height 10
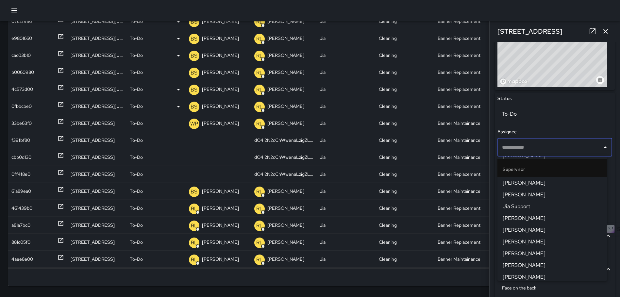
scroll to position [196, 0]
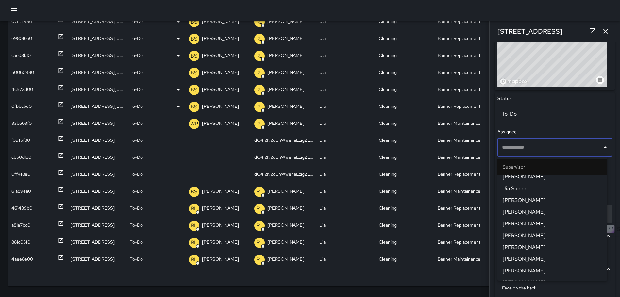
click at [524, 222] on span "[PERSON_NAME]" at bounding box center [552, 224] width 99 height 8
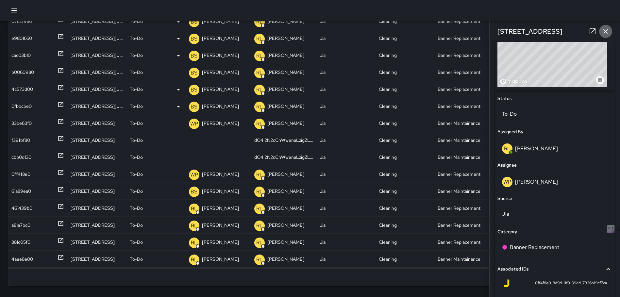
click at [605, 31] on icon "button" at bounding box center [605, 31] width 5 height 5
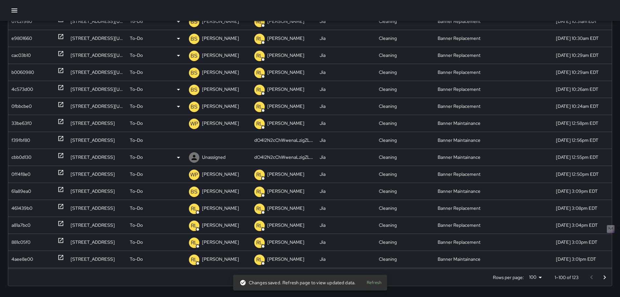
click at [62, 154] on icon at bounding box center [60, 155] width 5 height 5
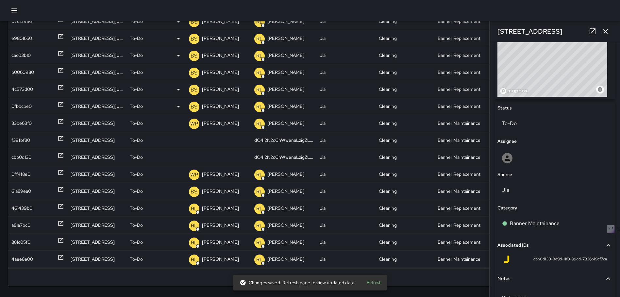
scroll to position [258, 0]
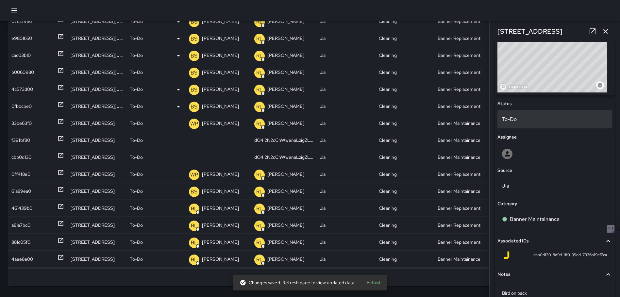
click at [547, 124] on div "To-Do" at bounding box center [554, 119] width 115 height 18
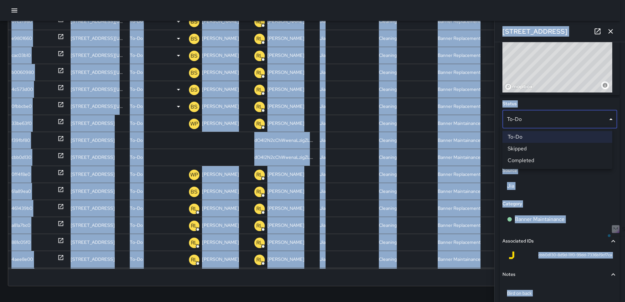
drag, startPoint x: 622, startPoint y: 182, endPoint x: 626, endPoint y: 236, distance: 54.4
click at [624, 236] on html "Search Search New Task To-Do (123) Skipped (99+) Completed (99+) ID Location St…" at bounding box center [312, 106] width 625 height 392
drag, startPoint x: 626, startPoint y: 236, endPoint x: 584, endPoint y: 188, distance: 63.7
click at [584, 188] on div at bounding box center [312, 151] width 625 height 302
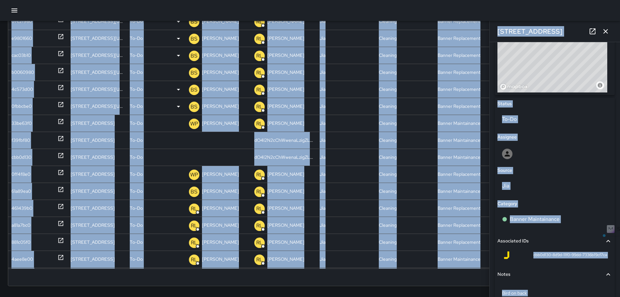
click at [554, 69] on div "© Mapbox © OpenStreetMap Improve this map" at bounding box center [552, 52] width 110 height 82
click at [393, 287] on div "Search Search New Task To-Do (123) Skipped (99+) Completed (99+) ID Location St…" at bounding box center [310, 116] width 620 height 371
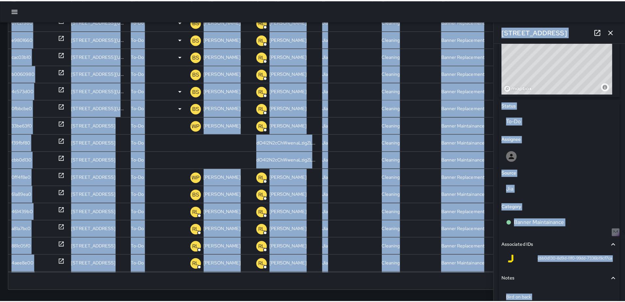
scroll to position [291, 0]
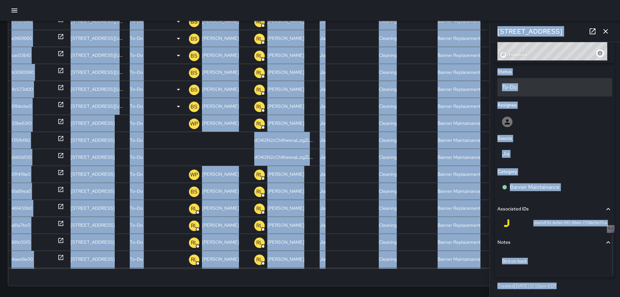
click at [546, 88] on p "To-Do" at bounding box center [555, 87] width 106 height 8
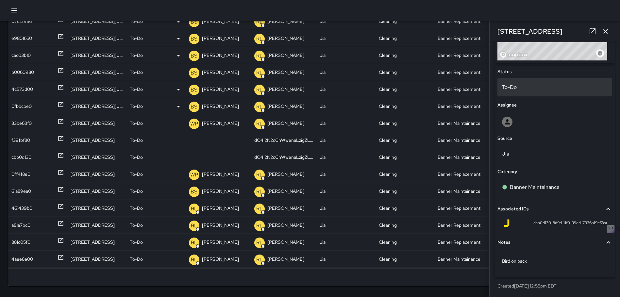
scroll to position [286, 0]
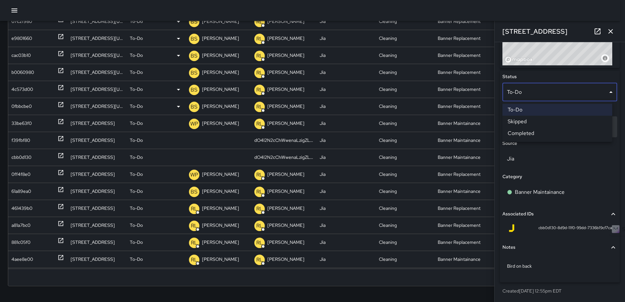
click at [535, 118] on li "Skipped" at bounding box center [557, 122] width 110 height 12
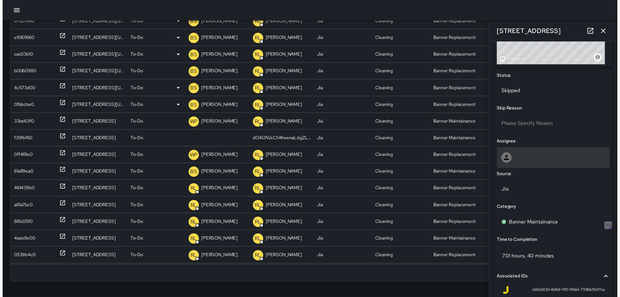
scroll to position [291, 0]
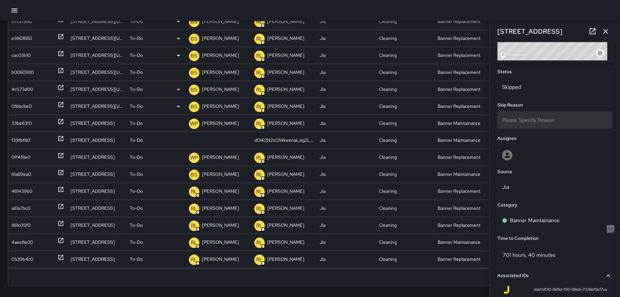
click at [530, 120] on span "Please Specify Reason" at bounding box center [528, 120] width 53 height 7
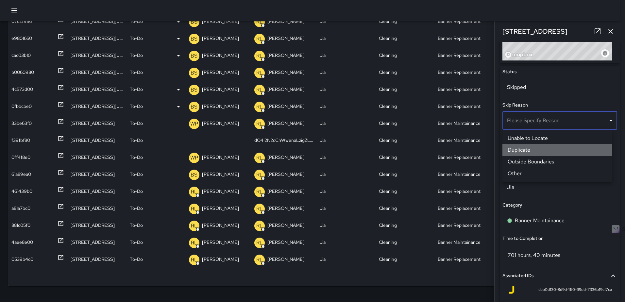
click at [523, 150] on li "Duplicate" at bounding box center [557, 150] width 110 height 12
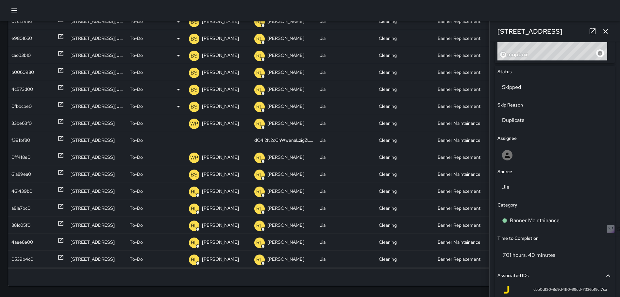
drag, startPoint x: 603, startPoint y: 28, endPoint x: 595, endPoint y: 34, distance: 9.4
click at [603, 29] on icon "button" at bounding box center [606, 31] width 8 height 8
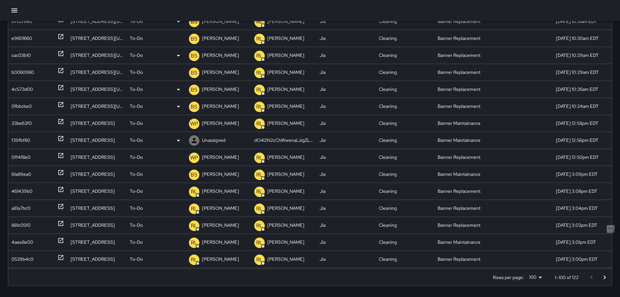
click at [59, 138] on icon at bounding box center [61, 138] width 7 height 7
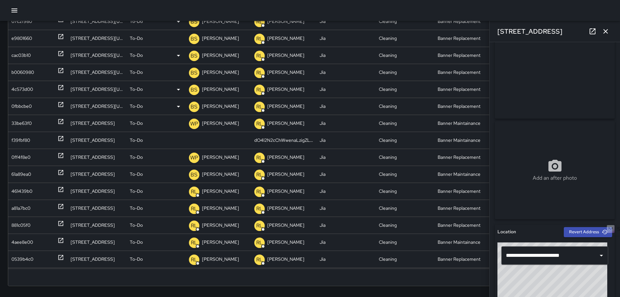
scroll to position [0, 0]
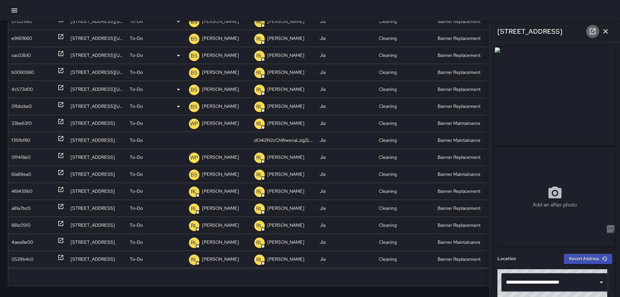
click at [594, 32] on icon at bounding box center [593, 31] width 8 height 8
click at [605, 27] on icon "button" at bounding box center [606, 31] width 8 height 8
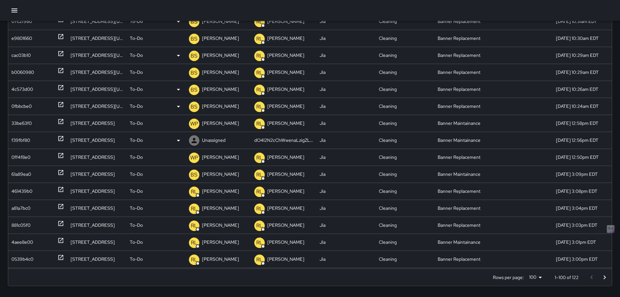
click at [58, 136] on icon at bounding box center [61, 138] width 7 height 7
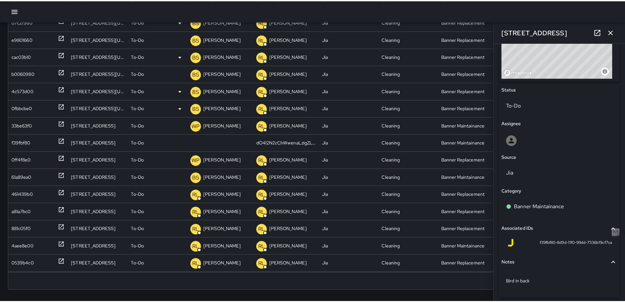
scroll to position [291, 0]
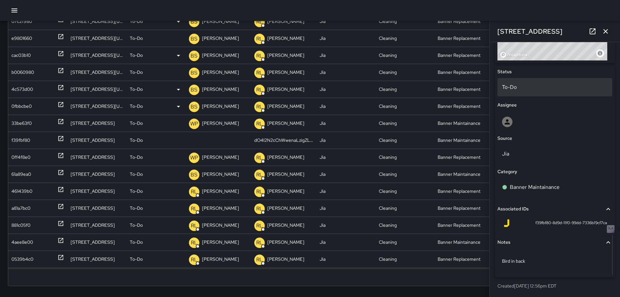
click at [547, 90] on p "To-Do" at bounding box center [555, 87] width 106 height 8
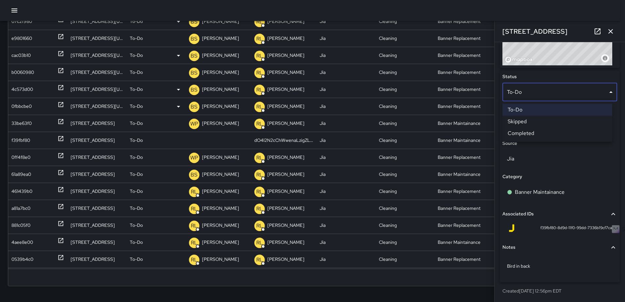
click at [555, 125] on li "Skipped" at bounding box center [557, 122] width 110 height 12
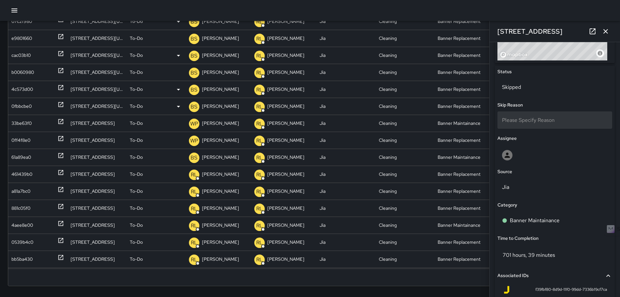
click at [561, 122] on div "Please Specify Reason" at bounding box center [554, 119] width 115 height 17
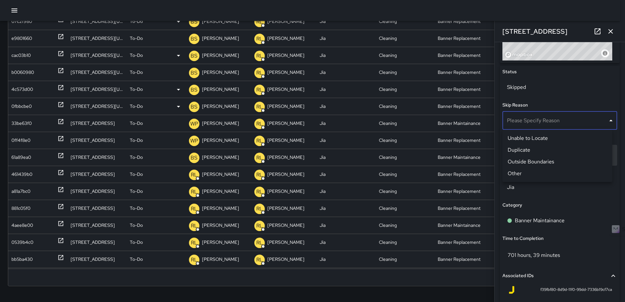
drag, startPoint x: 542, startPoint y: 151, endPoint x: 546, endPoint y: 147, distance: 5.5
click at [542, 151] on li "Duplicate" at bounding box center [557, 150] width 110 height 12
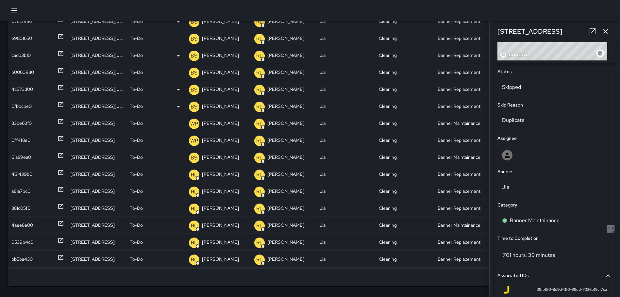
click at [606, 33] on icon "button" at bounding box center [606, 31] width 8 height 8
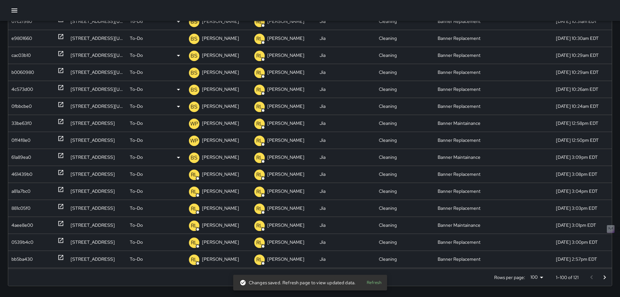
click at [61, 155] on icon at bounding box center [60, 155] width 5 height 5
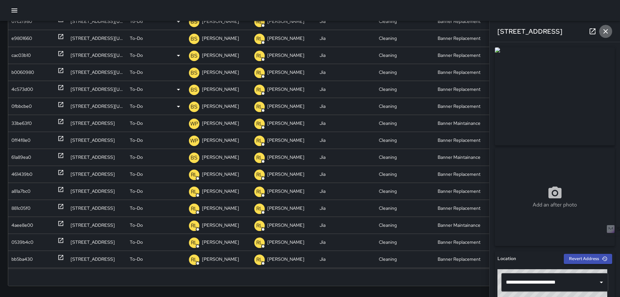
click at [609, 29] on button "button" at bounding box center [605, 31] width 13 height 13
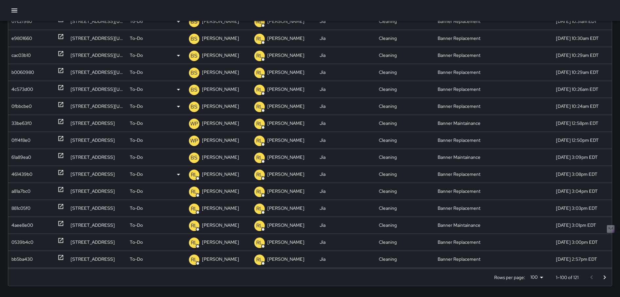
click at [59, 172] on icon at bounding box center [61, 172] width 7 height 7
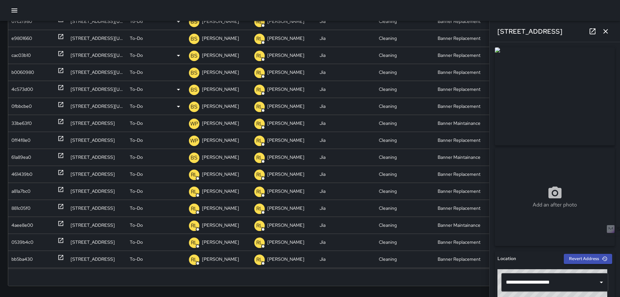
scroll to position [90, 5]
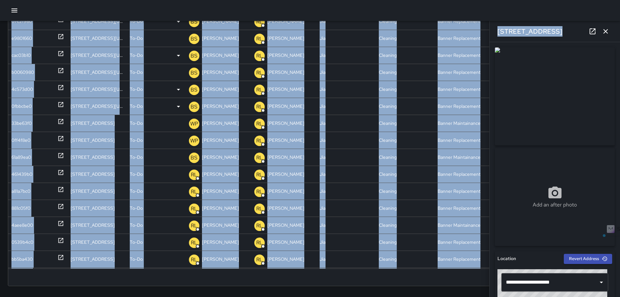
drag, startPoint x: 615, startPoint y: 97, endPoint x: 623, endPoint y: 141, distance: 44.9
click at [620, 141] on html "Search Search New Task To-Do (121) Skipped (99+) Completed (99+) ID Location St…" at bounding box center [310, 106] width 620 height 392
drag, startPoint x: 623, startPoint y: 141, endPoint x: 585, endPoint y: 91, distance: 62.4
click at [585, 91] on img at bounding box center [555, 96] width 120 height 98
click at [585, 90] on img at bounding box center [555, 96] width 120 height 98
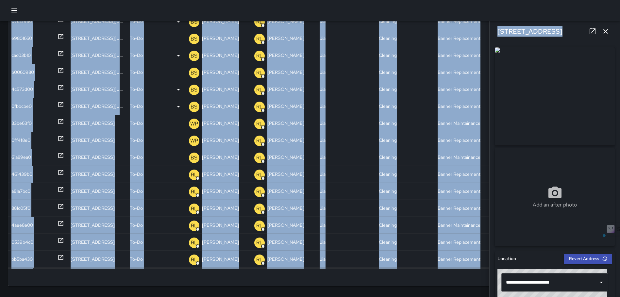
click at [585, 90] on img at bounding box center [555, 96] width 120 height 98
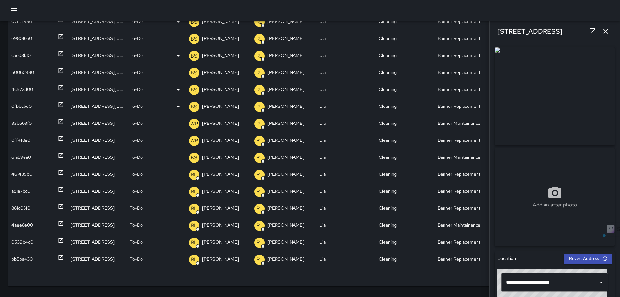
click at [548, 160] on div "Add an after photo" at bounding box center [555, 197] width 120 height 98
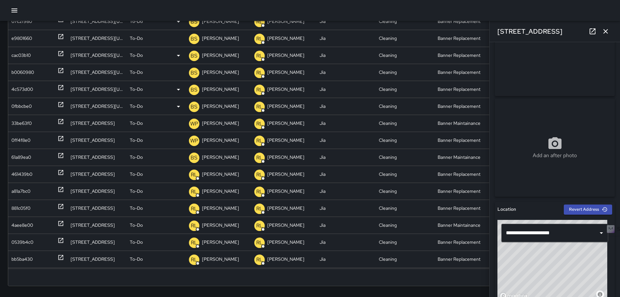
scroll to position [0, 0]
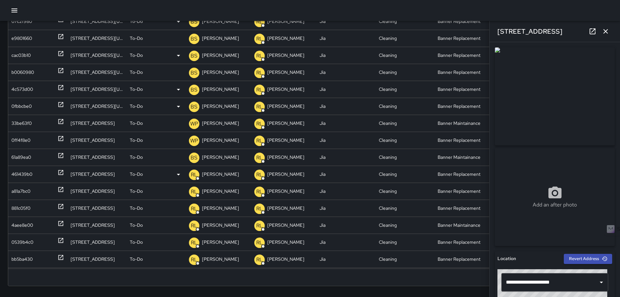
click at [58, 173] on icon at bounding box center [61, 172] width 7 height 7
click at [58, 172] on icon at bounding box center [61, 172] width 7 height 7
click at [58, 189] on icon at bounding box center [61, 189] width 7 height 7
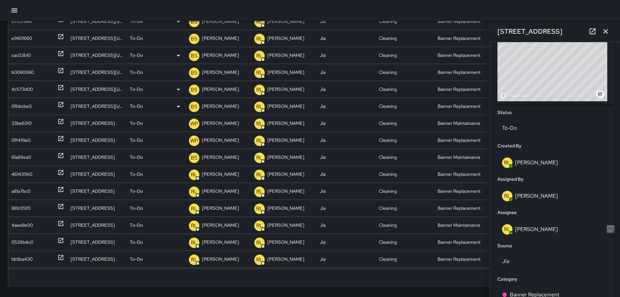
scroll to position [271, 0]
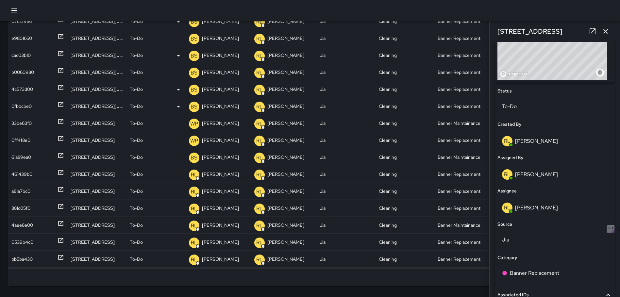
click at [546, 177] on p "[PERSON_NAME]" at bounding box center [536, 174] width 43 height 7
click at [545, 174] on p "[PERSON_NAME]" at bounding box center [536, 174] width 43 height 7
drag, startPoint x: 545, startPoint y: 174, endPoint x: 531, endPoint y: 179, distance: 15.0
click at [530, 181] on div "[PERSON_NAME]" at bounding box center [554, 174] width 115 height 21
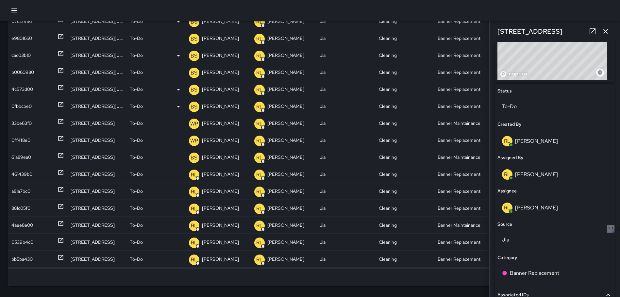
click at [528, 178] on div "[PERSON_NAME]" at bounding box center [555, 174] width 106 height 10
click at [537, 184] on div "[PERSON_NAME]" at bounding box center [554, 174] width 115 height 21
click at [533, 175] on p "[PERSON_NAME]" at bounding box center [536, 174] width 43 height 7
click at [605, 33] on icon "button" at bounding box center [606, 31] width 8 height 8
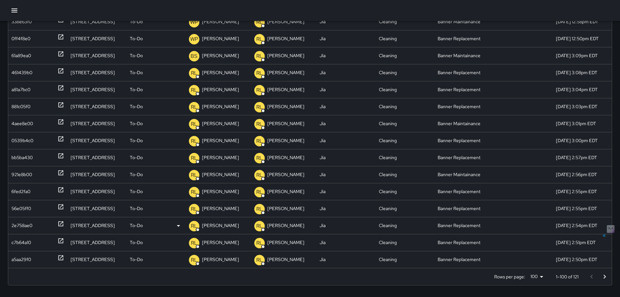
scroll to position [95, 5]
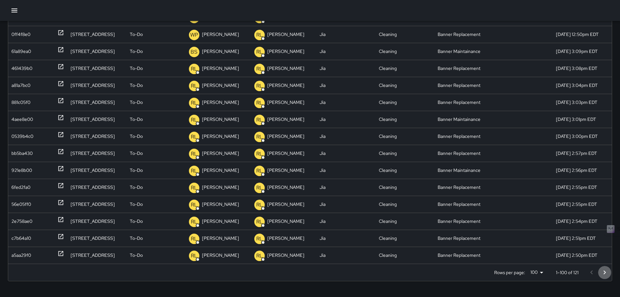
click at [606, 271] on icon "Go to next page" at bounding box center [605, 273] width 8 height 8
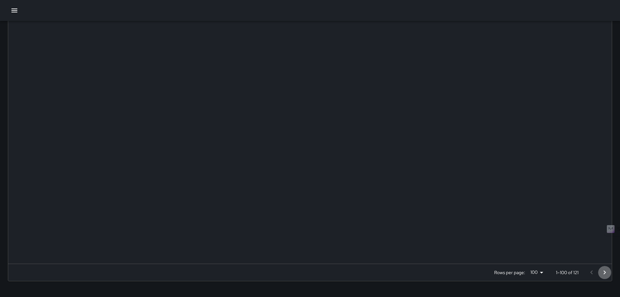
scroll to position [92, 0]
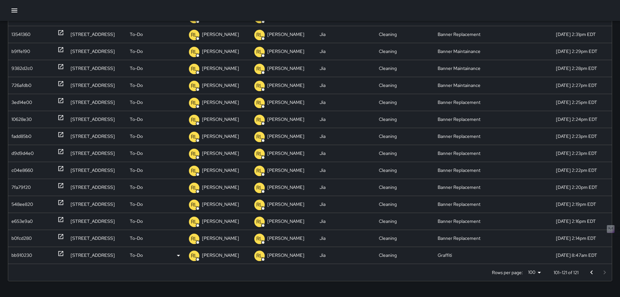
click at [58, 252] on icon at bounding box center [61, 253] width 7 height 7
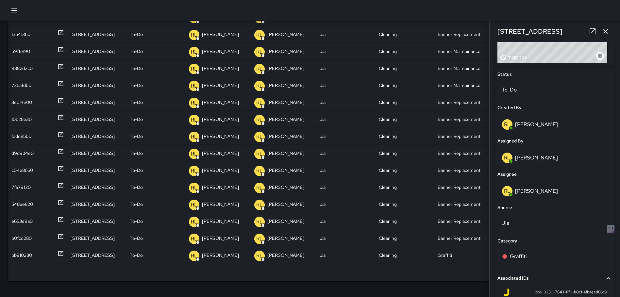
scroll to position [298, 0]
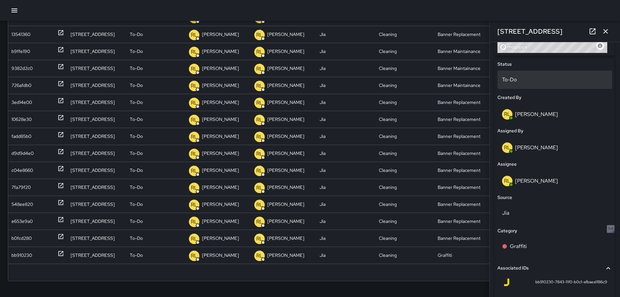
click at [513, 75] on div "To-Do" at bounding box center [554, 80] width 115 height 18
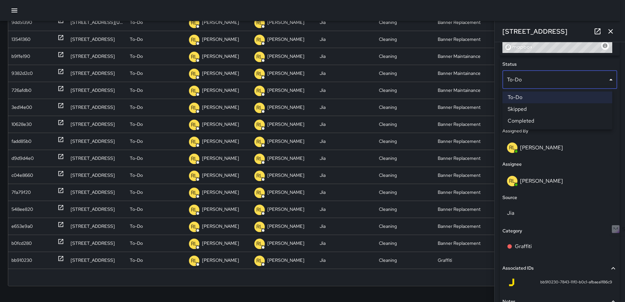
click at [513, 75] on div at bounding box center [312, 151] width 625 height 302
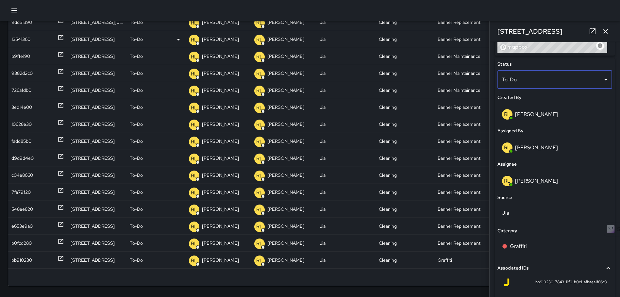
click at [608, 31] on icon "button" at bounding box center [606, 31] width 8 height 8
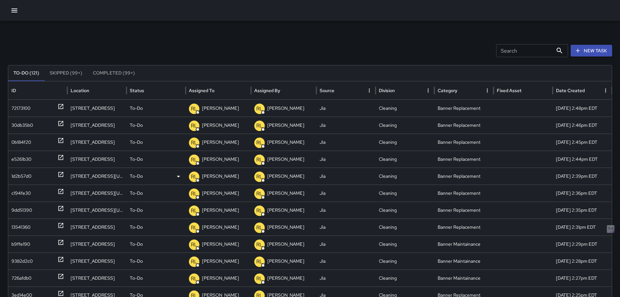
scroll to position [0, 0]
